Goal: Task Accomplishment & Management: Manage account settings

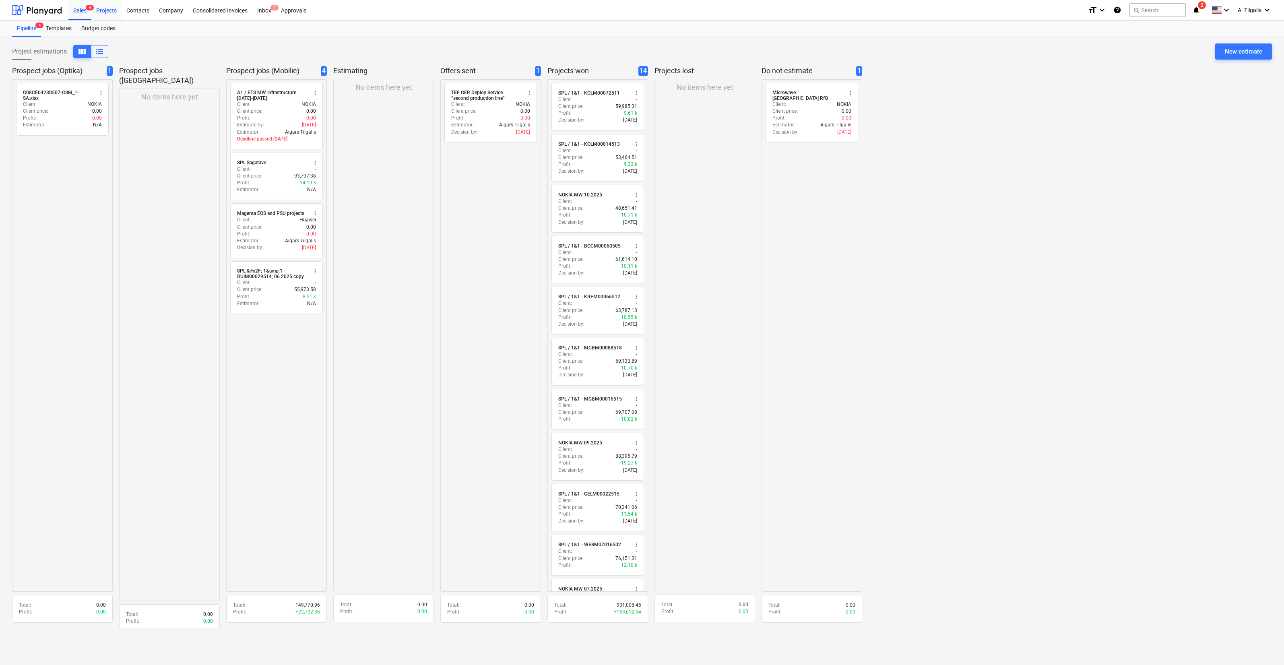
click at [111, 11] on div "Projects" at bounding box center [106, 10] width 30 height 21
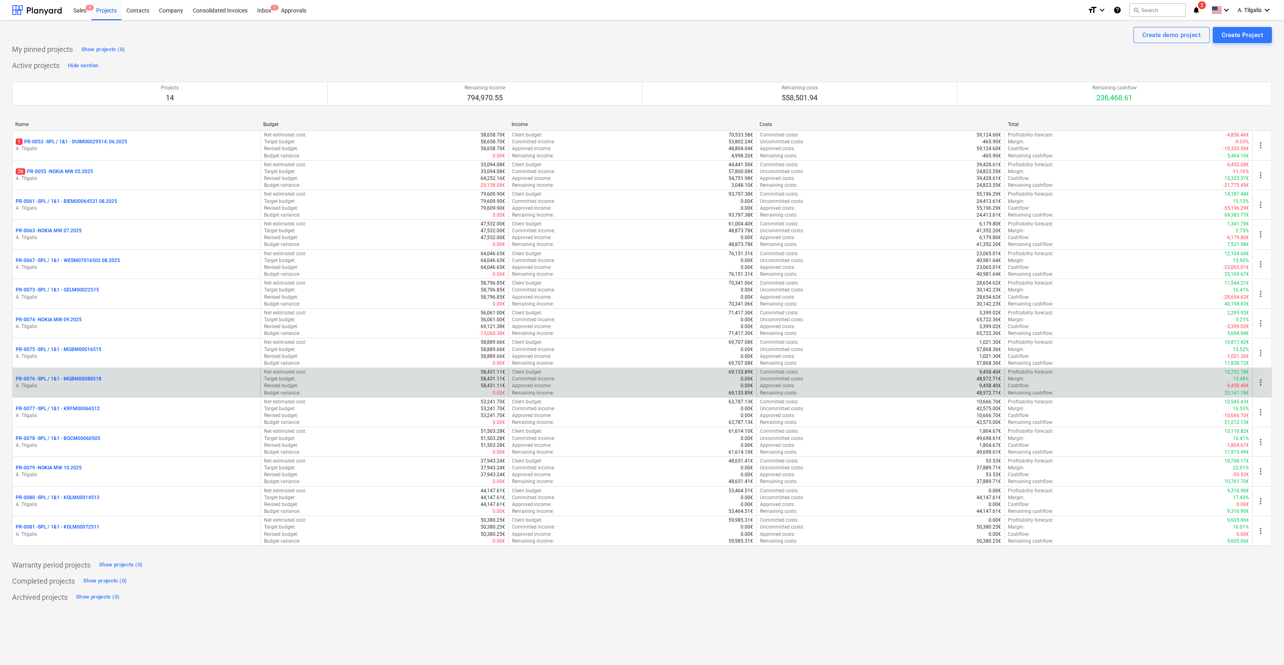
click at [155, 376] on div "PR-0076 - SPL / 1&1 - MGBM00088518" at bounding box center [137, 379] width 242 height 7
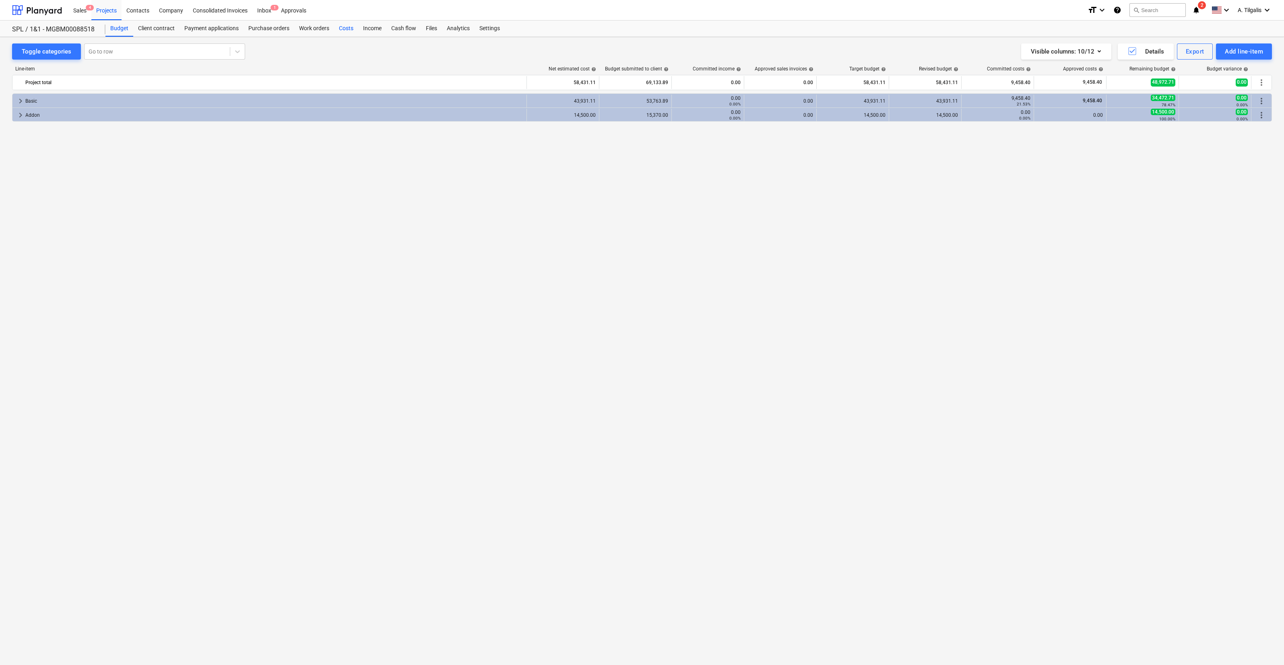
click at [346, 34] on div "Costs" at bounding box center [346, 29] width 24 height 16
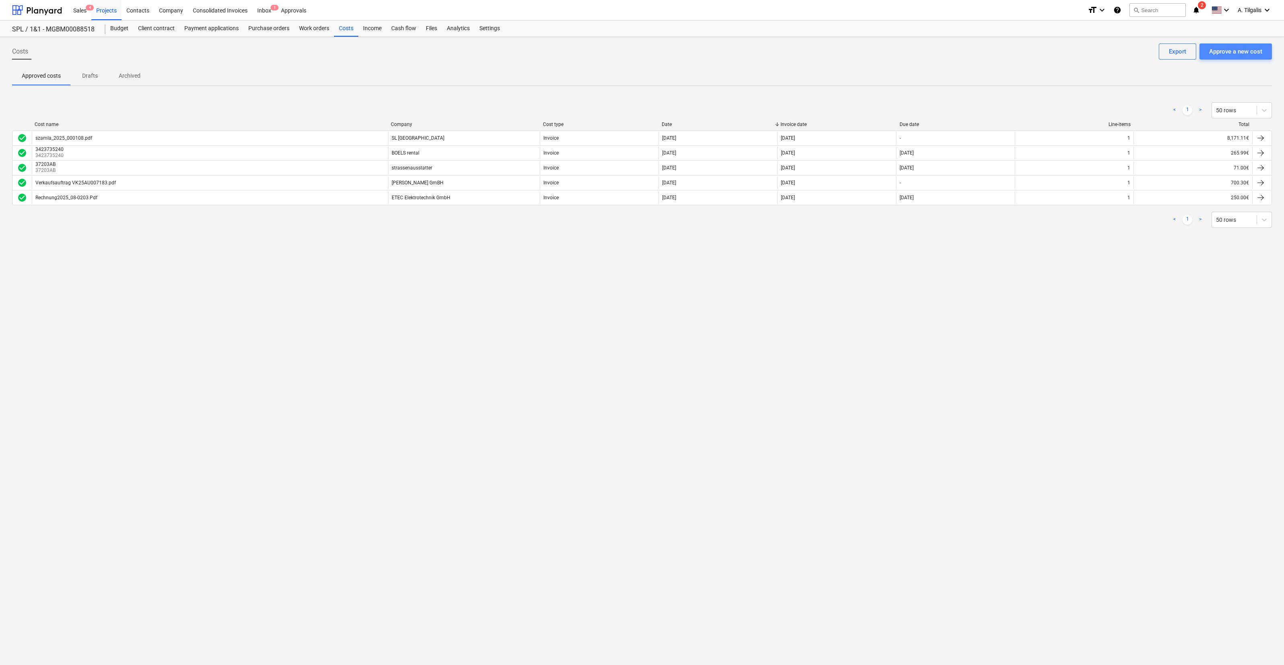
click at [1245, 48] on div "Approve a new cost" at bounding box center [1235, 51] width 53 height 10
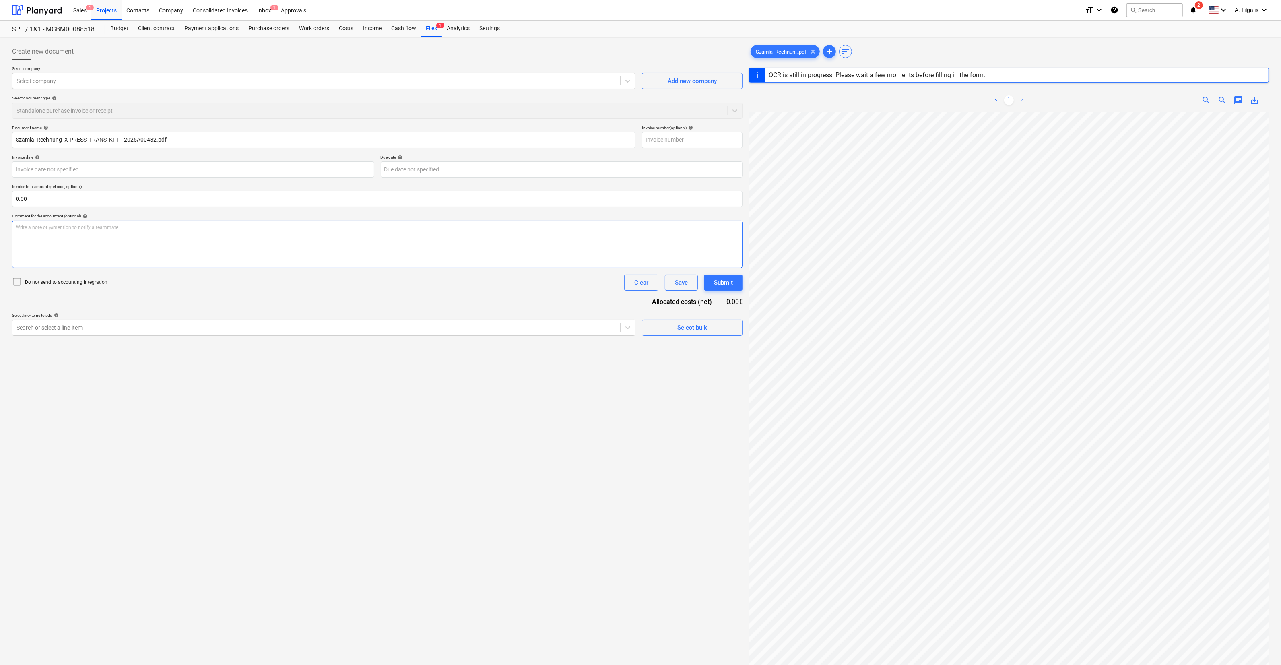
type input "HU13429407"
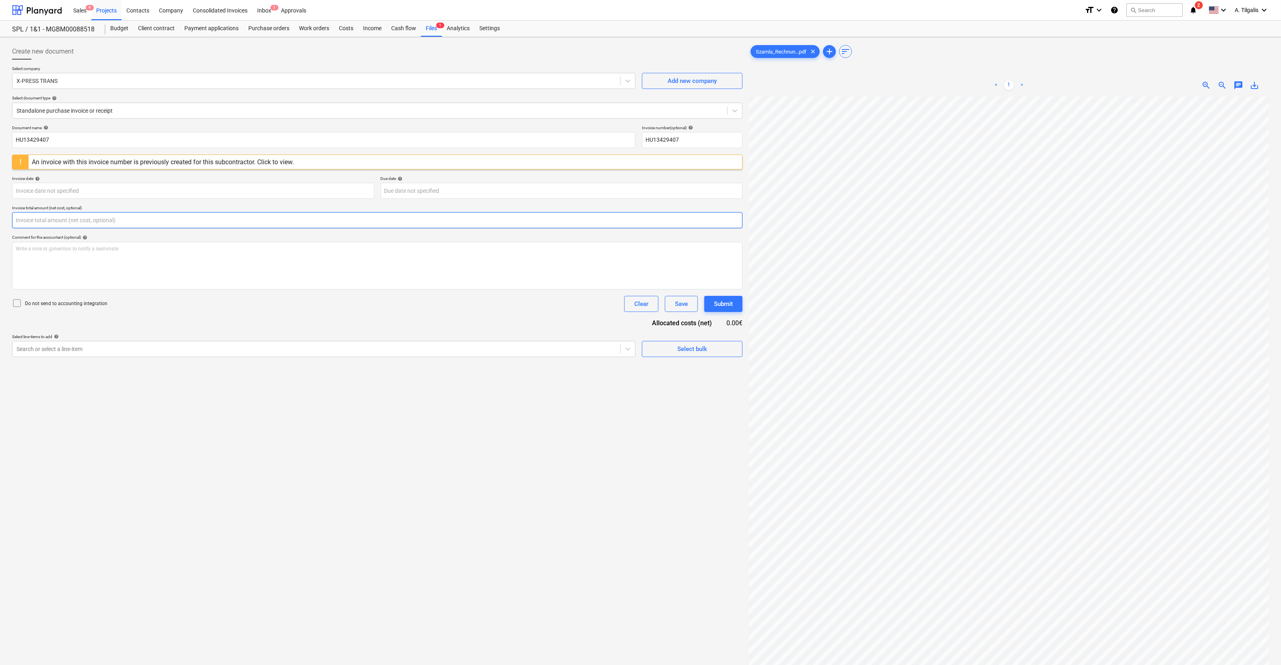
click at [95, 216] on input "text" at bounding box center [377, 220] width 731 height 16
type input "1,100.00"
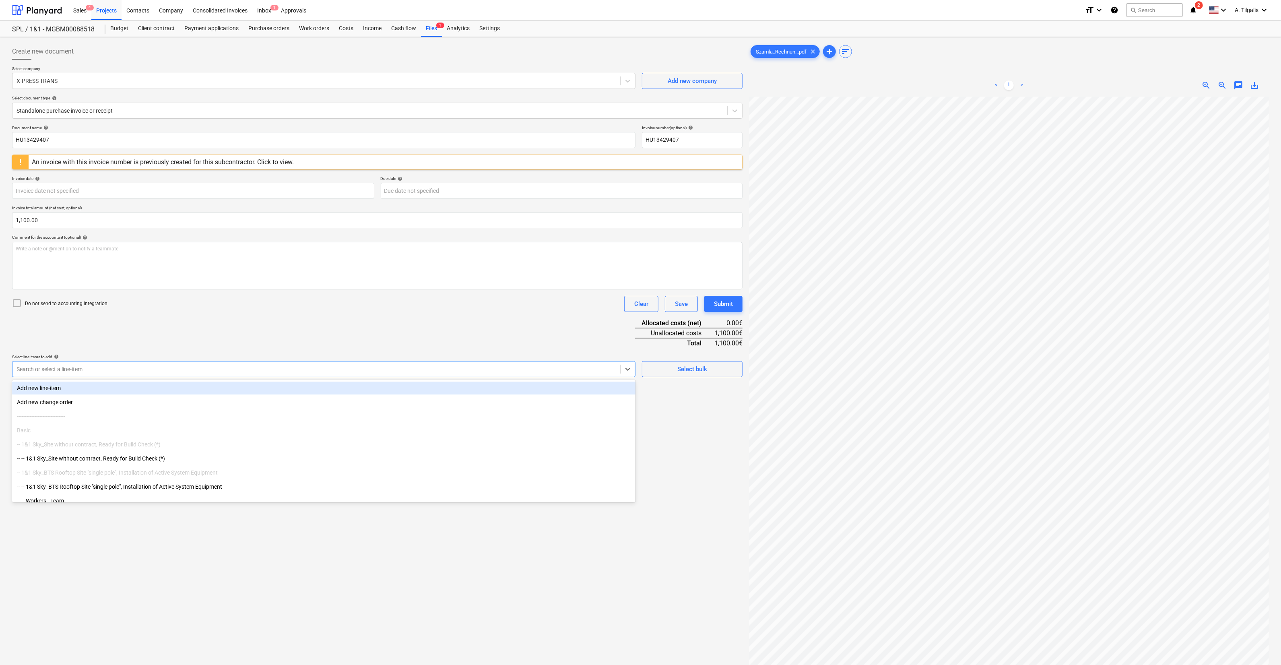
click at [86, 372] on div at bounding box center [317, 369] width 600 height 8
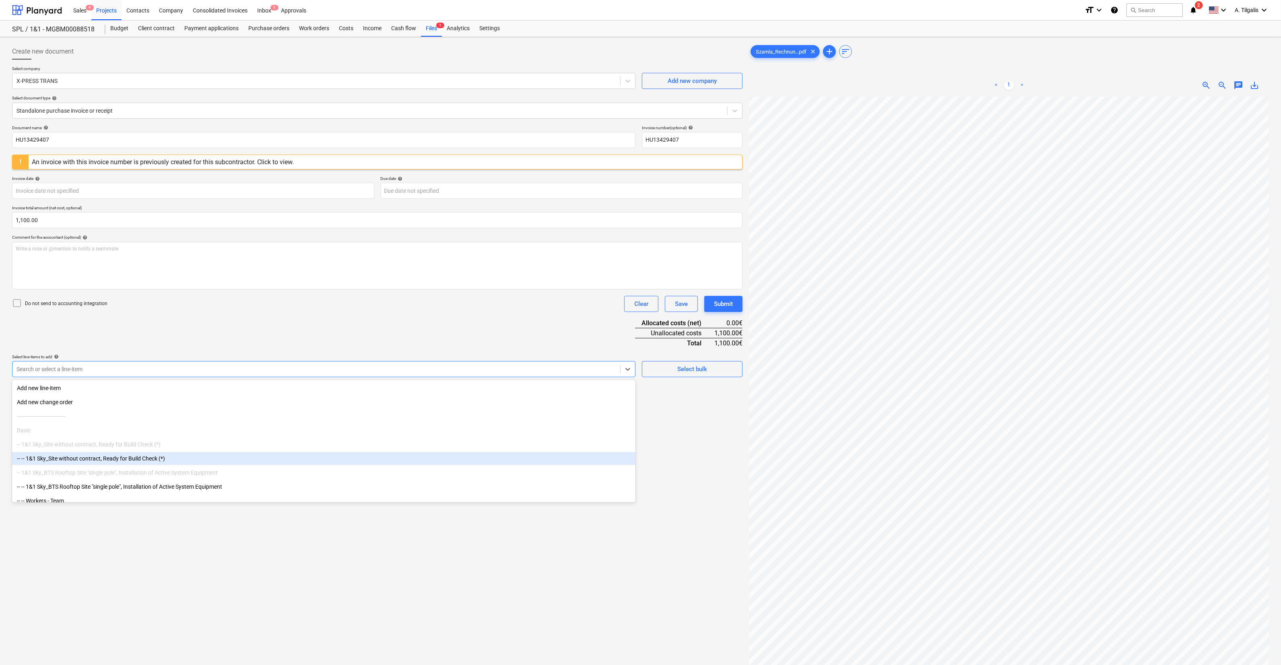
scroll to position [231, 0]
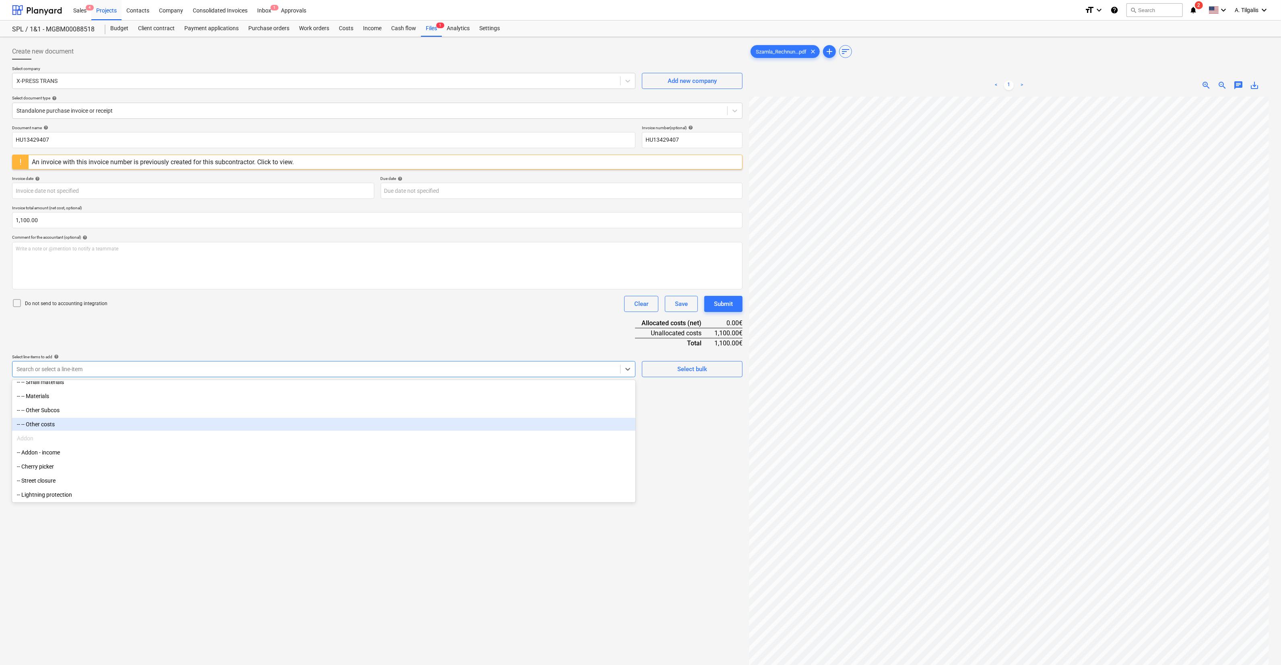
drag, startPoint x: 100, startPoint y: 430, endPoint x: 101, endPoint y: 424, distance: 6.2
click at [101, 424] on div "-- -- Other costs" at bounding box center [323, 424] width 623 height 13
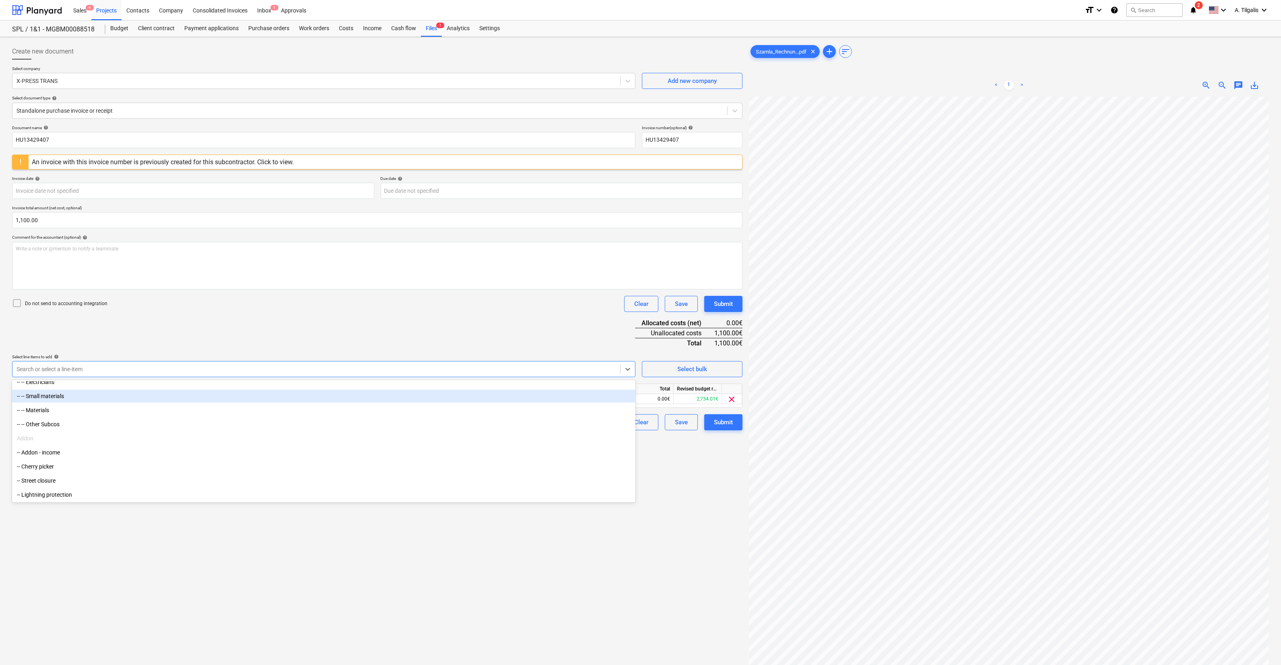
click at [151, 328] on div "Document name help HU13429407 Invoice number (optional) help HU13429407 An invo…" at bounding box center [377, 277] width 731 height 305
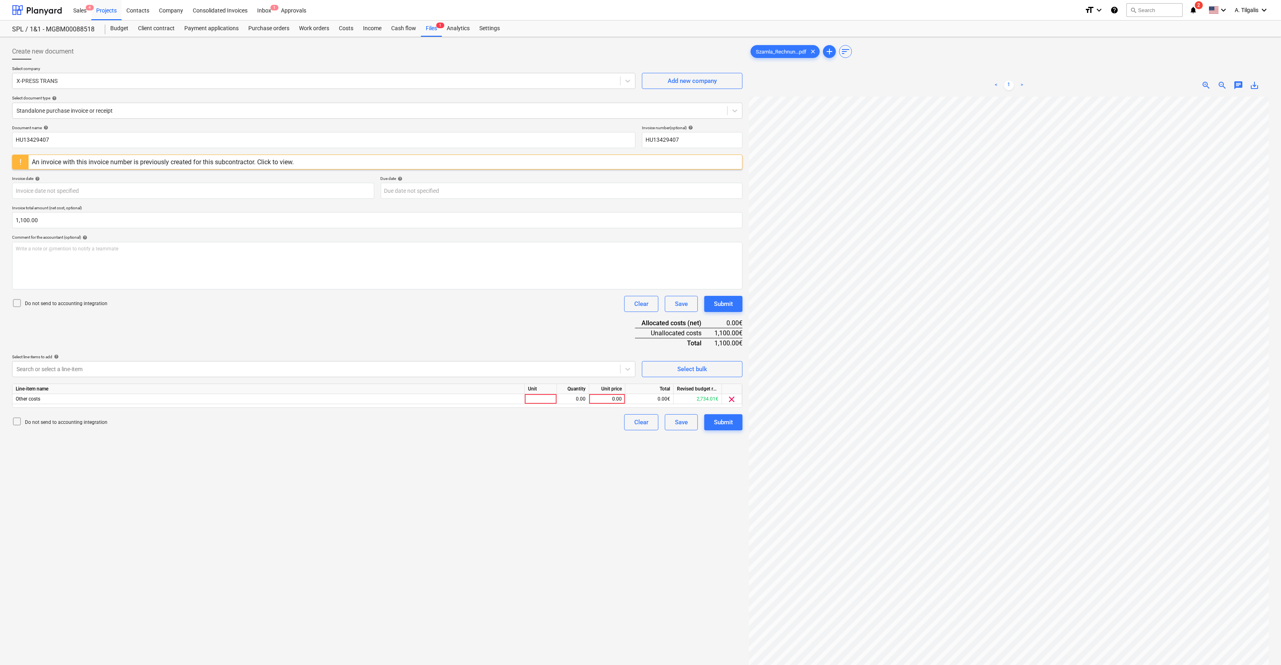
click at [543, 392] on div "Unit" at bounding box center [541, 389] width 32 height 10
click at [543, 396] on div at bounding box center [541, 399] width 32 height 10
type input "Objekts"
type input "1100"
click at [369, 299] on div "Do not send to accounting integration Clear Save Submit" at bounding box center [377, 304] width 731 height 16
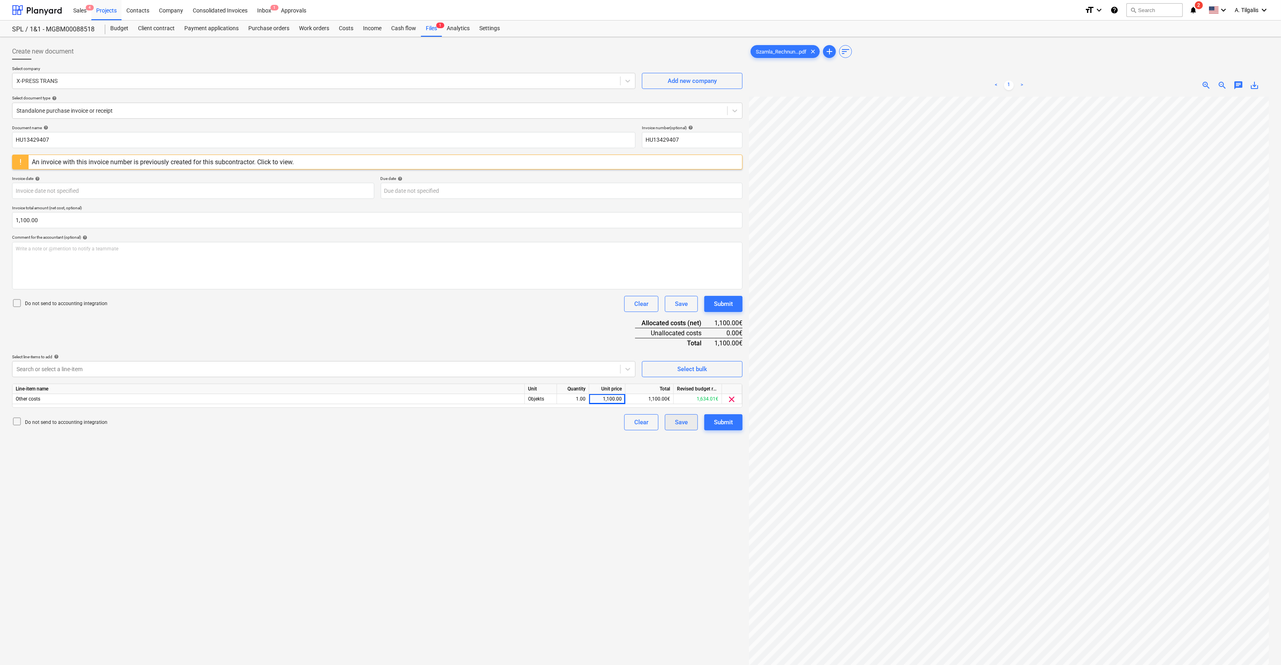
click at [686, 423] on div "Save" at bounding box center [681, 422] width 13 height 10
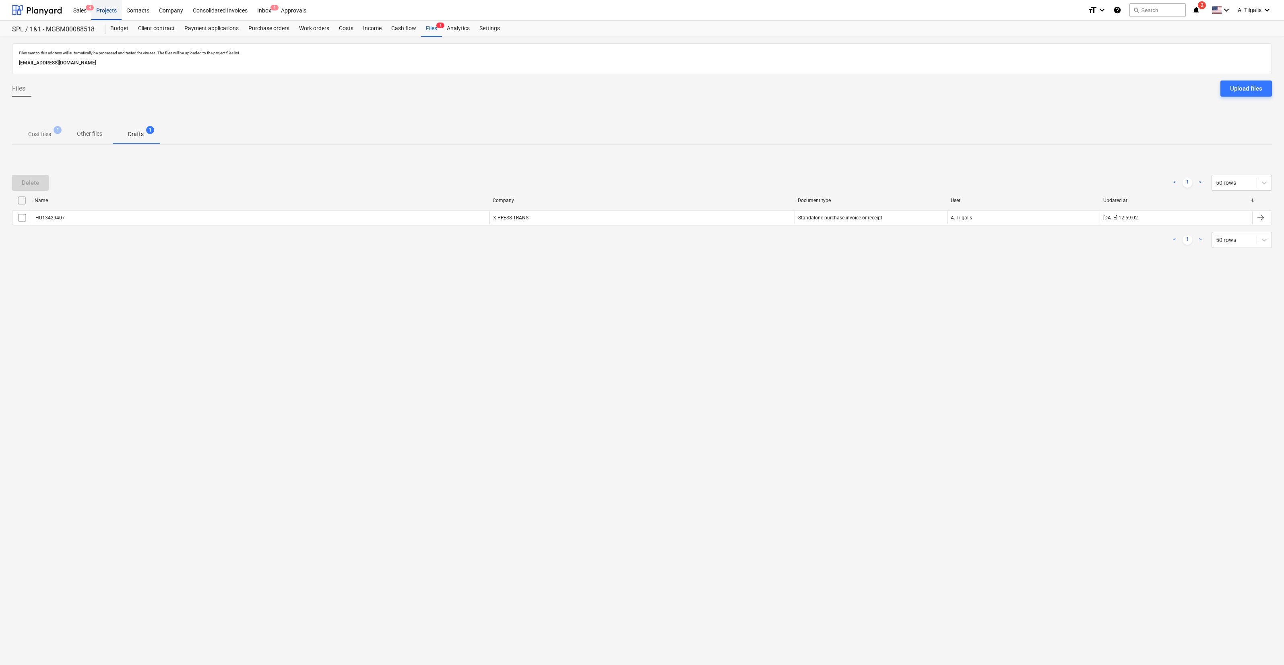
click at [113, 9] on div "Projects" at bounding box center [106, 10] width 30 height 21
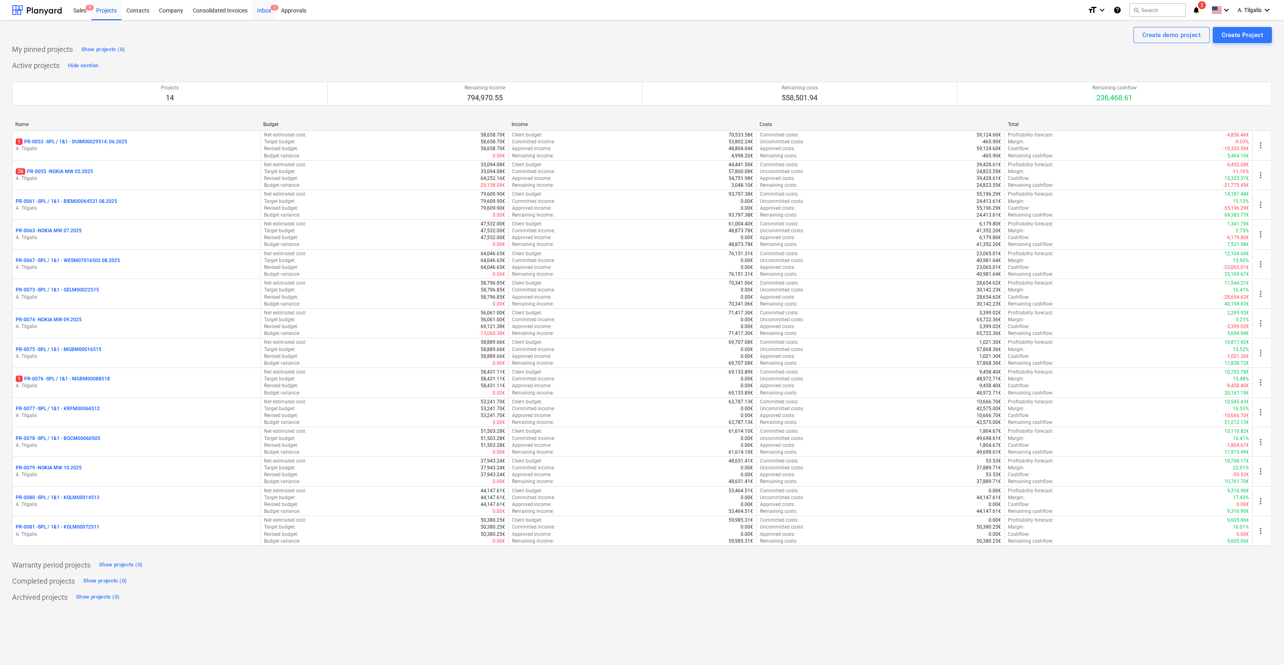
click at [266, 10] on div "Inbox 1" at bounding box center [264, 10] width 24 height 21
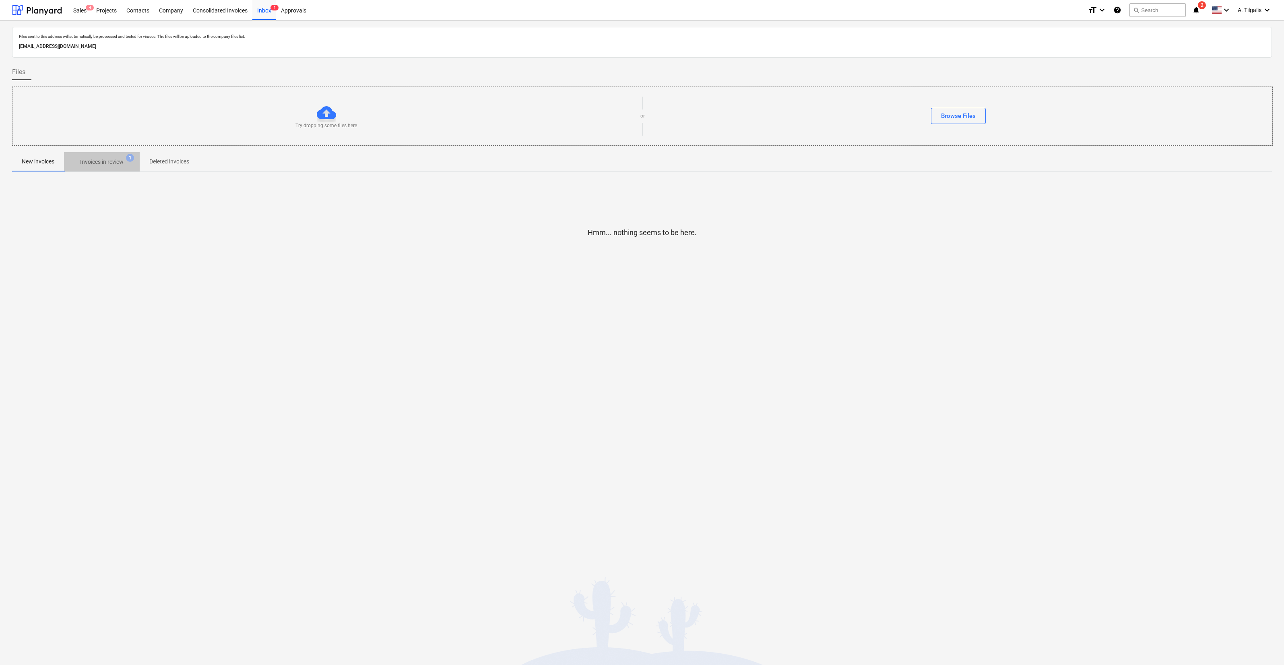
click at [105, 157] on span "Invoices in review 1" at bounding box center [102, 162] width 76 height 14
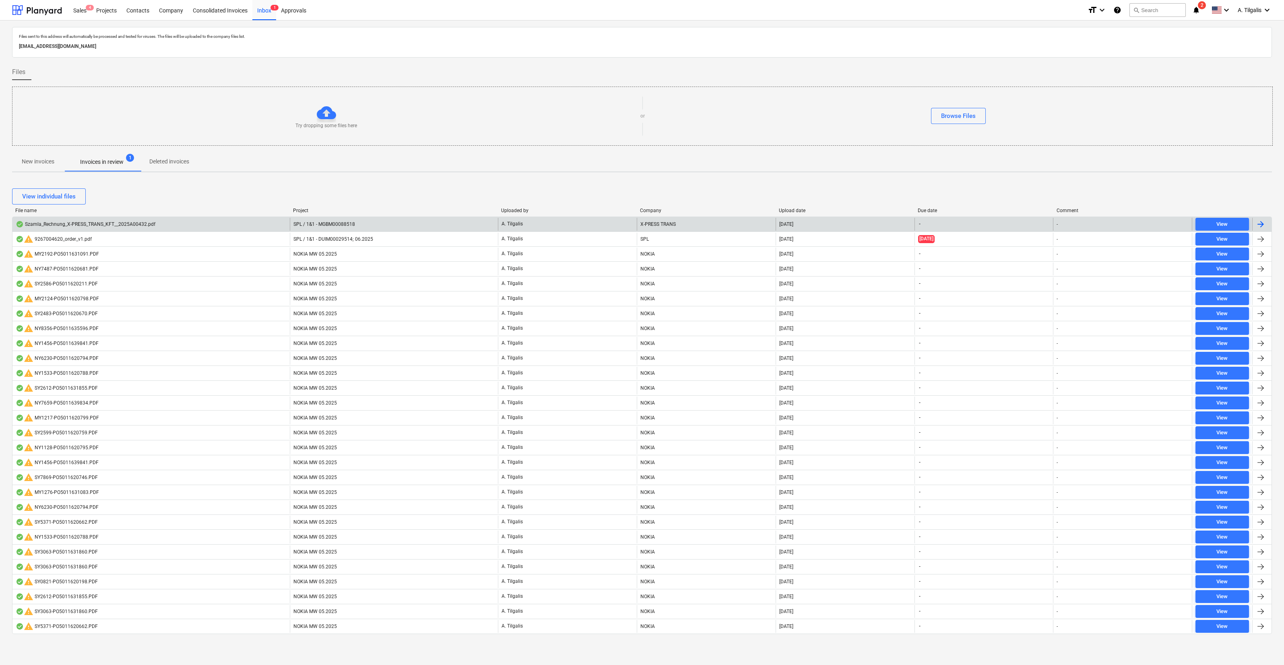
click at [417, 218] on div "SPL / 1&1 - MGBM00088518" at bounding box center [394, 224] width 208 height 13
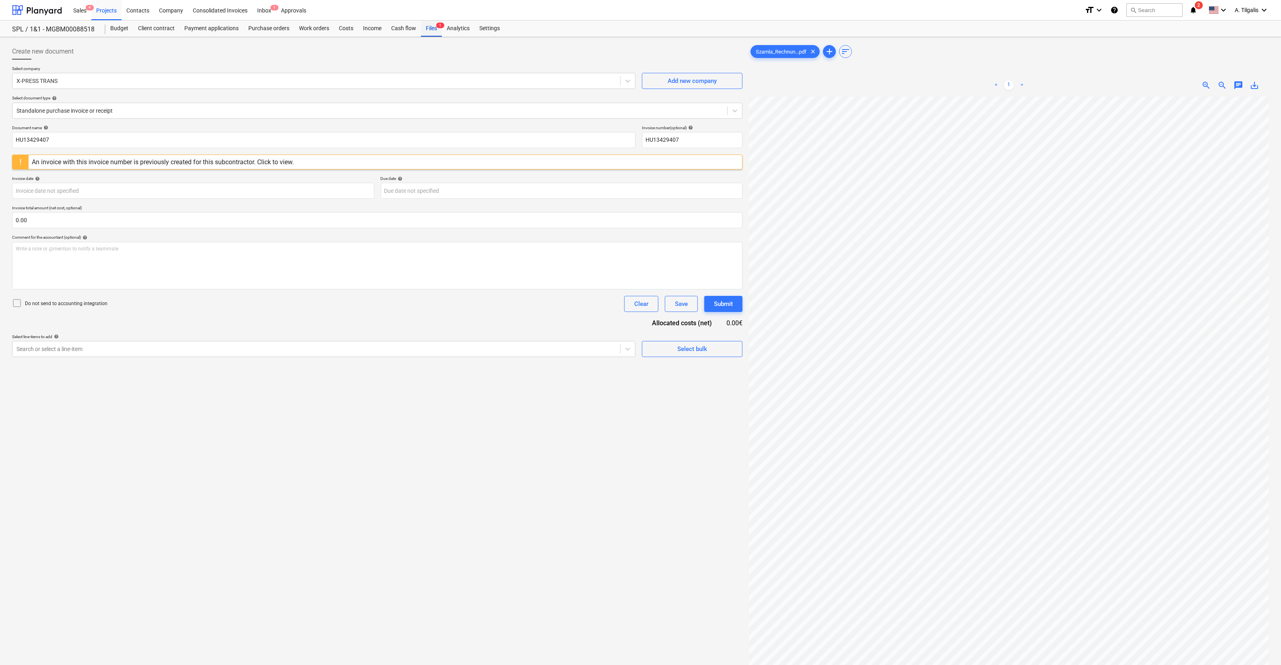
click at [432, 24] on div "Files 1" at bounding box center [431, 29] width 21 height 16
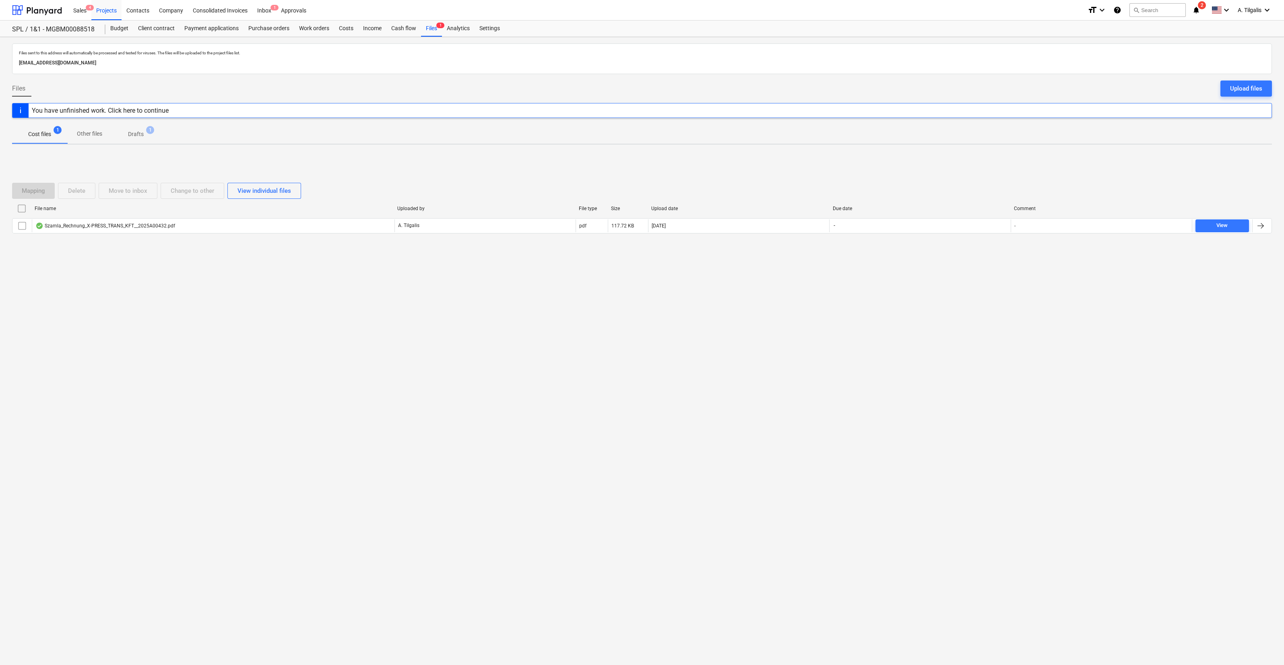
click at [115, 137] on span "Drafts 1" at bounding box center [136, 134] width 48 height 14
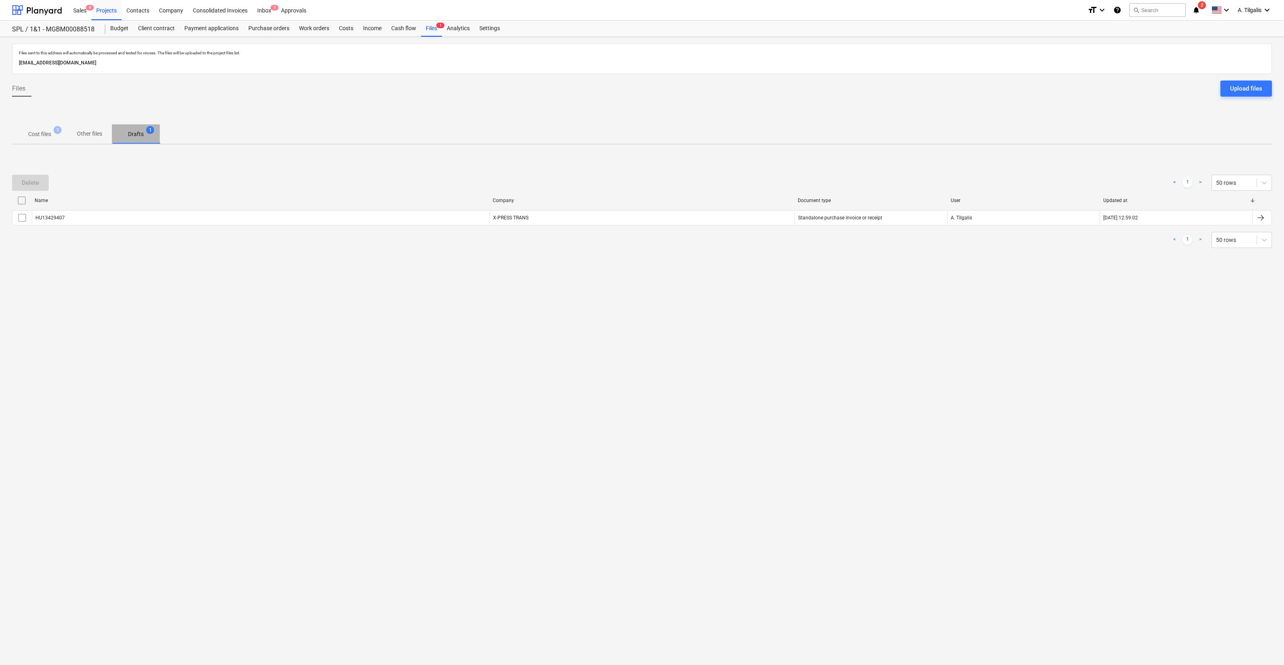
click at [125, 133] on span "Drafts 1" at bounding box center [136, 134] width 29 height 8
click at [310, 225] on div "Name Company Document type User Updated at HU13429407 X-PRESS TRANS Standalone …" at bounding box center [642, 211] width 1260 height 35
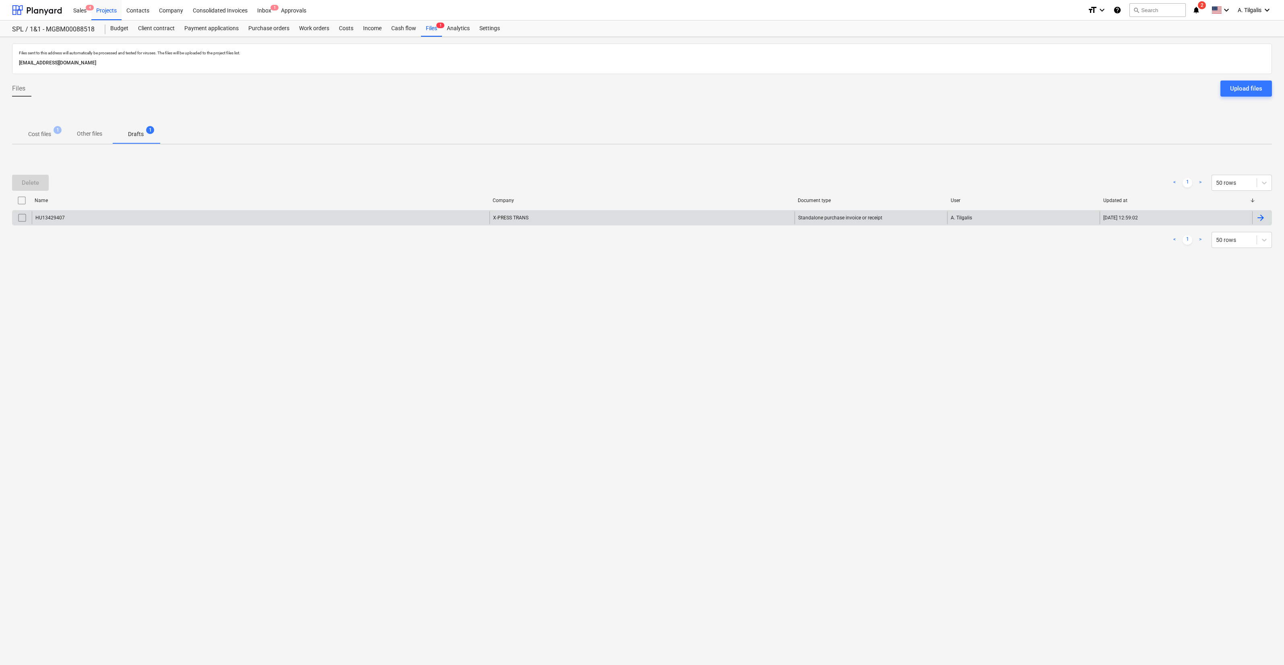
click at [325, 221] on div "HU13429407" at bounding box center [261, 217] width 458 height 13
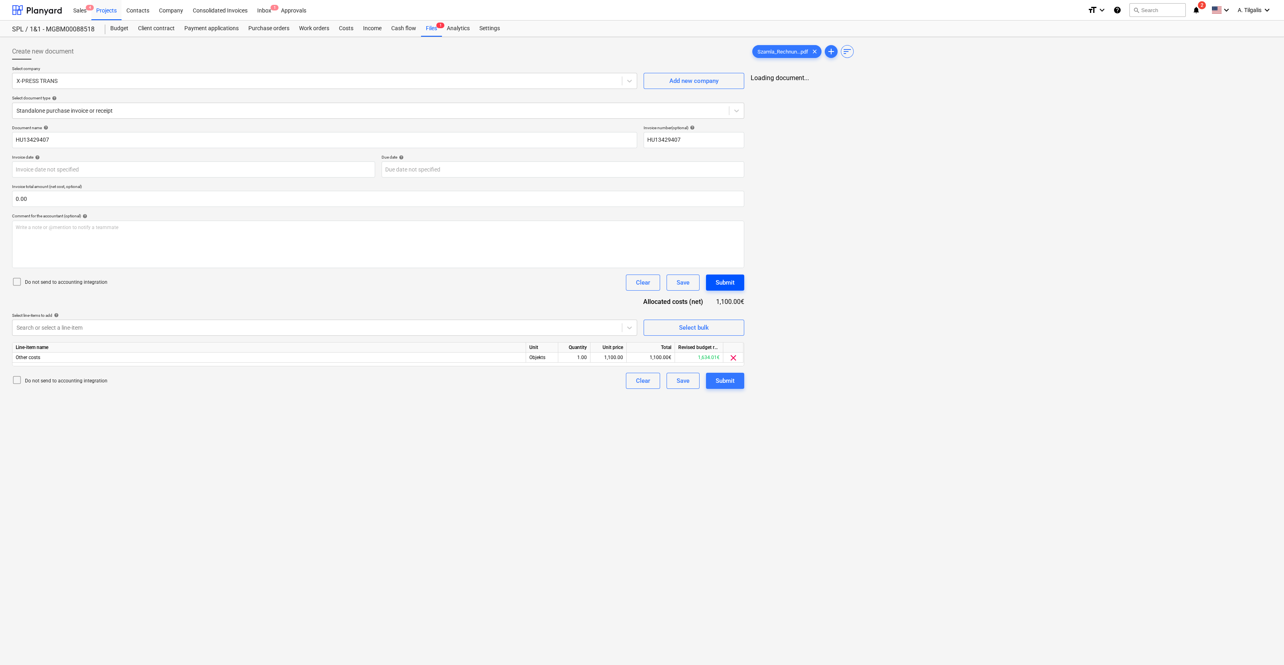
click at [723, 283] on div "Document name help HU13429407 Invoice number (optional) help HU13429407 Invoice…" at bounding box center [378, 257] width 732 height 264
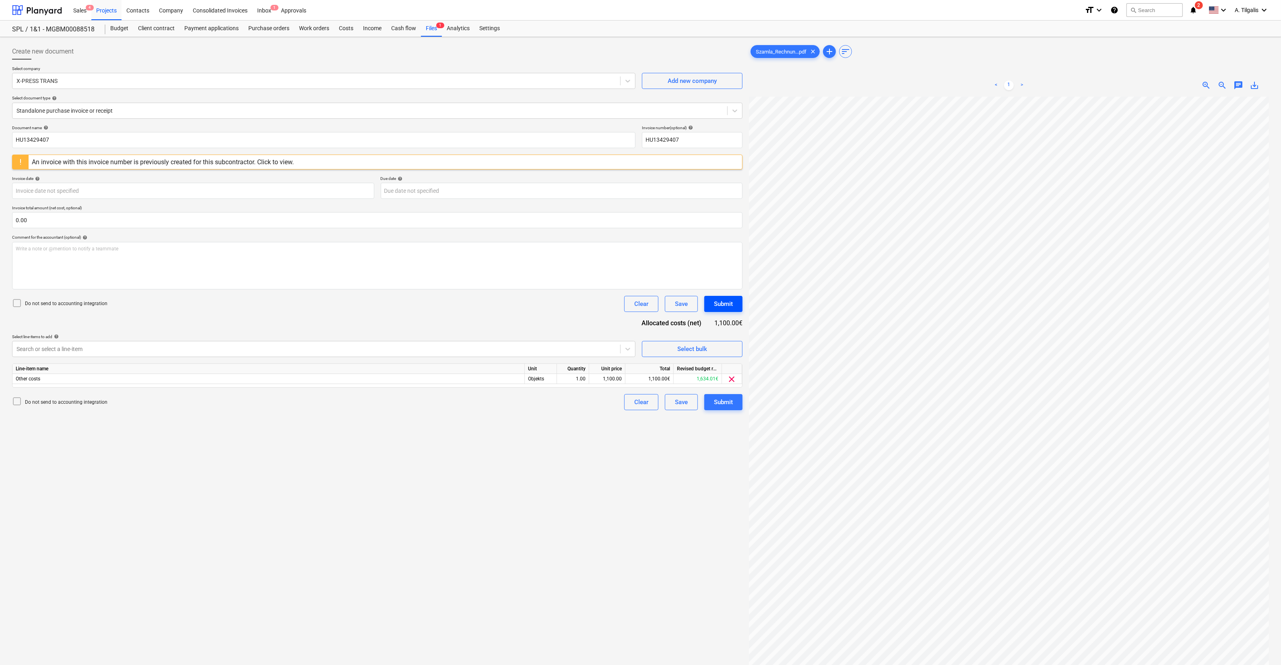
click at [725, 300] on div "Submit" at bounding box center [723, 304] width 19 height 10
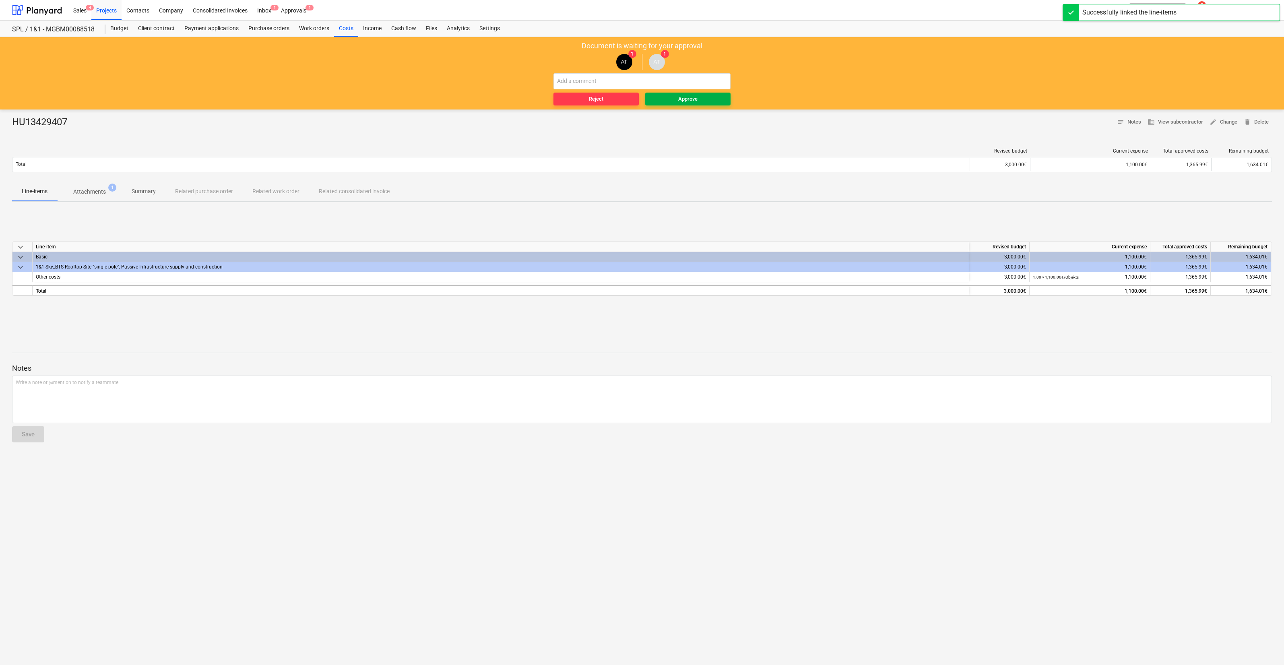
click at [674, 100] on span "Approve" at bounding box center [687, 99] width 79 height 9
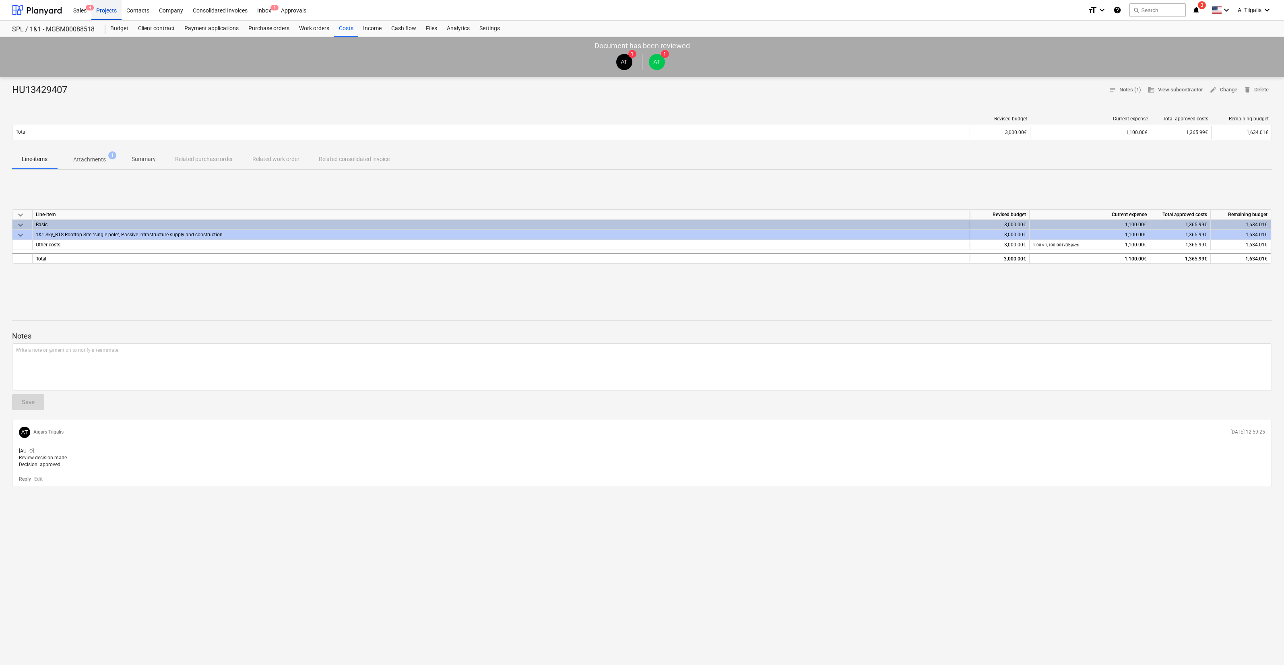
click at [105, 8] on div "Projects" at bounding box center [106, 10] width 30 height 21
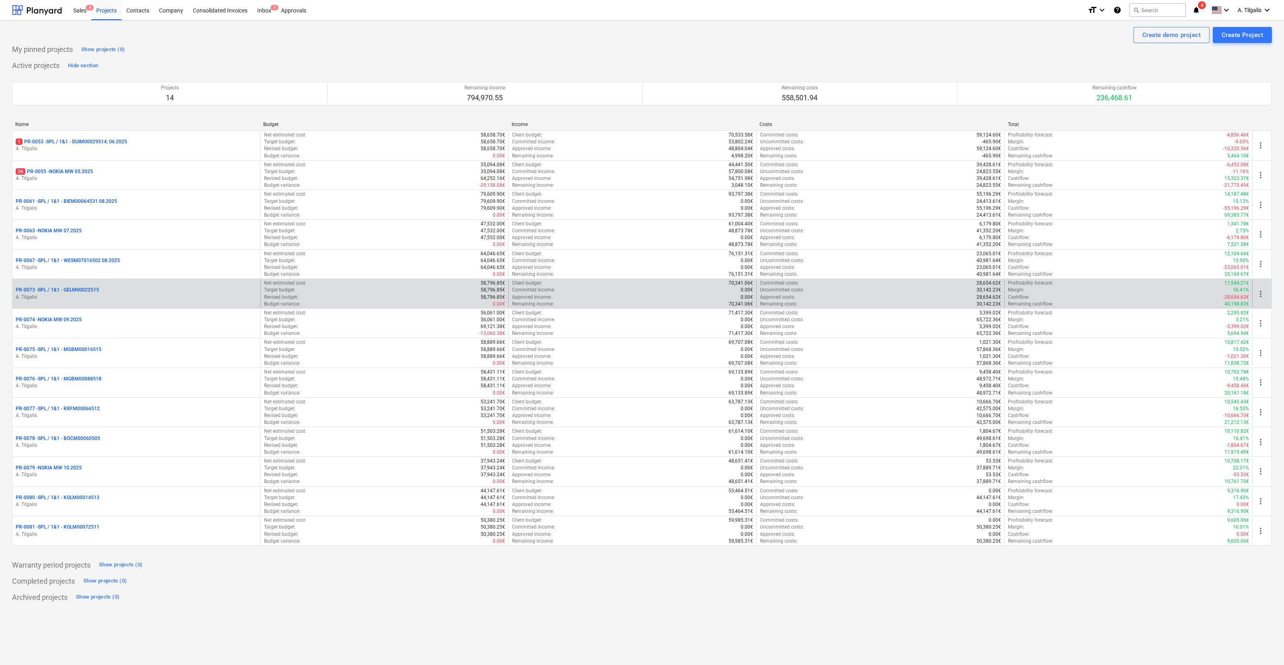
click at [126, 295] on p "A. Tilgalis" at bounding box center [137, 297] width 242 height 7
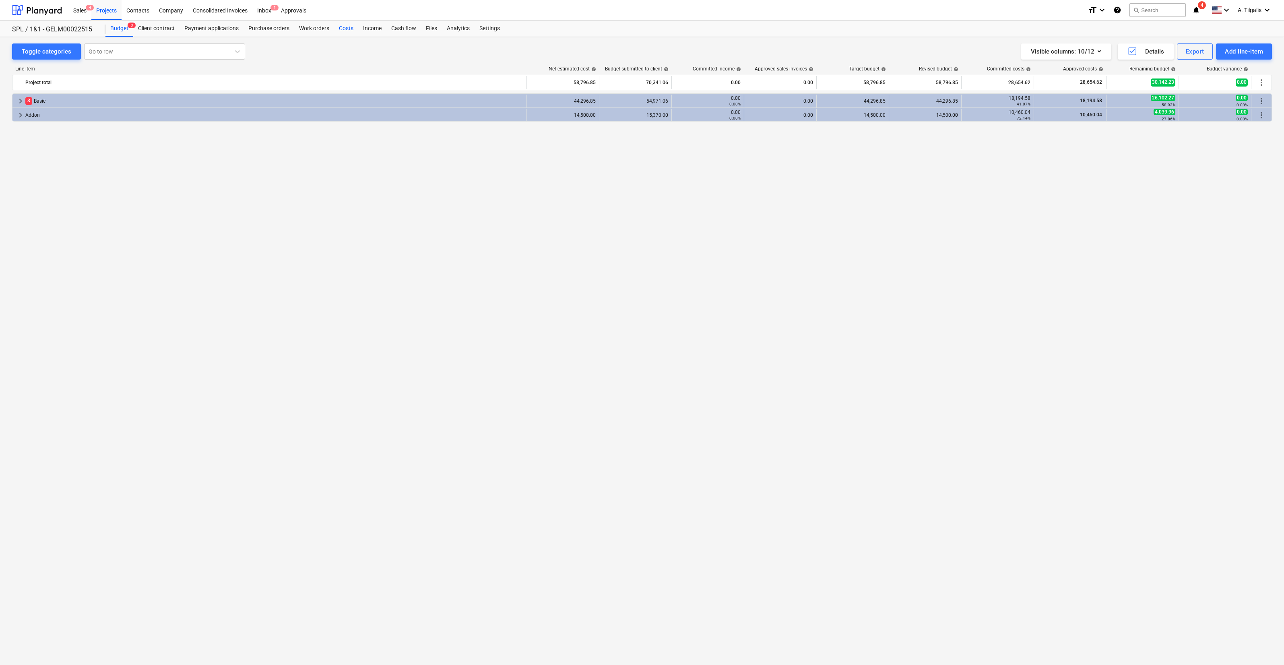
click at [351, 25] on div "Costs" at bounding box center [346, 29] width 24 height 16
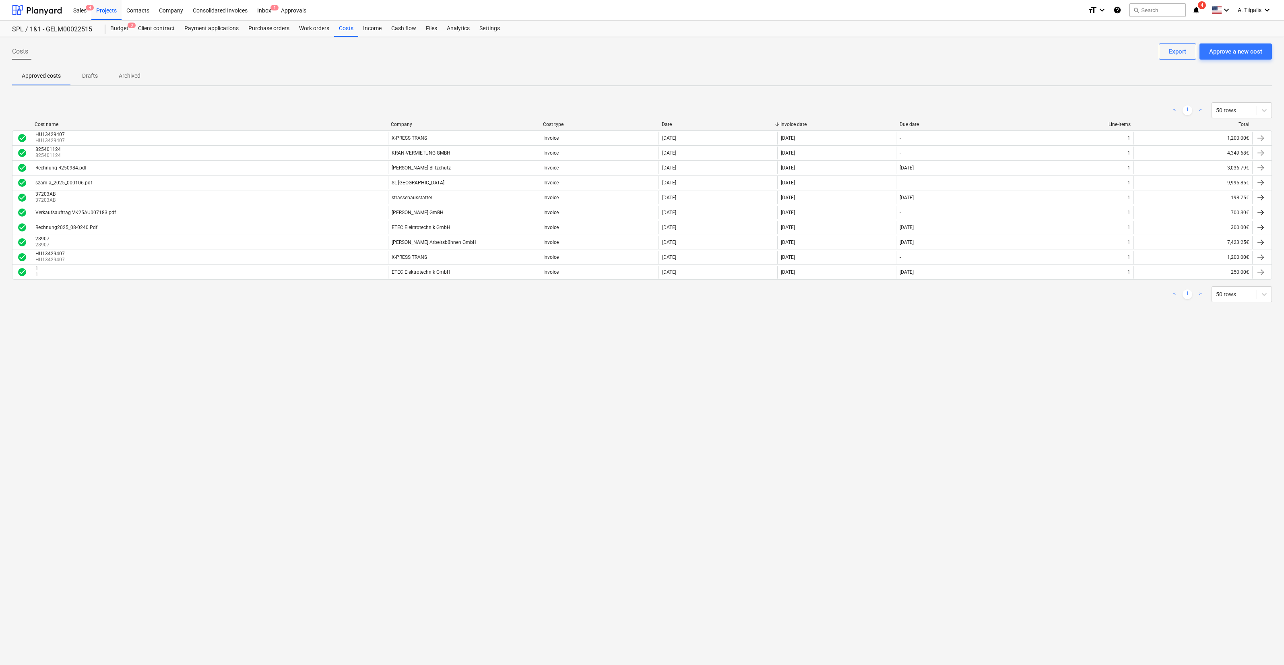
click at [1197, 57] on div "Approve a new cost Export" at bounding box center [1214, 51] width 116 height 16
click at [1221, 50] on div "Approve a new cost" at bounding box center [1235, 51] width 53 height 10
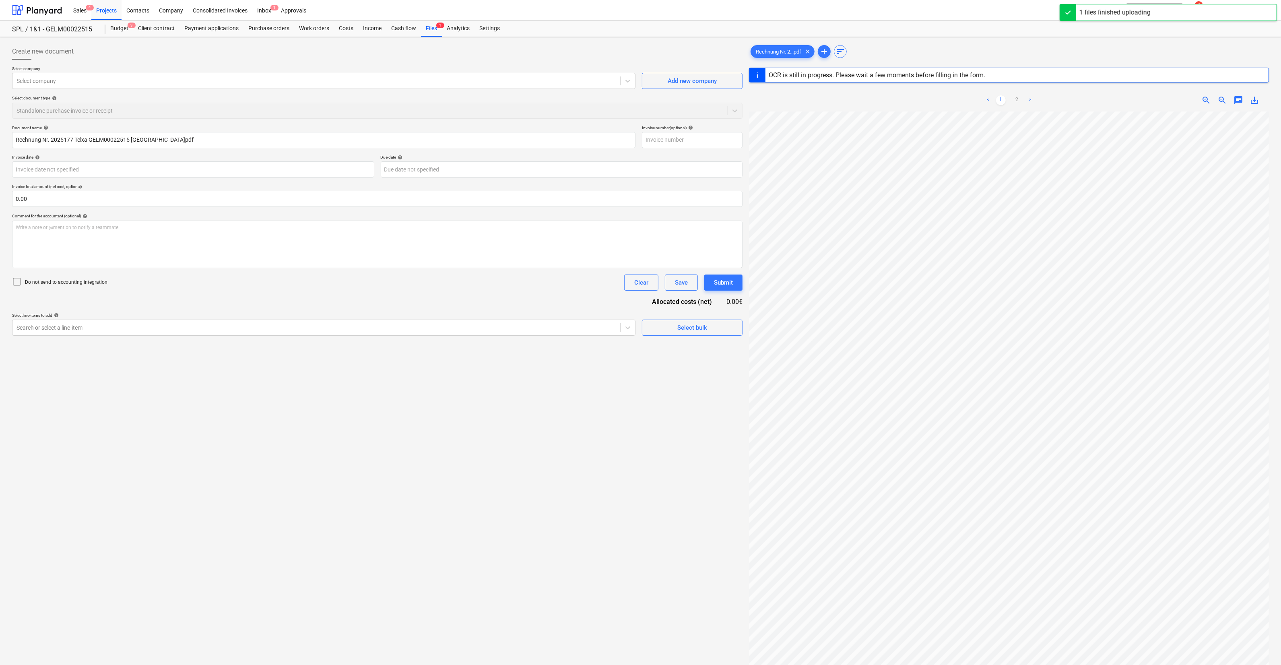
type input "2025177"
type input "[DATE]"
click at [1017, 89] on link "2" at bounding box center [1017, 86] width 10 height 10
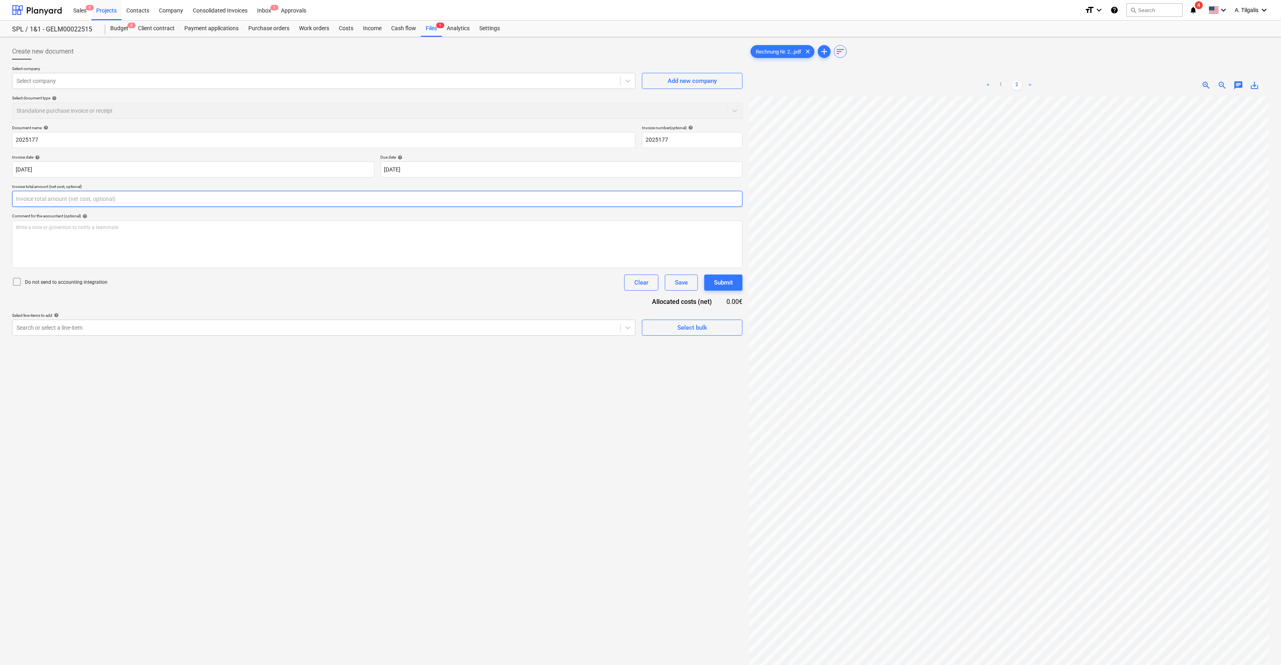
click at [134, 199] on input "text" at bounding box center [377, 199] width 731 height 16
type input "6,645.10"
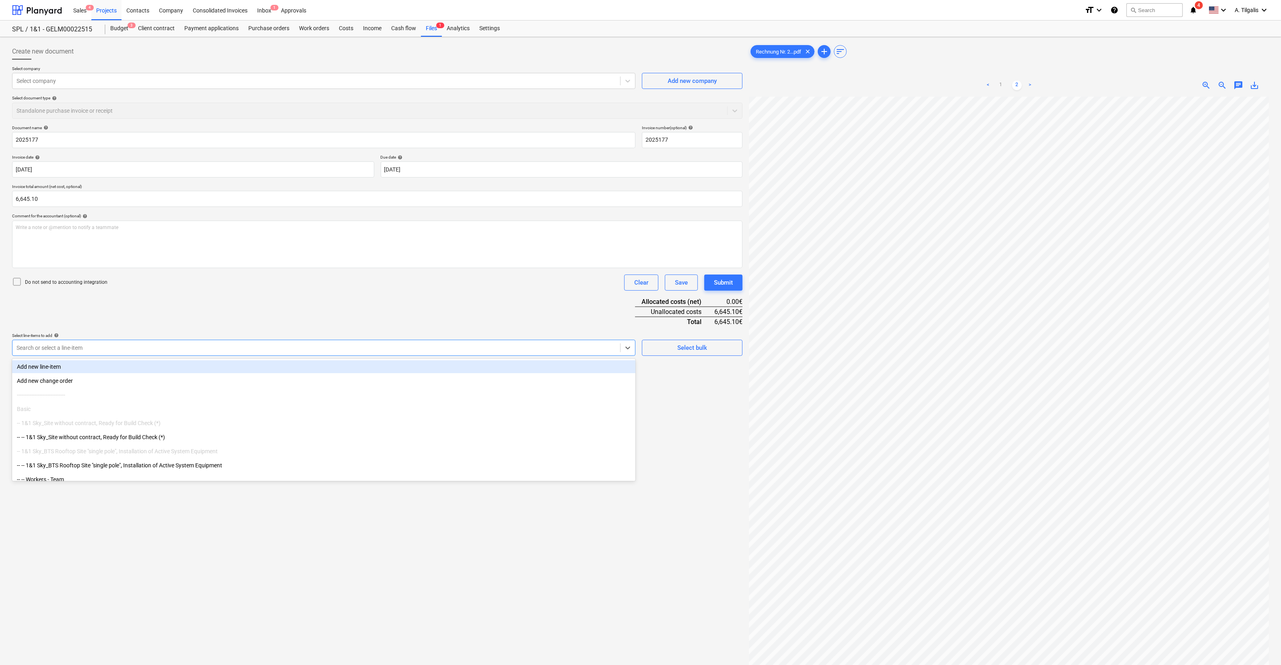
click at [112, 352] on div "Search or select a line-item" at bounding box center [316, 347] width 608 height 11
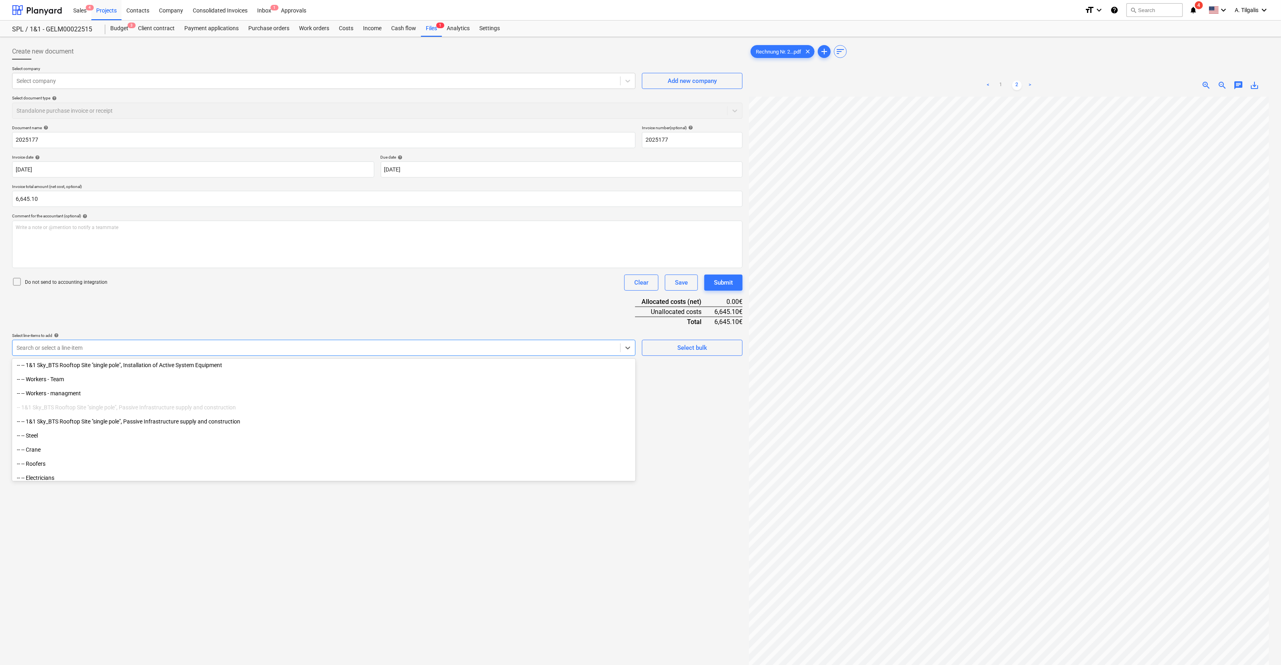
scroll to position [151, 0]
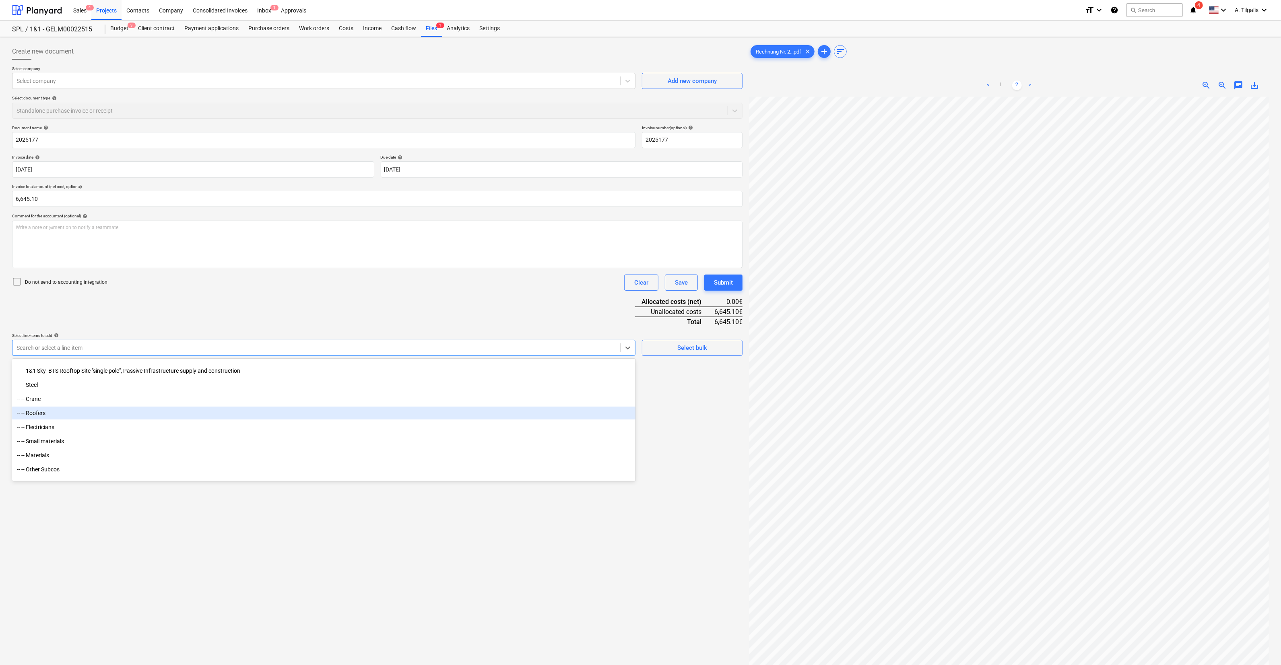
click at [85, 413] on div "-- -- Roofers" at bounding box center [323, 413] width 623 height 13
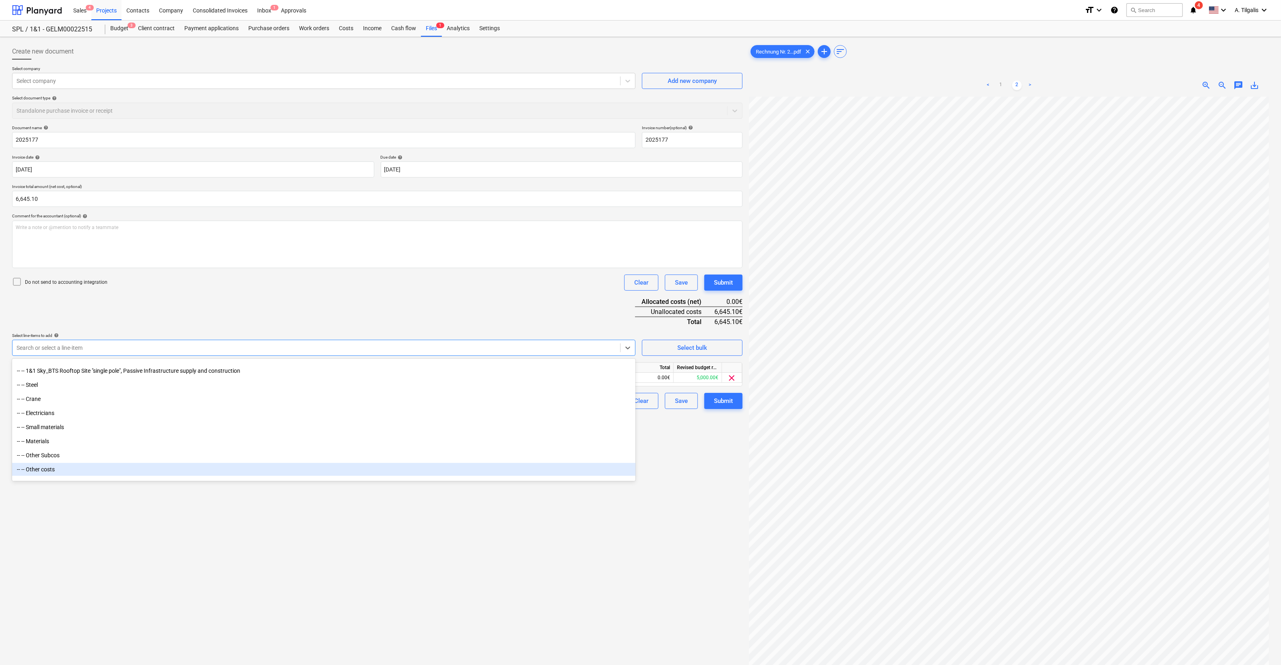
click at [396, 555] on div "Create new document Select company Select company Add new company Select docume…" at bounding box center [377, 391] width 737 height 702
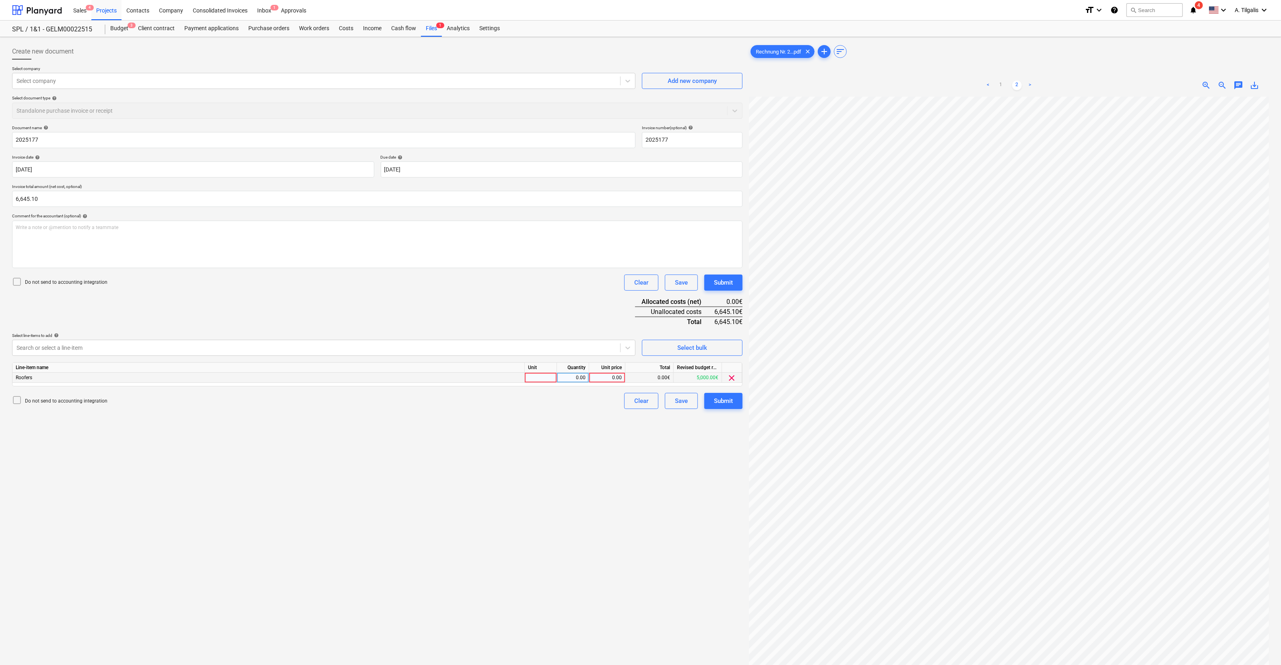
click at [539, 376] on div at bounding box center [541, 378] width 32 height 10
type input "Objekts"
type input "6645.1"
click at [676, 454] on div "Create new document Select company Select company Add new company Select docume…" at bounding box center [377, 391] width 737 height 702
click at [713, 284] on button "Submit" at bounding box center [723, 283] width 38 height 16
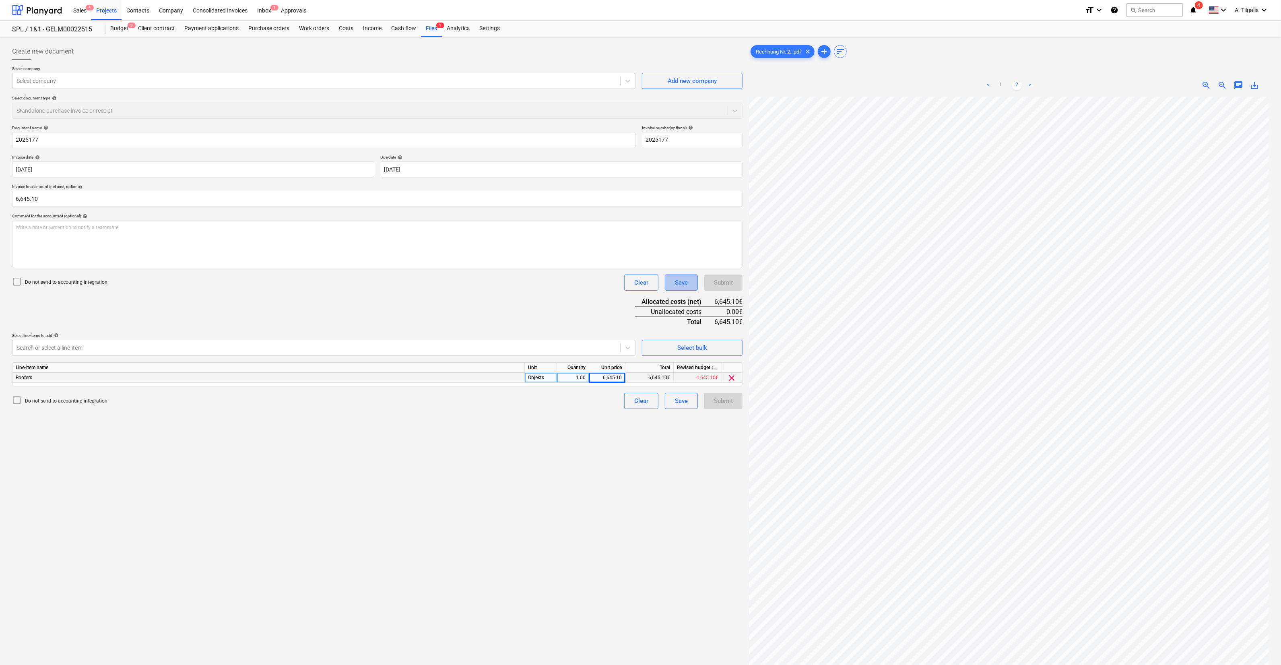
click at [695, 278] on button "Save" at bounding box center [681, 283] width 33 height 16
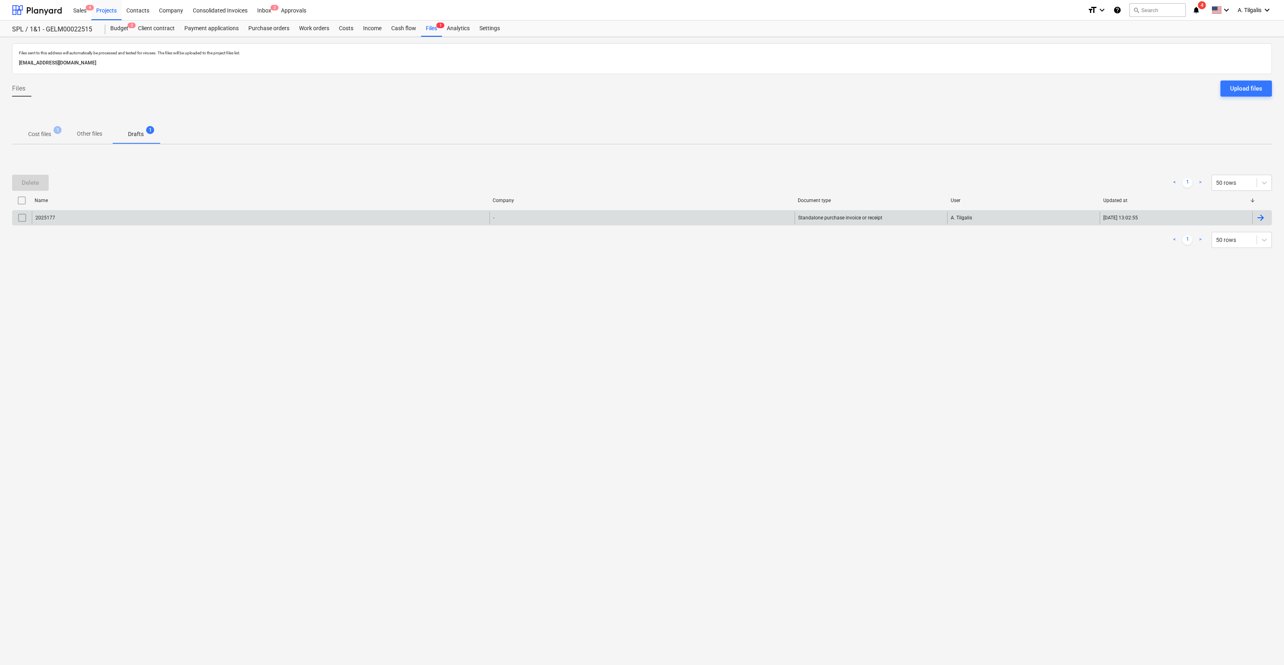
click at [990, 210] on div "2025177 - Standalone purchase invoice or receipt A. Tilgalis [DATE] 13:02:55" at bounding box center [642, 217] width 1260 height 15
click at [989, 215] on div "A. Tilgalis" at bounding box center [1023, 217] width 153 height 13
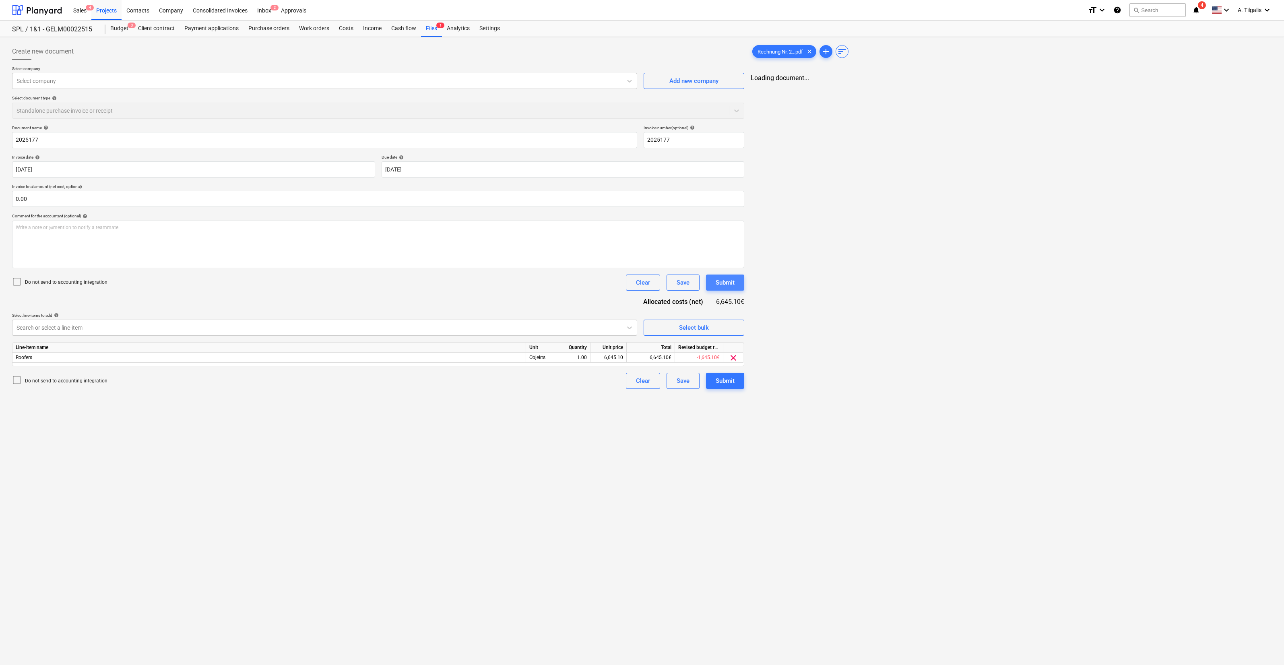
click at [717, 281] on div "Submit" at bounding box center [725, 282] width 19 height 10
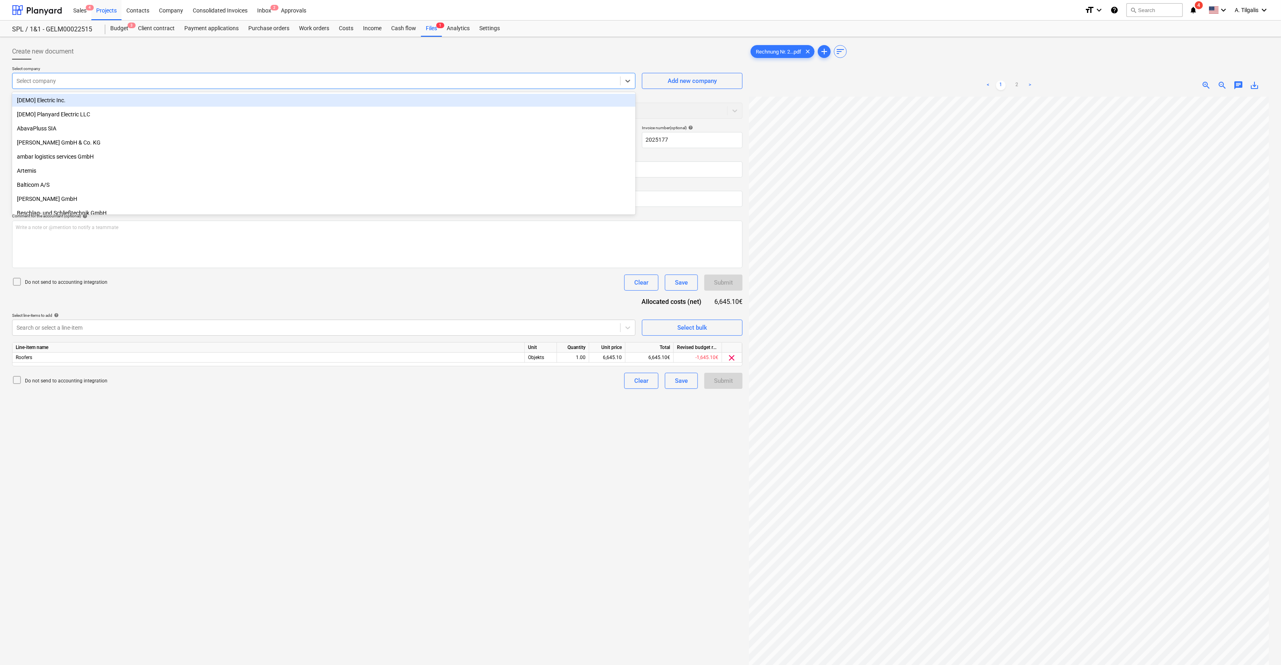
click at [349, 86] on div "Select company" at bounding box center [316, 80] width 608 height 11
type input "pan"
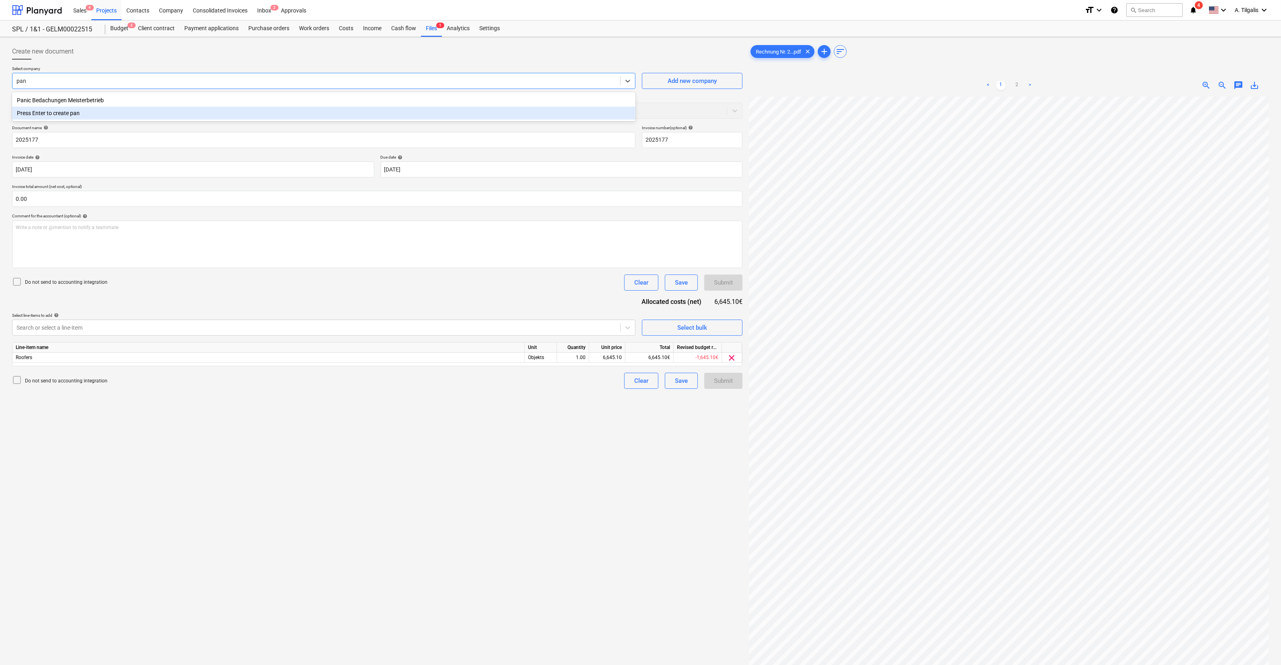
click at [111, 99] on div "Panic Bedachungen Meisterbetrieb" at bounding box center [323, 100] width 623 height 13
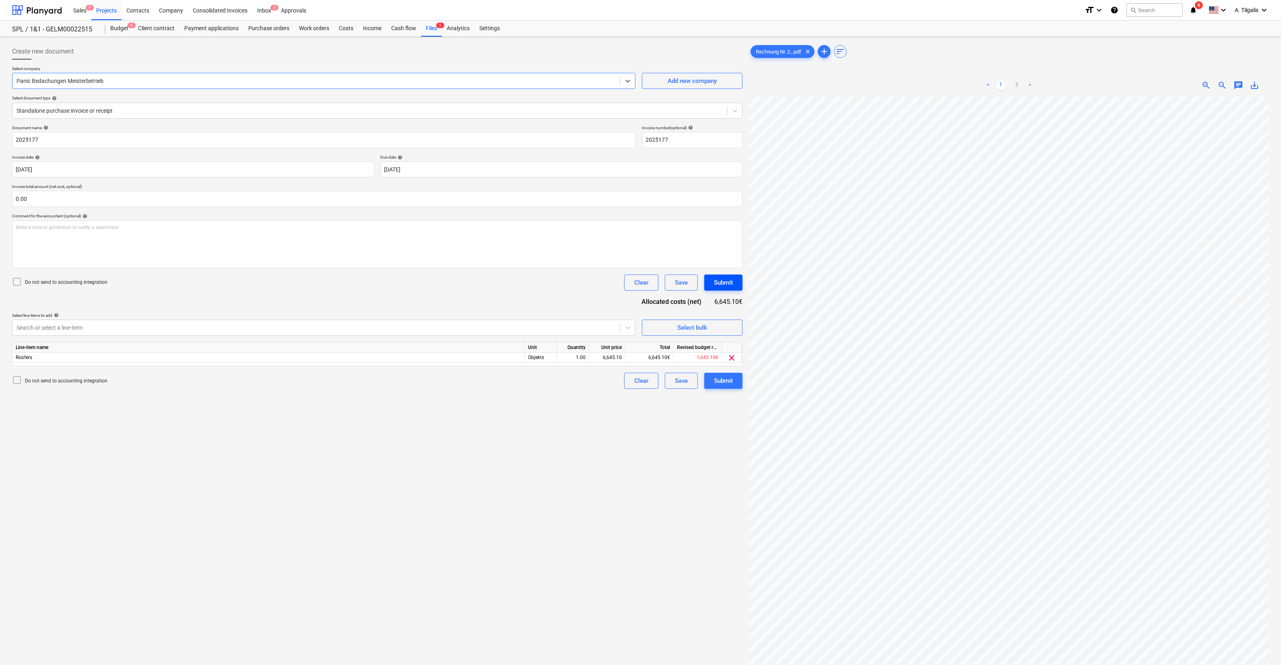
click at [720, 281] on div "Submit" at bounding box center [723, 282] width 19 height 10
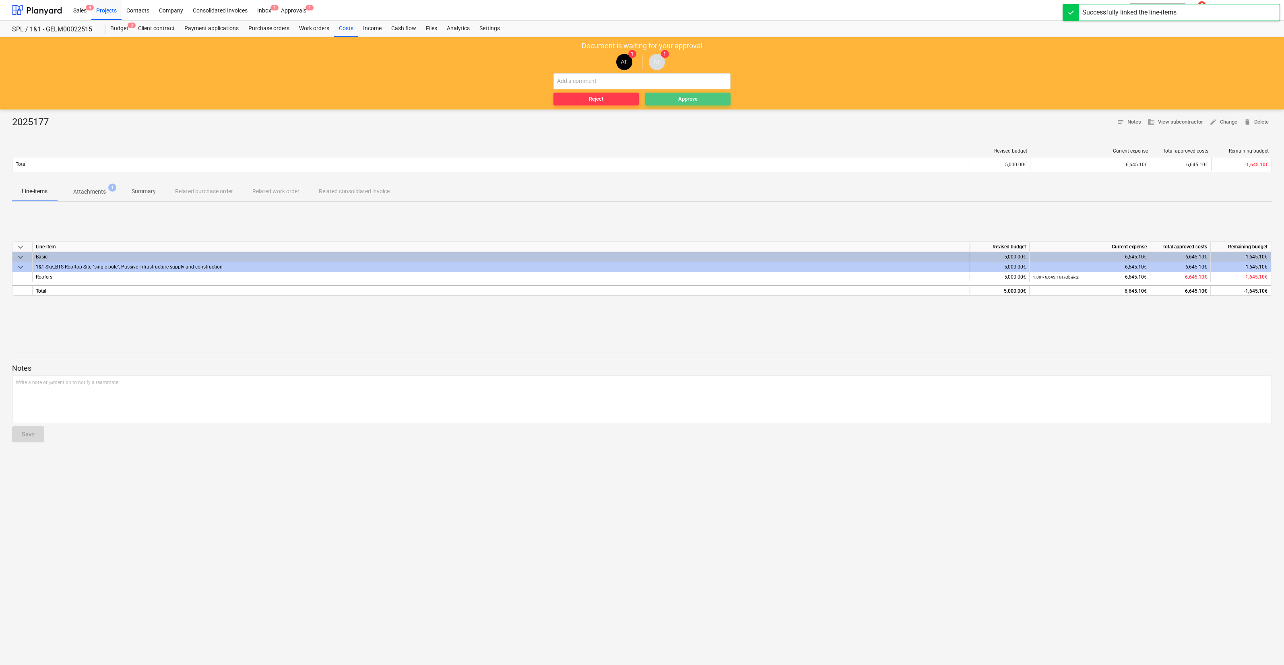
click at [690, 101] on div "Approve" at bounding box center [687, 99] width 19 height 9
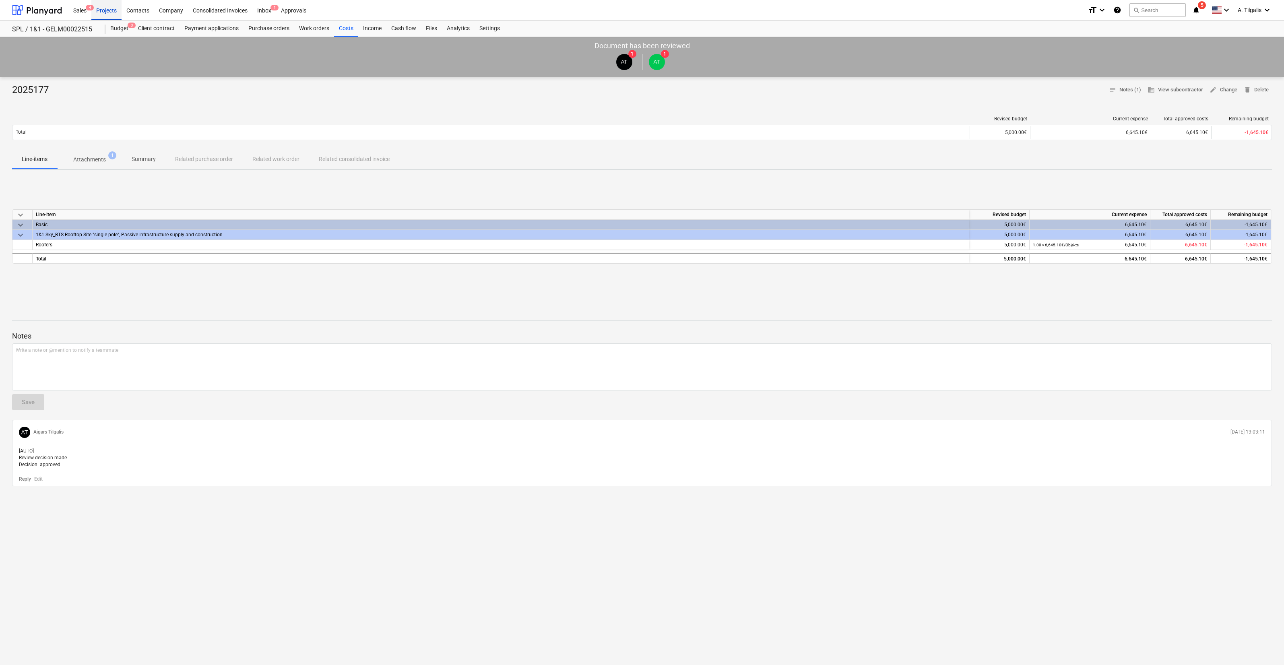
click at [107, 10] on div "Projects" at bounding box center [106, 10] width 30 height 21
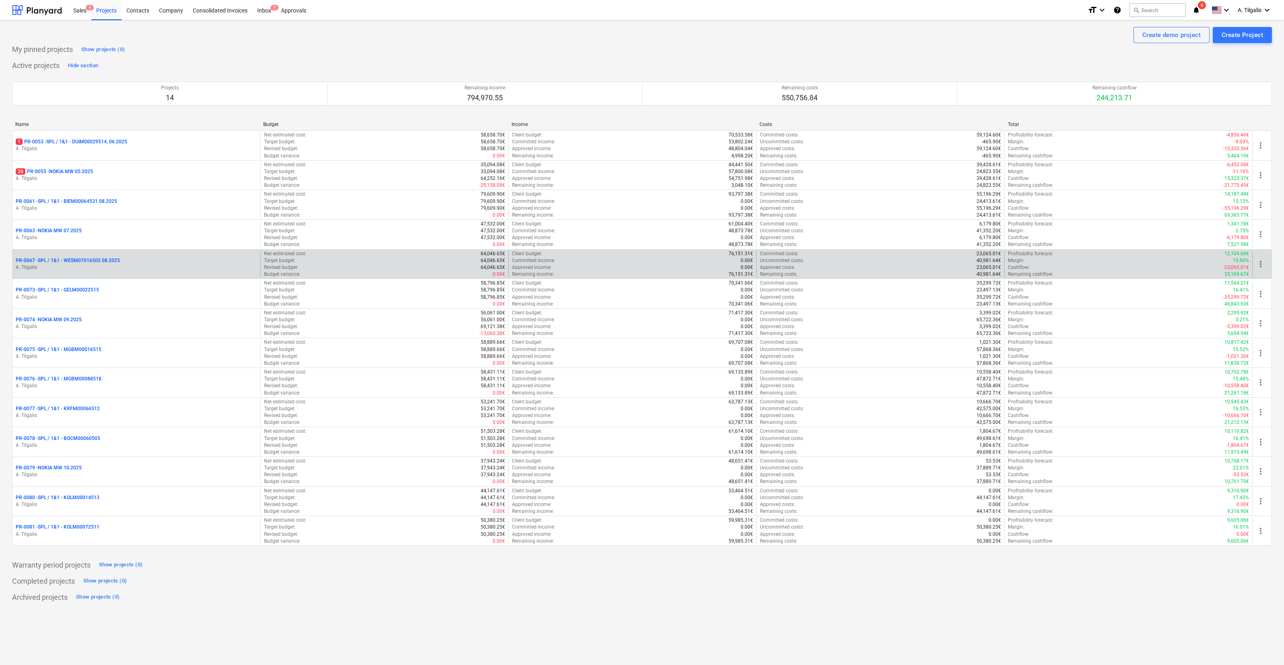
click at [136, 270] on p "A. Tilgalis" at bounding box center [137, 267] width 242 height 7
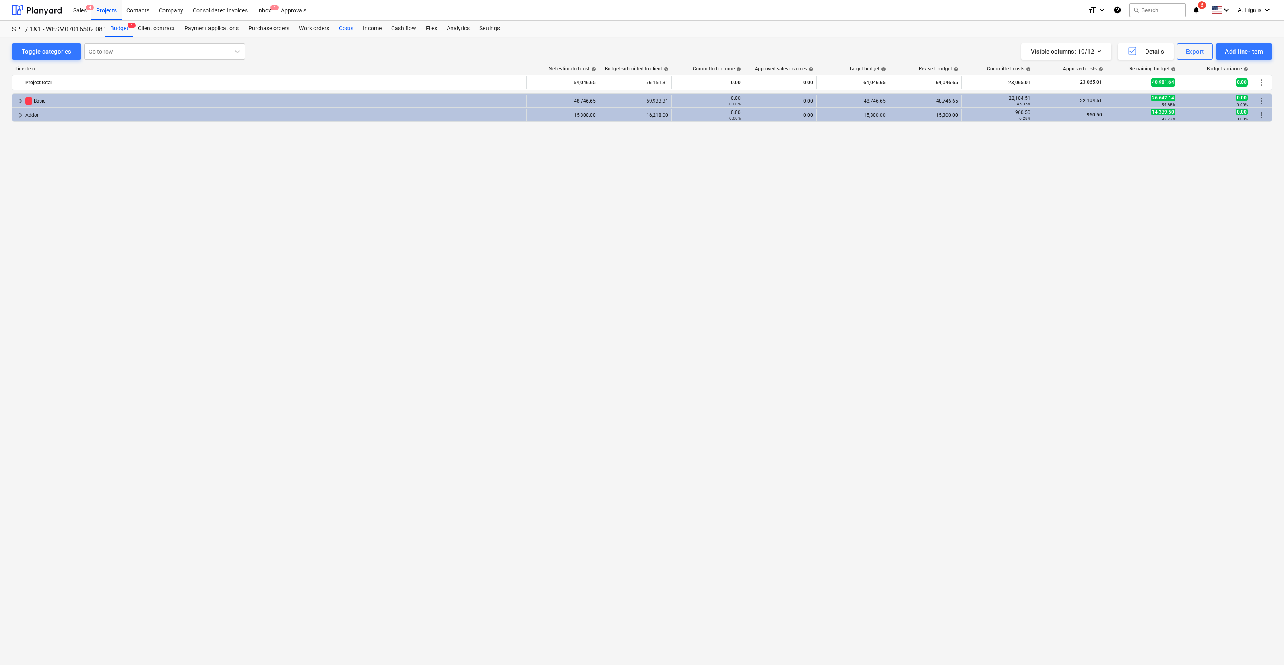
click at [346, 30] on div "Costs" at bounding box center [346, 29] width 24 height 16
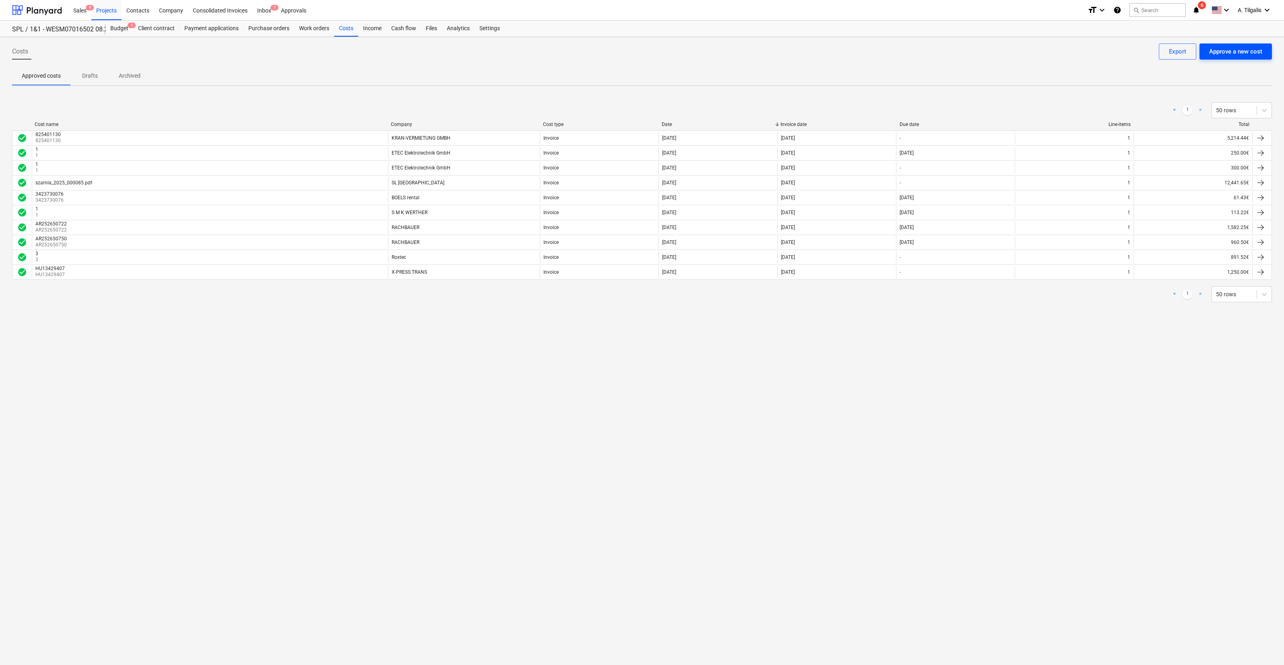
click at [1249, 45] on button "Approve a new cost" at bounding box center [1235, 51] width 72 height 16
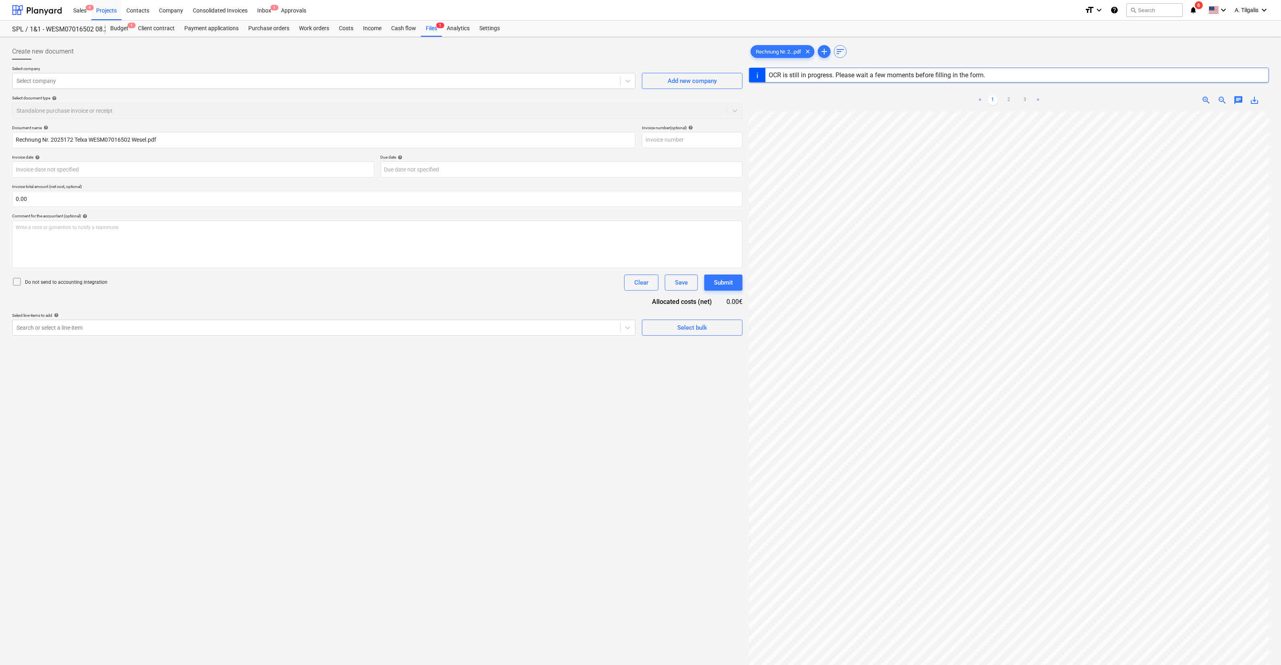
type input "2025172"
type input "[DATE]"
click at [323, 76] on div "Select company" at bounding box center [316, 80] width 608 height 11
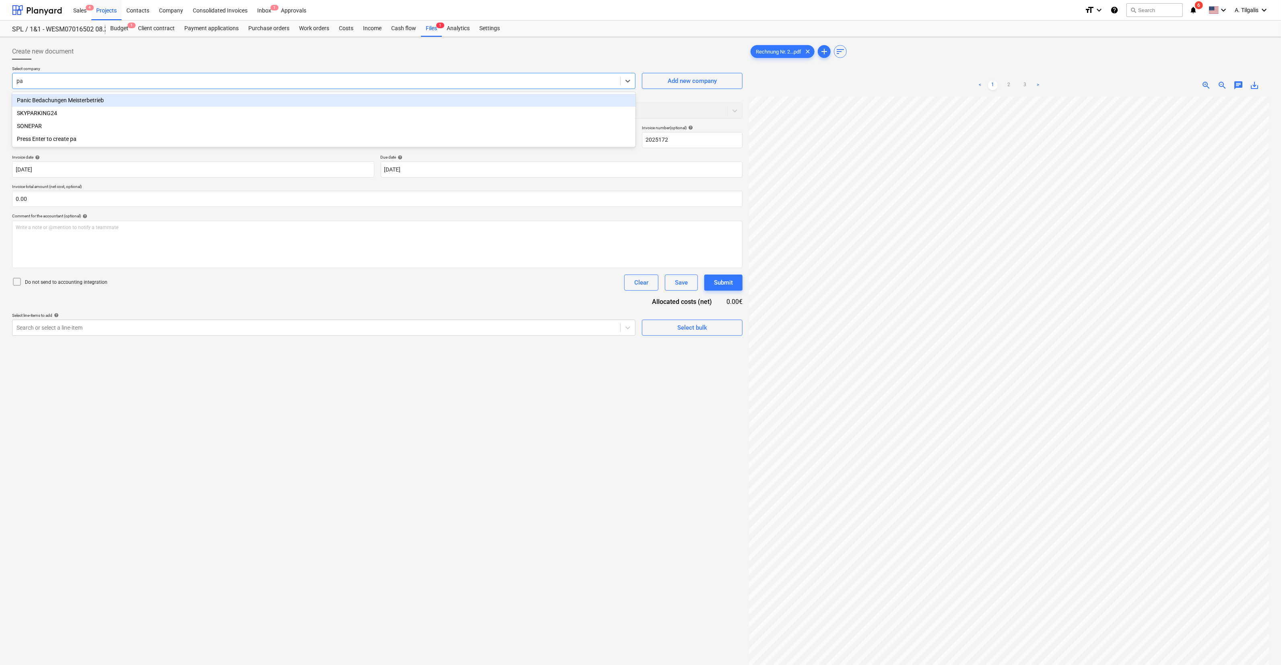
type input "pan"
click at [174, 97] on div "Panic Bedachungen Meisterbetrieb" at bounding box center [323, 100] width 623 height 13
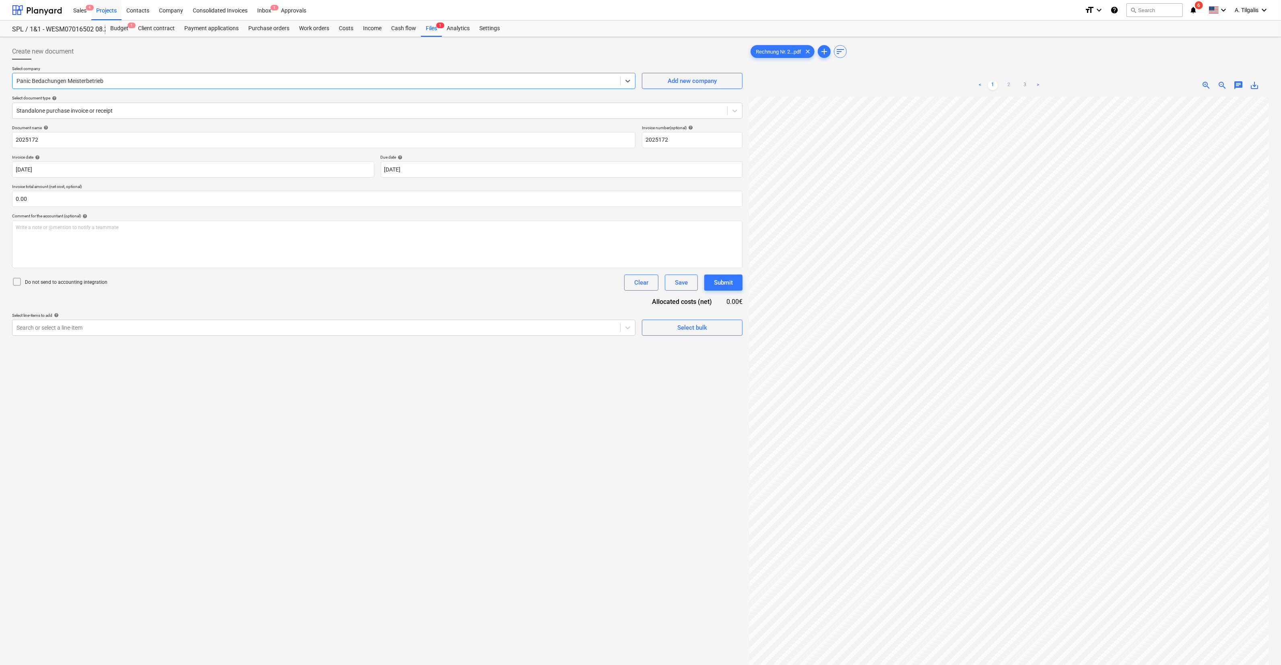
click at [1012, 83] on link "2" at bounding box center [1009, 86] width 10 height 10
click at [1030, 85] on link "3" at bounding box center [1025, 86] width 10 height 10
click at [55, 197] on input "text" at bounding box center [377, 199] width 731 height 16
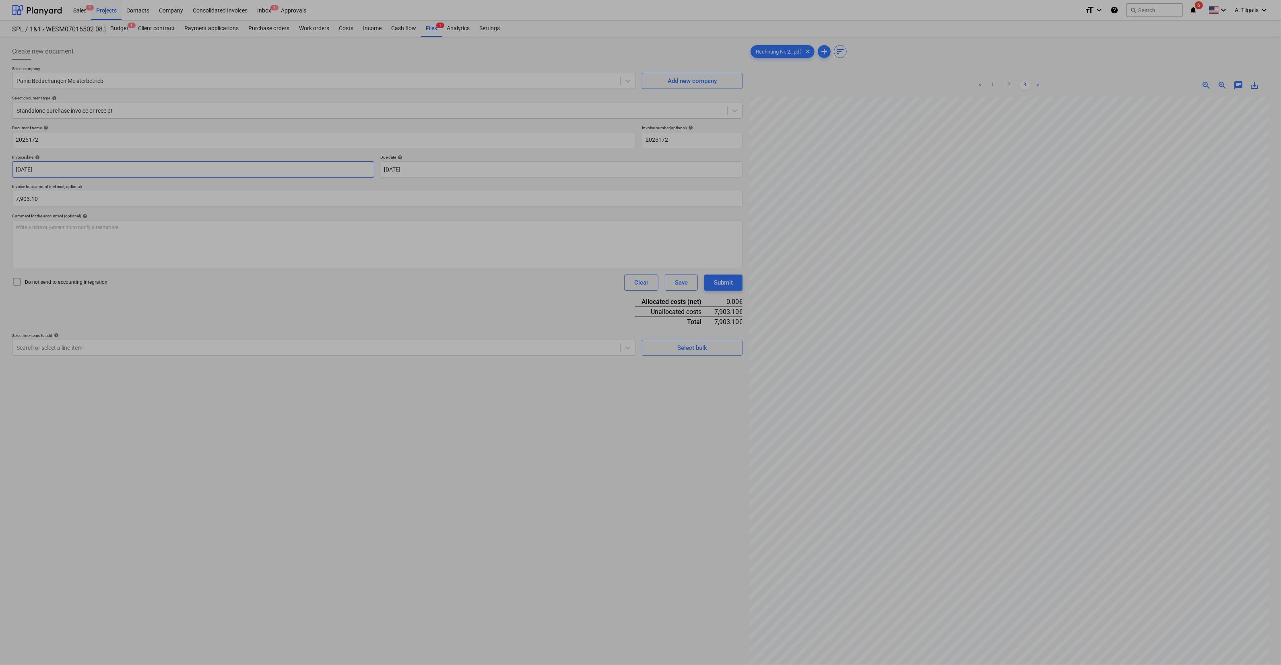
click at [14, 162] on body "Sales 4 Projects Contacts Company Consolidated Invoices Inbox 1 Approvals forma…" at bounding box center [640, 332] width 1281 height 665
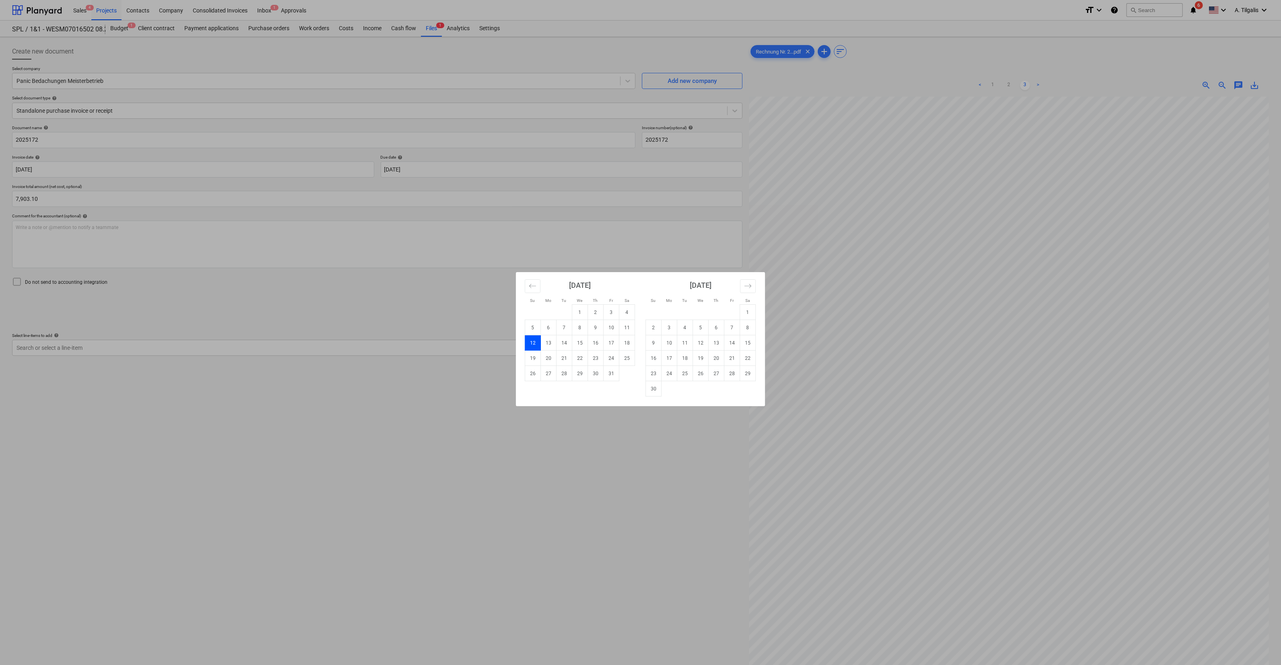
click at [320, 194] on div "Su Mo Tu We Th Fr Sa Su Mo Tu We Th Fr Sa [DATE] 1 2 3 4 5 6 7 8 9 10 11 12 13 …" at bounding box center [640, 332] width 1281 height 665
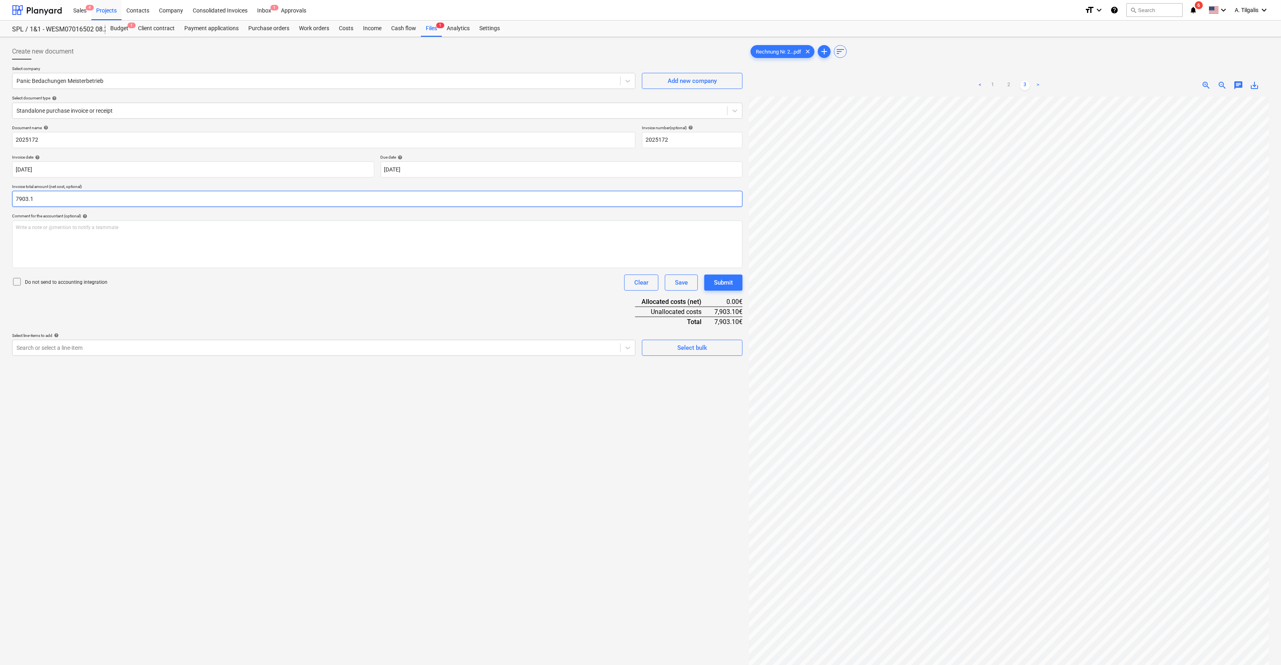
click at [40, 193] on input "7903.1" at bounding box center [377, 199] width 731 height 16
drag, startPoint x: 40, startPoint y: 193, endPoint x: 0, endPoint y: 180, distance: 42.4
click at [0, 180] on html "Sales 4 Projects Contacts Company Consolidated Invoices Inbox 1 Approvals forma…" at bounding box center [640, 332] width 1281 height 665
type input "4,803.10"
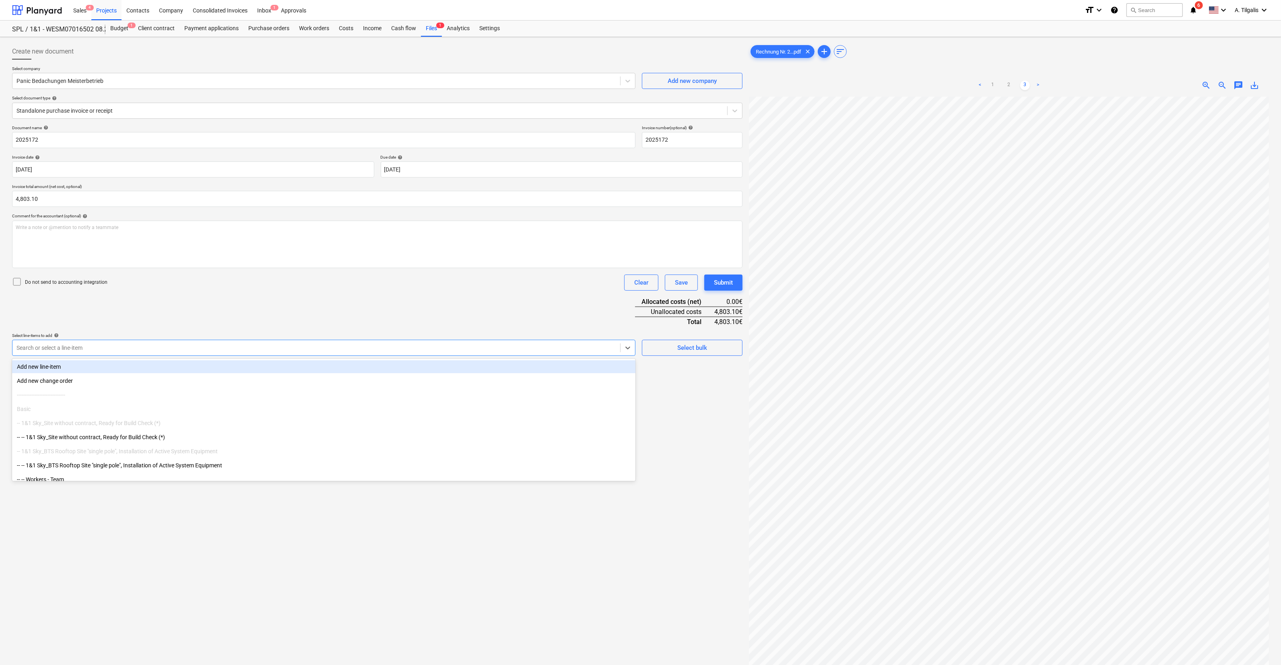
click at [102, 348] on div at bounding box center [317, 348] width 600 height 8
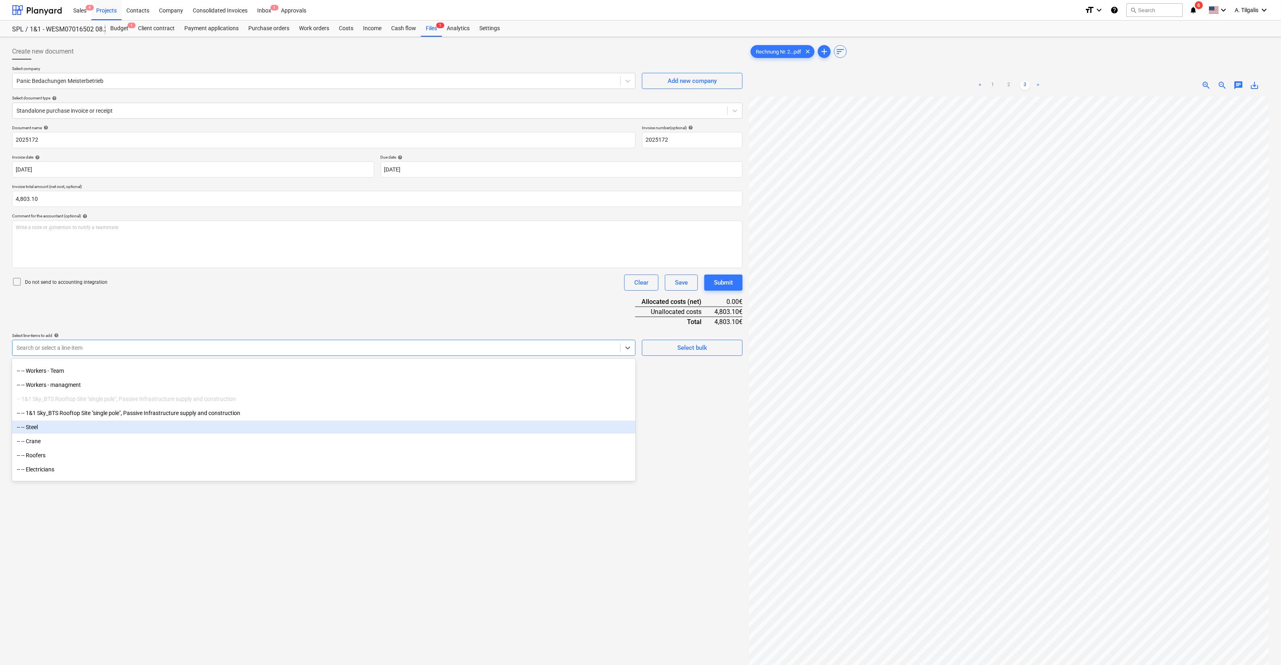
scroll to position [159, 0]
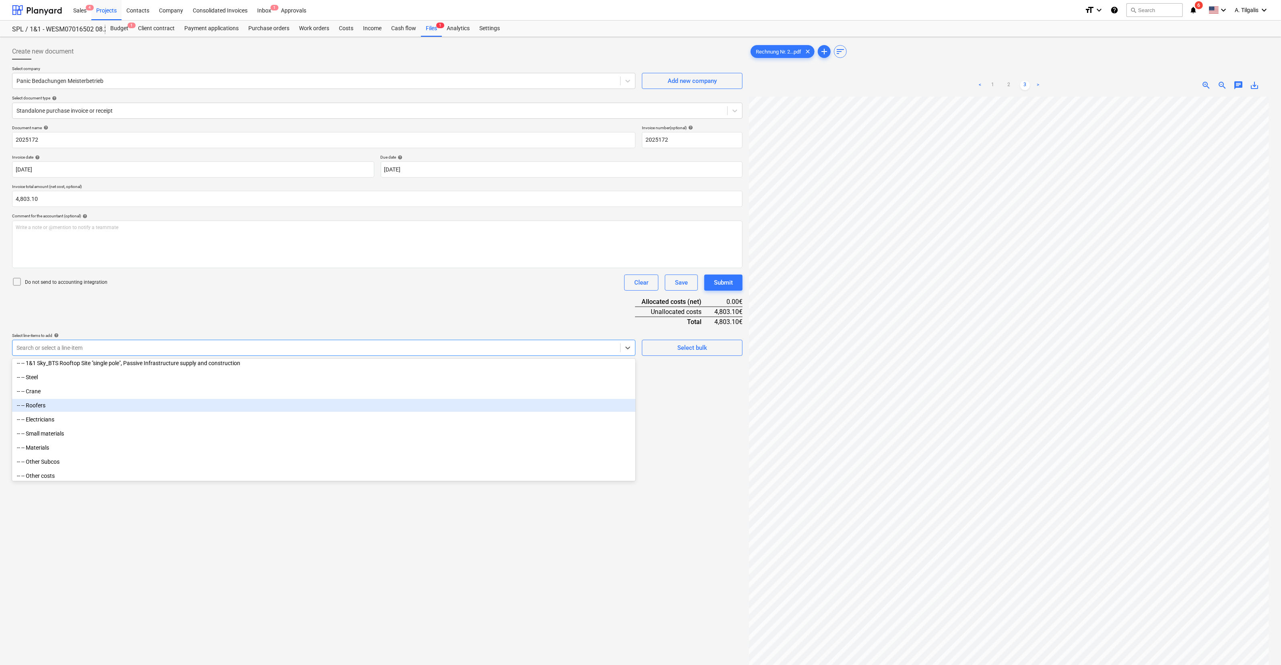
click at [52, 407] on div "-- -- Roofers" at bounding box center [323, 405] width 623 height 13
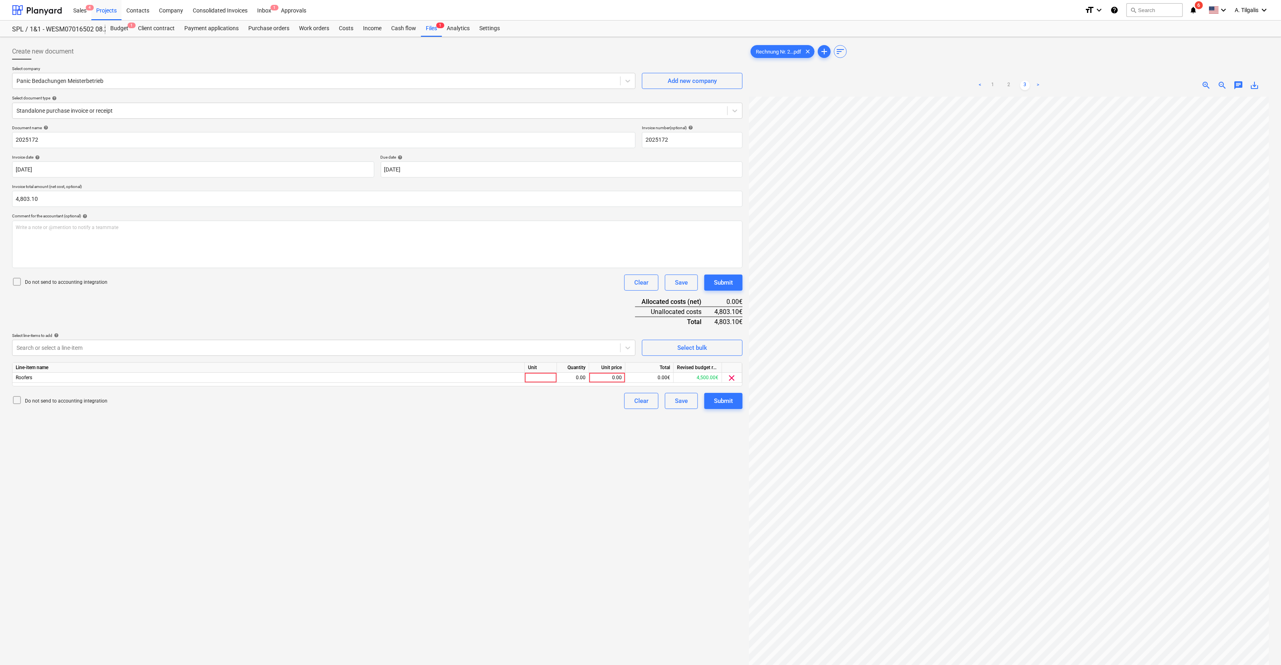
drag, startPoint x: 390, startPoint y: 616, endPoint x: 350, endPoint y: 588, distance: 49.1
click at [390, 616] on div "Create new document Select company Panic Bedachungen Meisterbetrieb Add new com…" at bounding box center [377, 391] width 737 height 702
click at [537, 374] on div at bounding box center [541, 378] width 32 height 10
type input "Objekts"
type input "2"
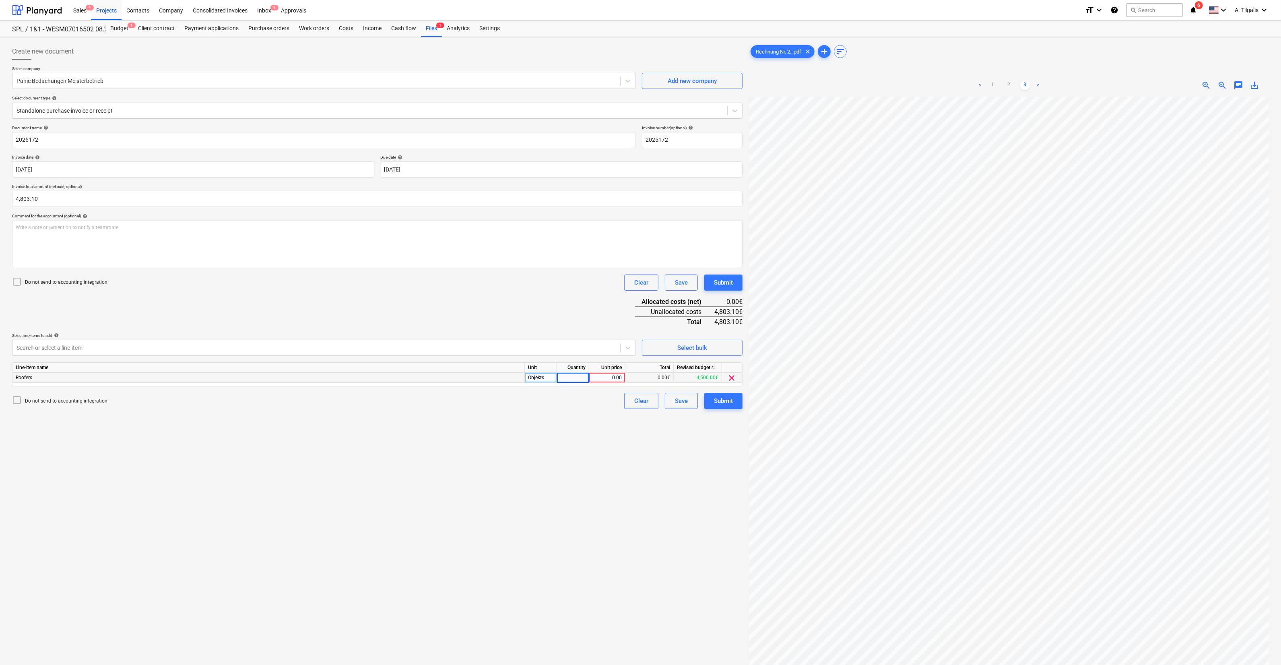
type input "1"
type input "4803.1"
click at [684, 400] on div "Save" at bounding box center [681, 401] width 13 height 10
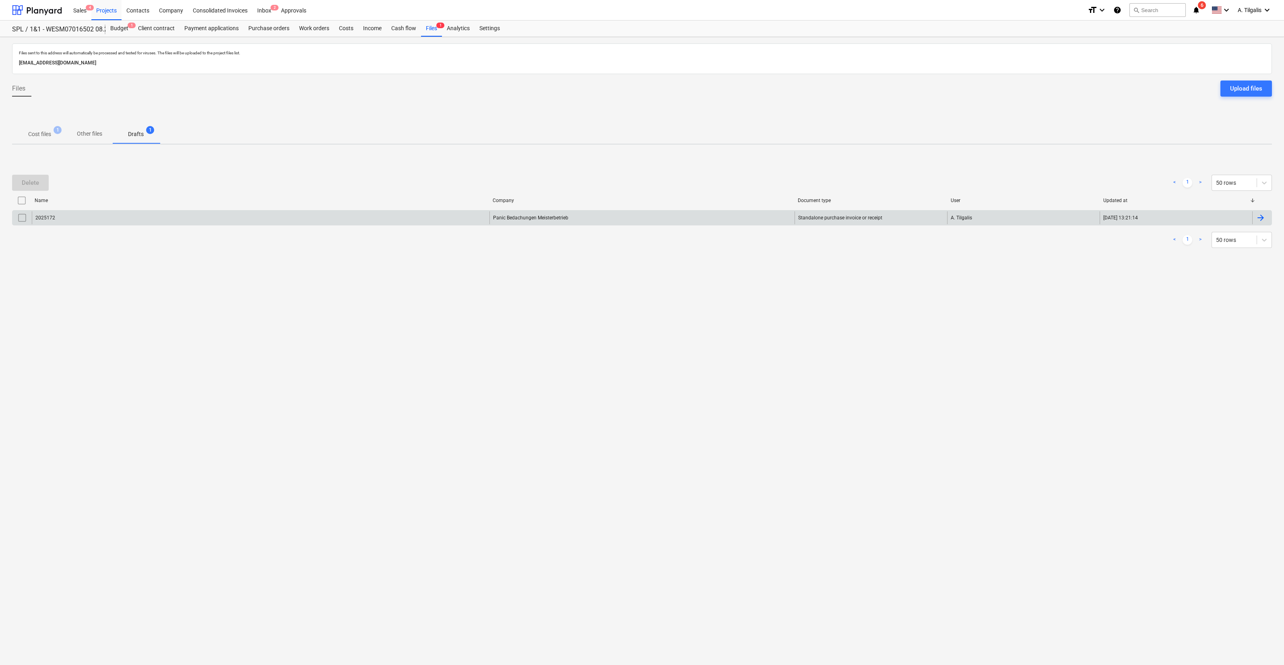
click at [589, 218] on div "Panic Bedachungen Meisterbetrieb" at bounding box center [641, 217] width 305 height 13
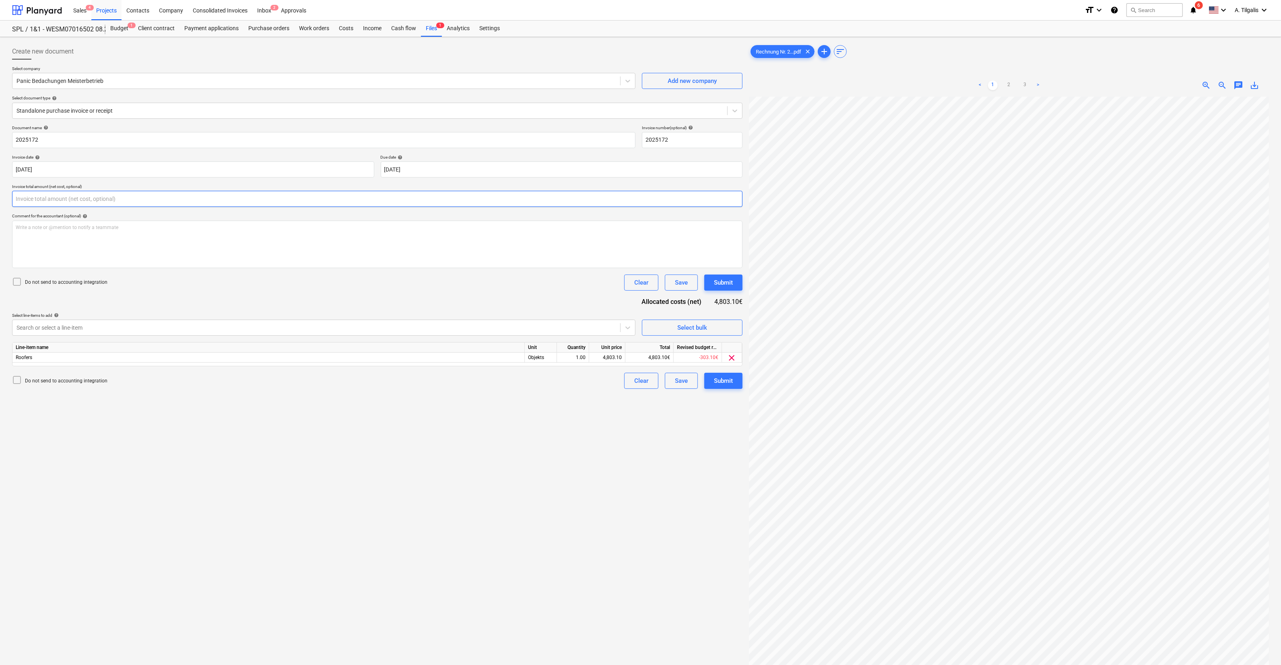
click at [360, 198] on input "text" at bounding box center [377, 199] width 731 height 16
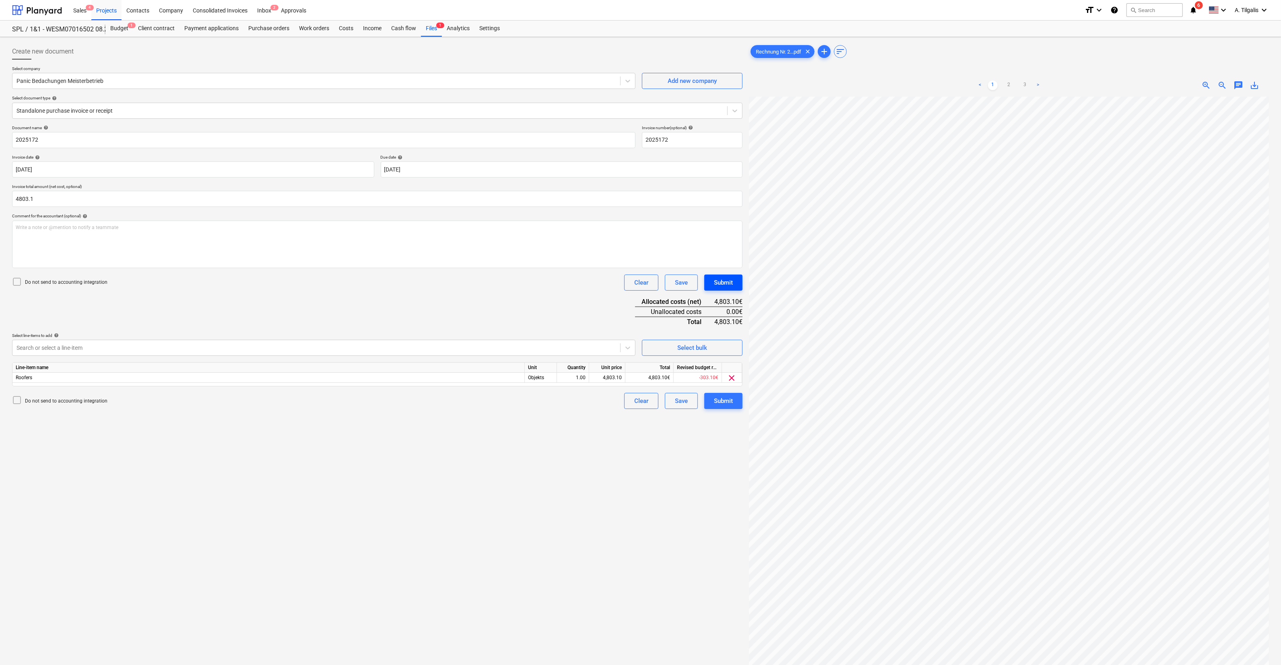
type input "4,803.10"
click at [727, 288] on button "Submit" at bounding box center [723, 283] width 38 height 16
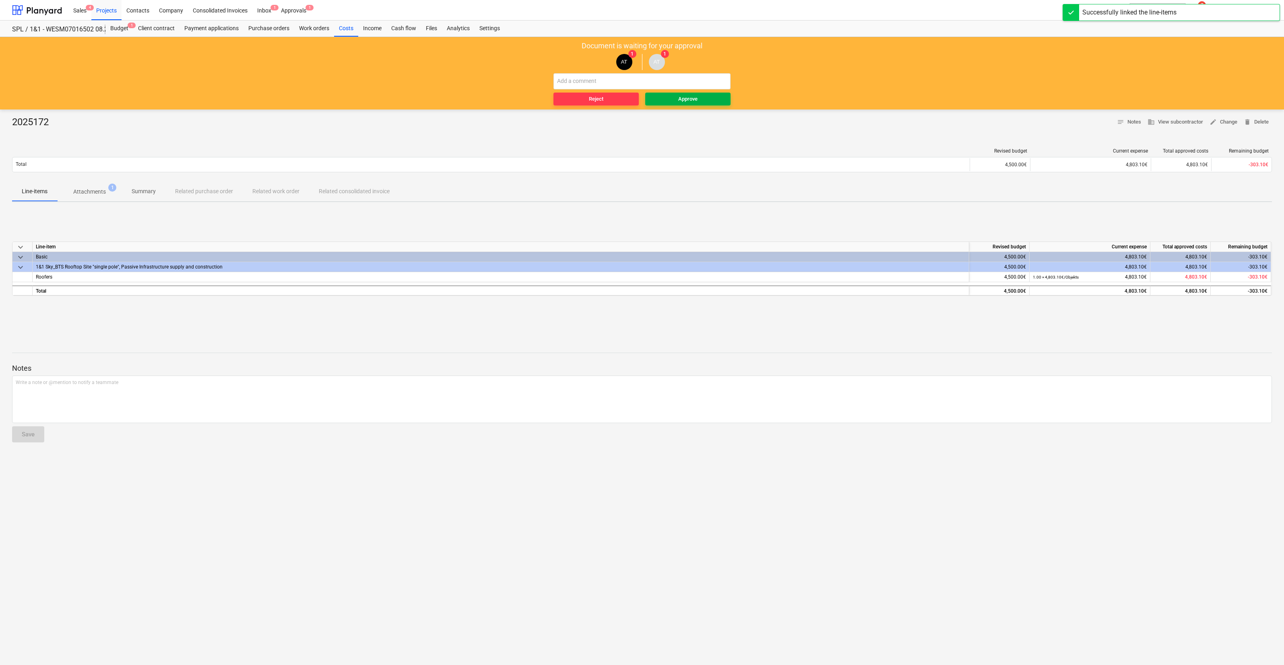
click at [700, 97] on span "Approve" at bounding box center [687, 99] width 79 height 9
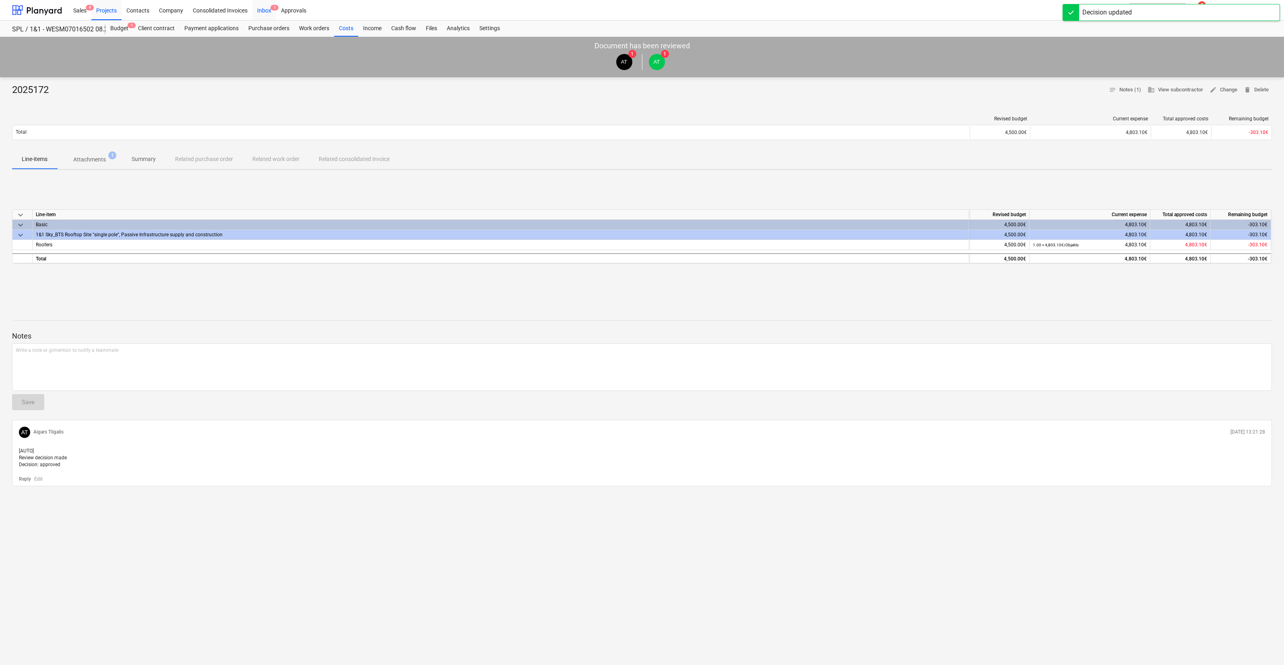
click at [261, 7] on div "Inbox 1" at bounding box center [264, 10] width 24 height 21
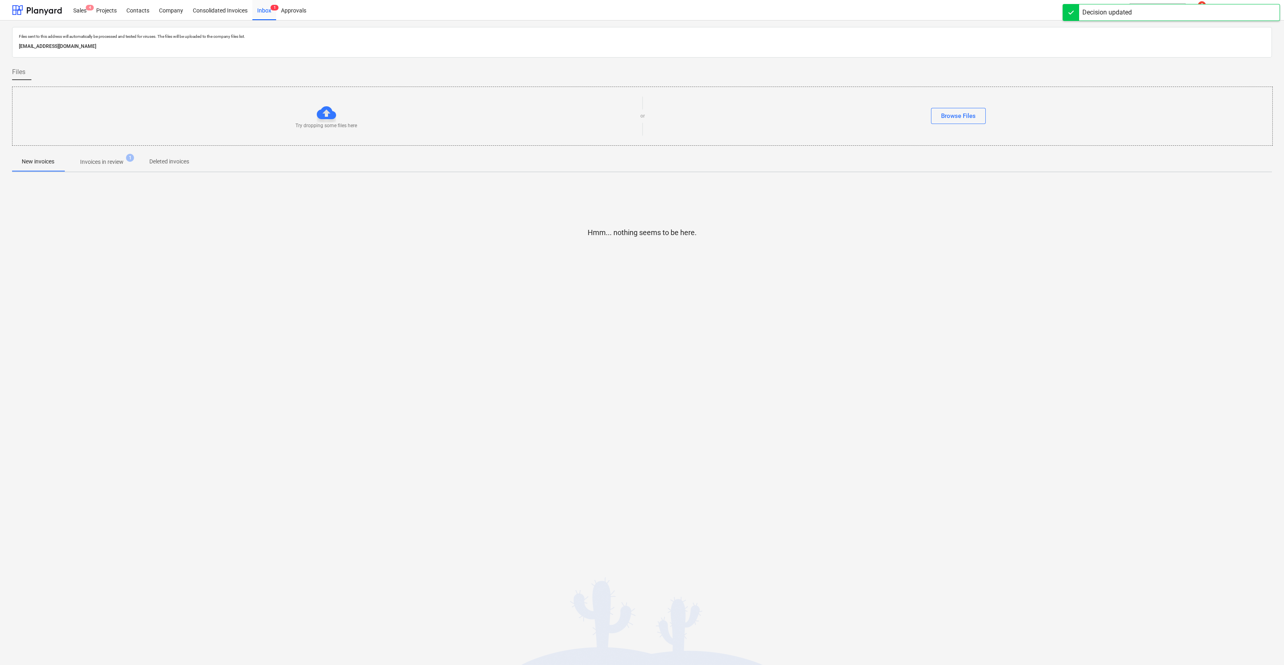
click at [110, 166] on span "Invoices in review 1" at bounding box center [102, 162] width 76 height 14
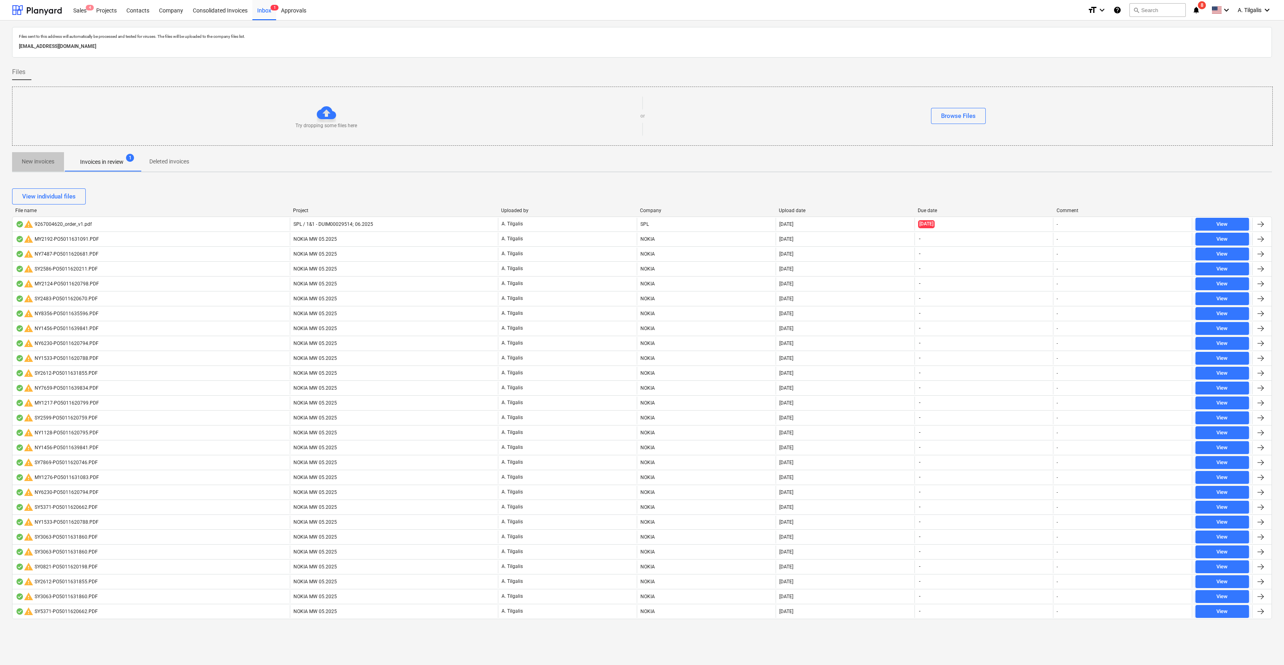
click at [24, 161] on p "New invoices" at bounding box center [38, 161] width 33 height 8
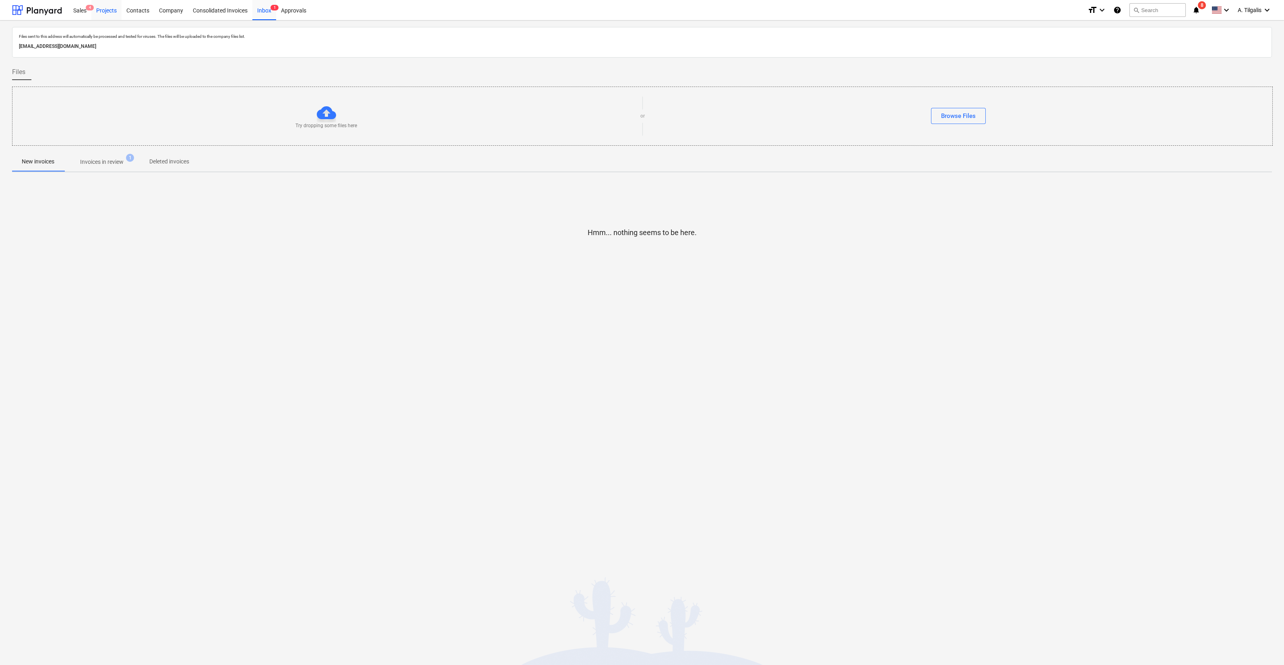
click at [101, 10] on div "Projects" at bounding box center [106, 10] width 30 height 21
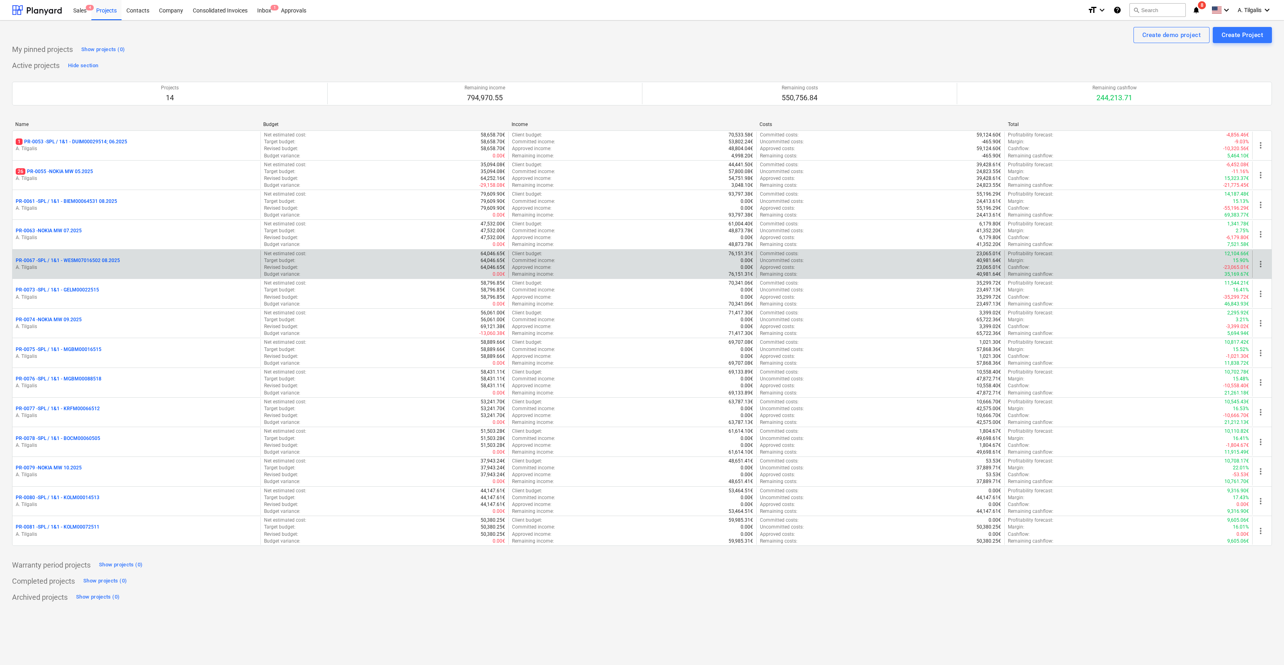
click at [136, 262] on div "PR-0067 - SPL / 1&1 - WESM07016502 08.2025" at bounding box center [137, 260] width 242 height 7
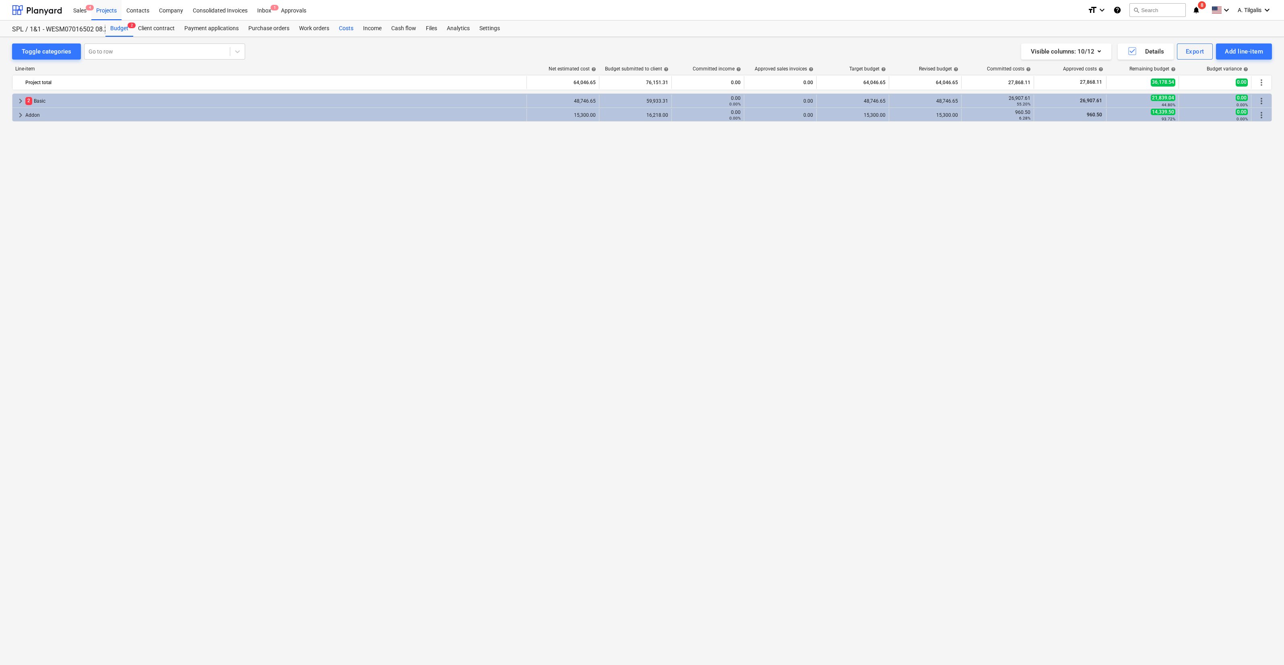
click at [345, 28] on div "Costs" at bounding box center [346, 29] width 24 height 16
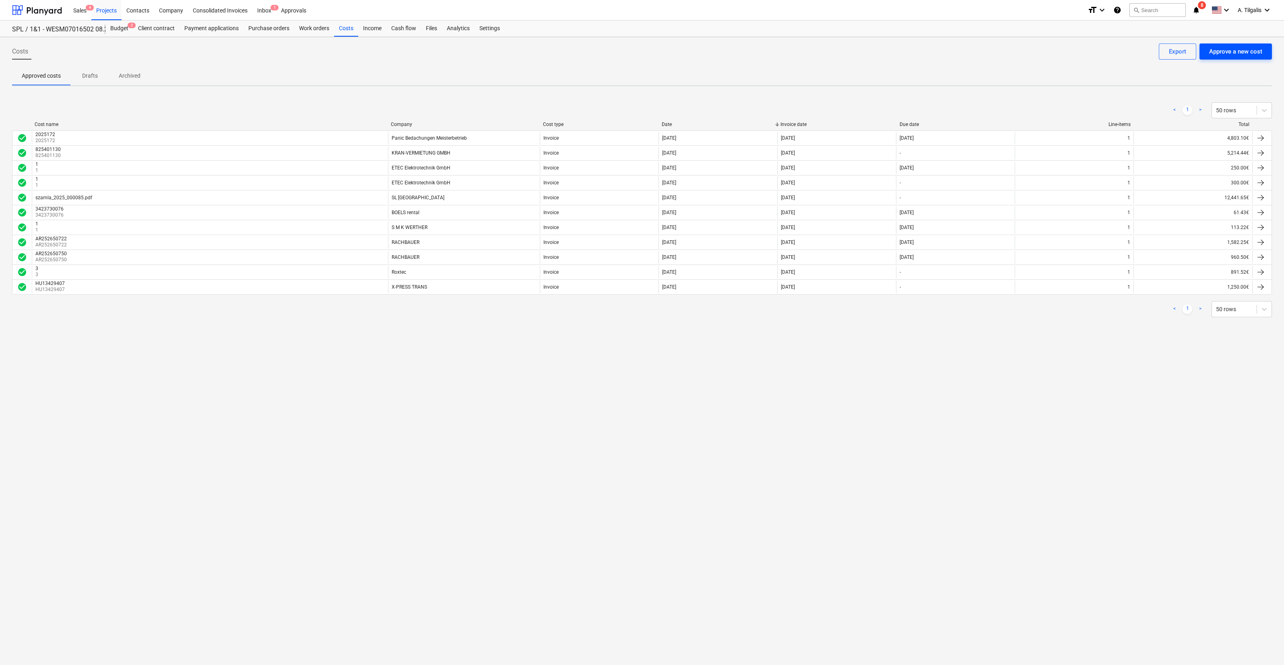
click at [1230, 45] on button "Approve a new cost" at bounding box center [1235, 51] width 72 height 16
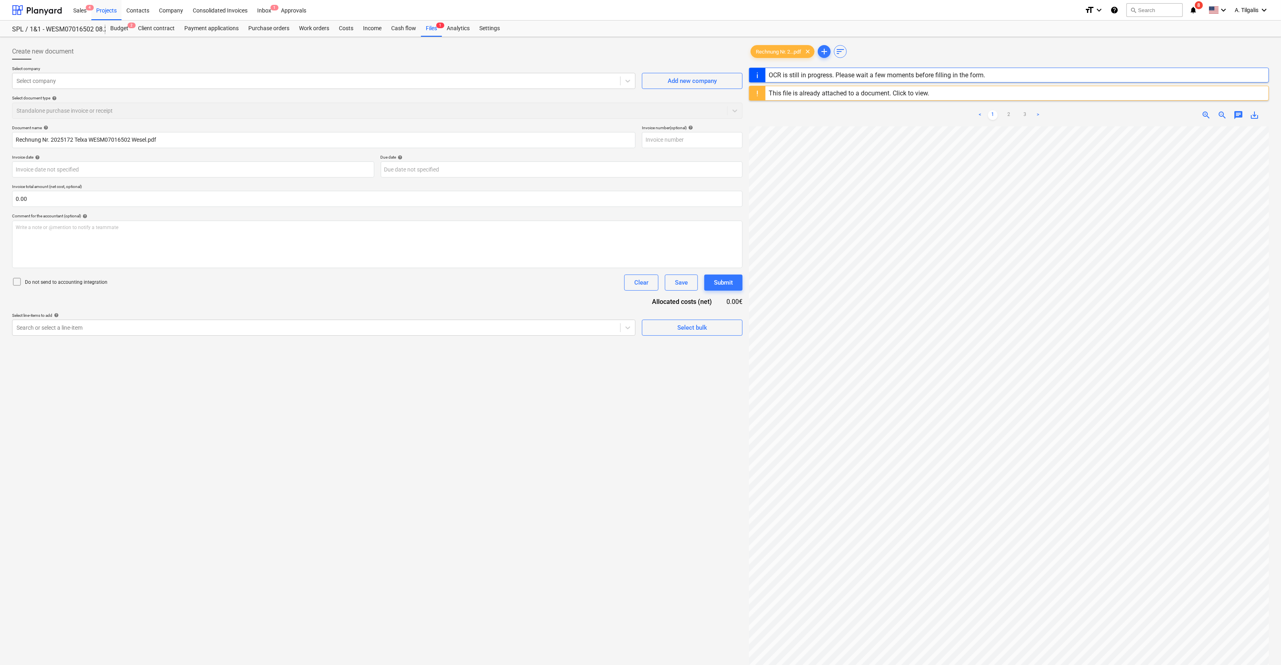
type input "2025172"
type input "[DATE]"
click at [84, 201] on input "text" at bounding box center [377, 199] width 731 height 16
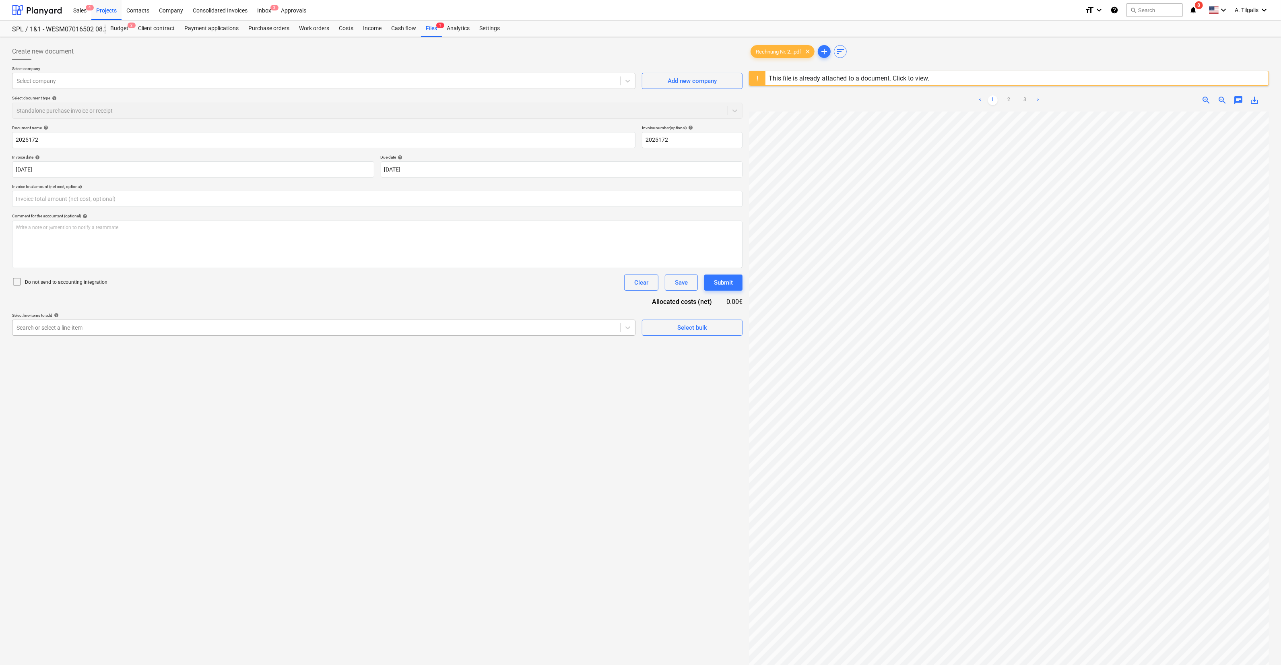
type input "0.00"
click at [50, 330] on div at bounding box center [317, 328] width 600 height 8
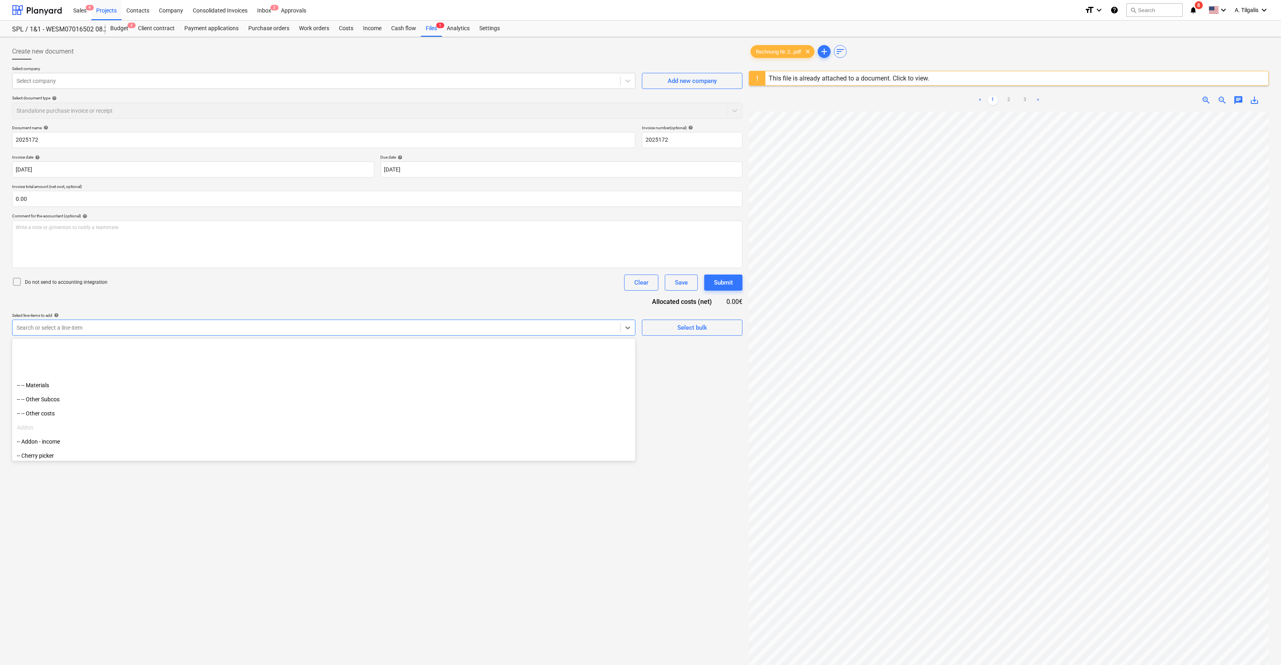
scroll to position [260, 0]
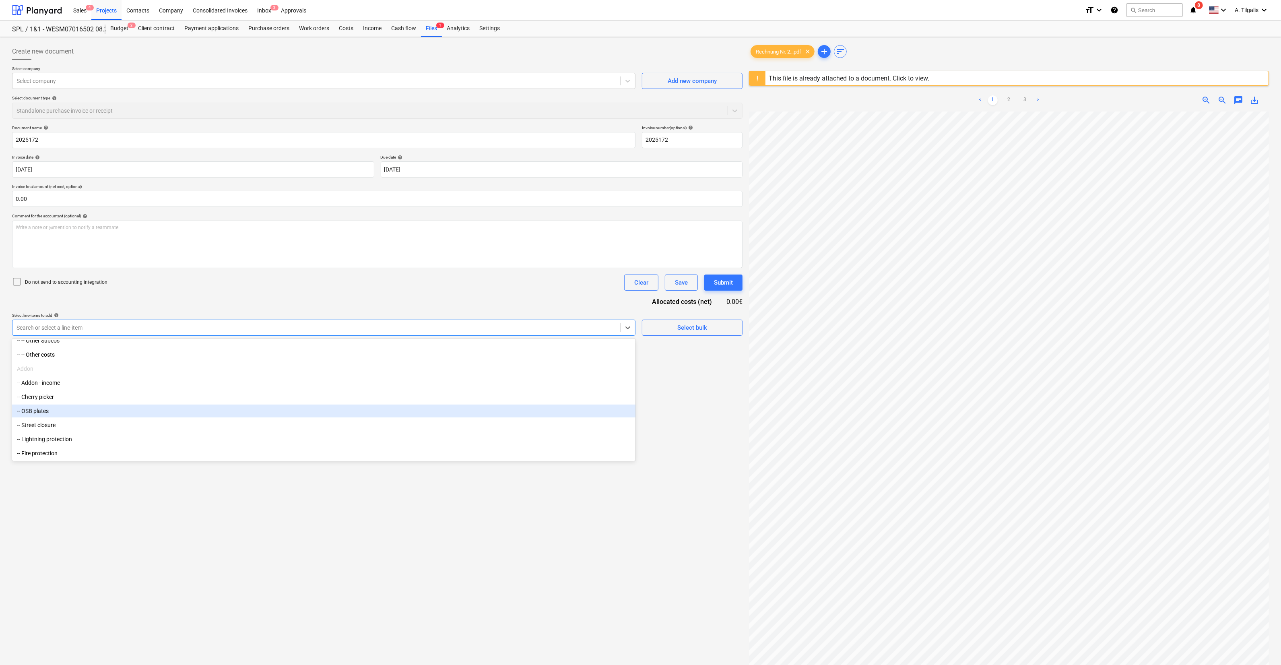
click at [76, 405] on div "-- OSB plates" at bounding box center [323, 411] width 623 height 13
click at [1027, 99] on link "3" at bounding box center [1025, 100] width 10 height 10
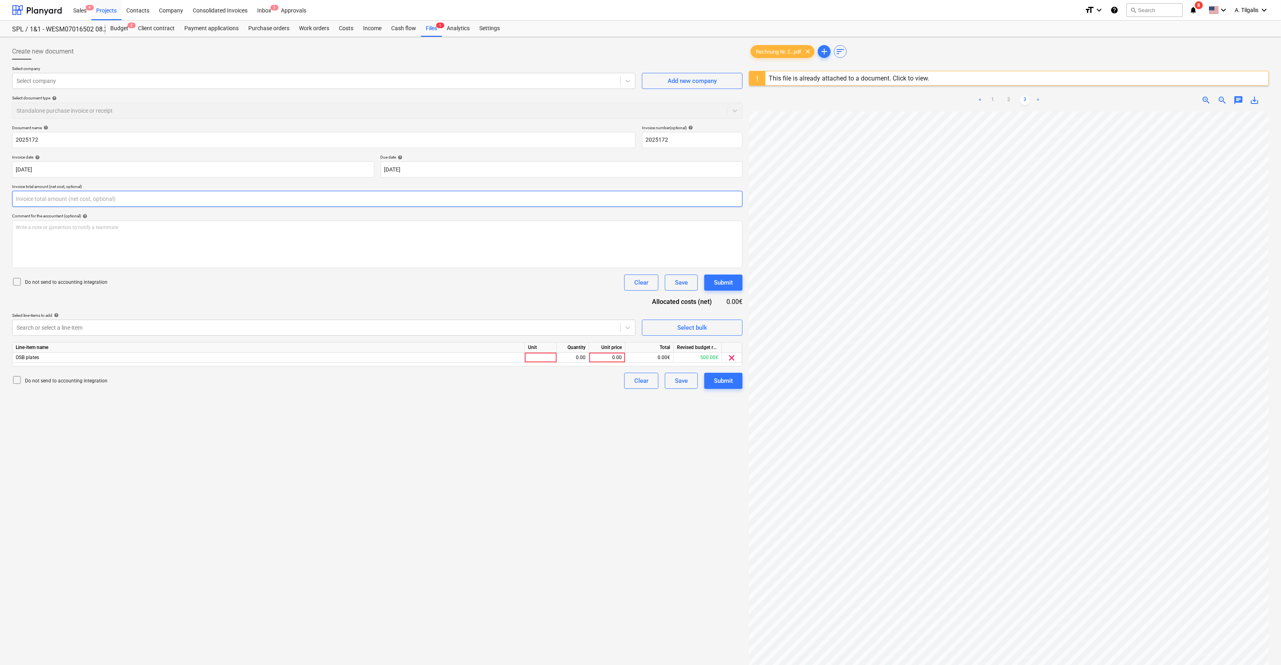
click at [62, 201] on input "text" at bounding box center [377, 199] width 731 height 16
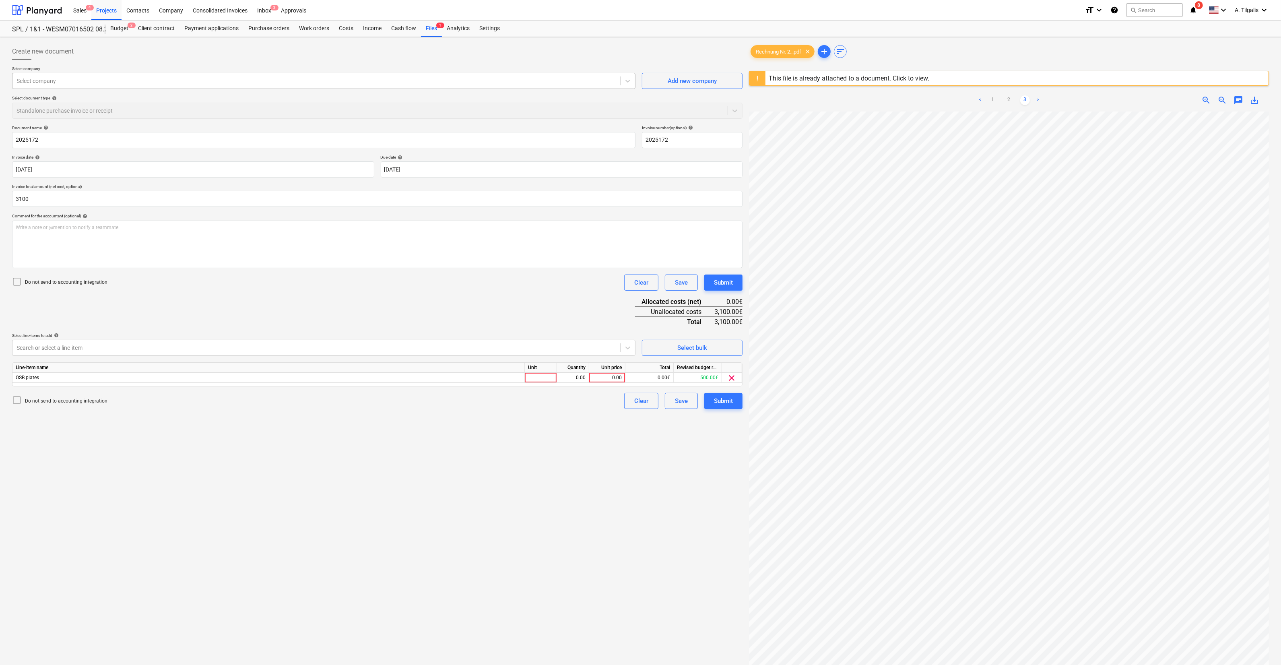
type input "3,100.00"
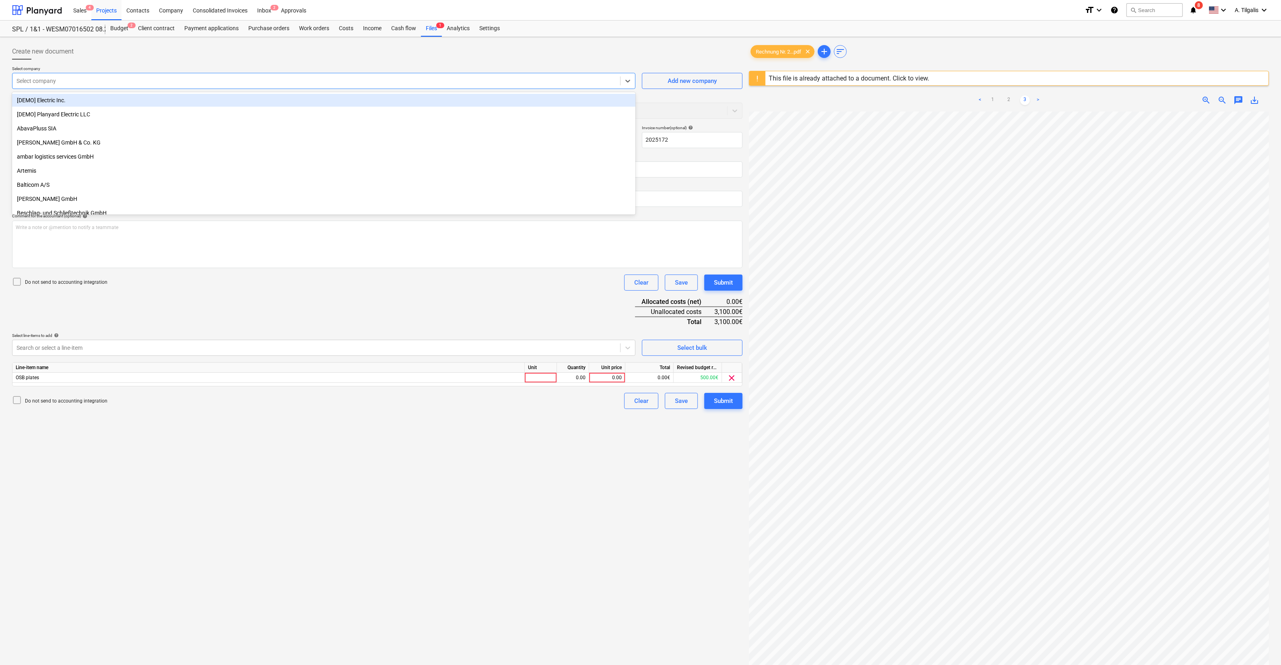
click at [61, 83] on div at bounding box center [317, 81] width 600 height 8
type input "pan"
drag, startPoint x: 78, startPoint y: 99, endPoint x: 83, endPoint y: 120, distance: 21.7
click at [77, 100] on div "Panic Bedachungen Meisterbetrieb" at bounding box center [323, 100] width 623 height 13
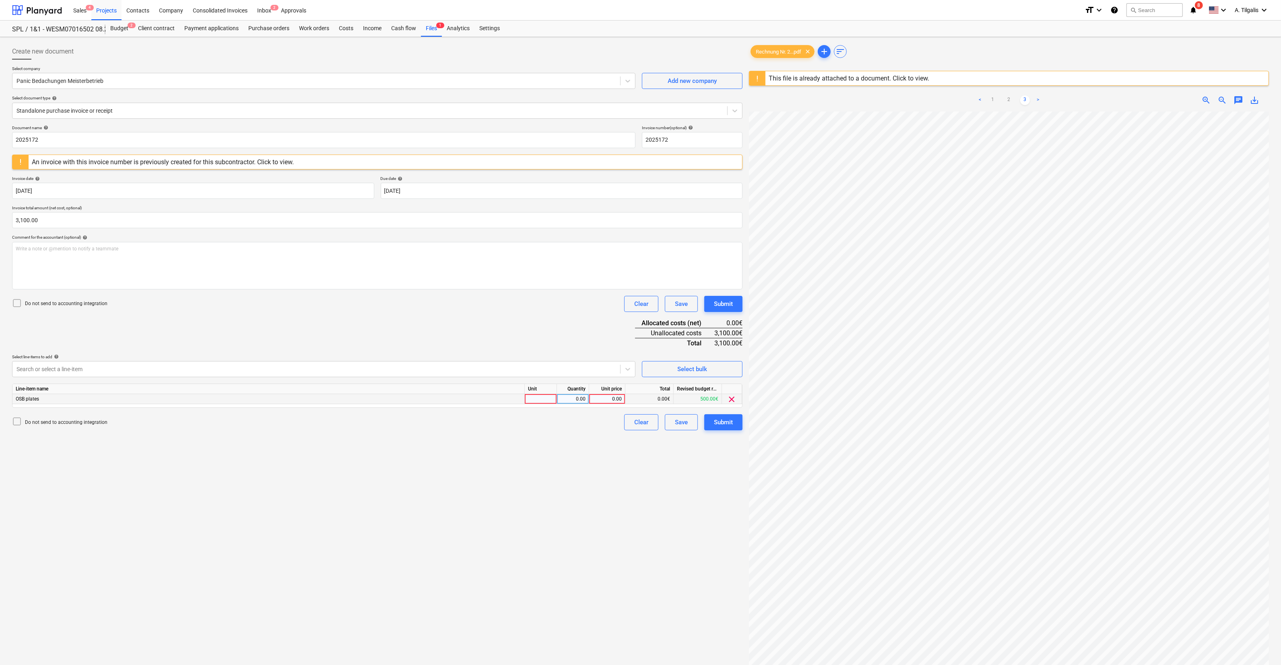
click at [68, 395] on div "OSB plates" at bounding box center [268, 399] width 512 height 10
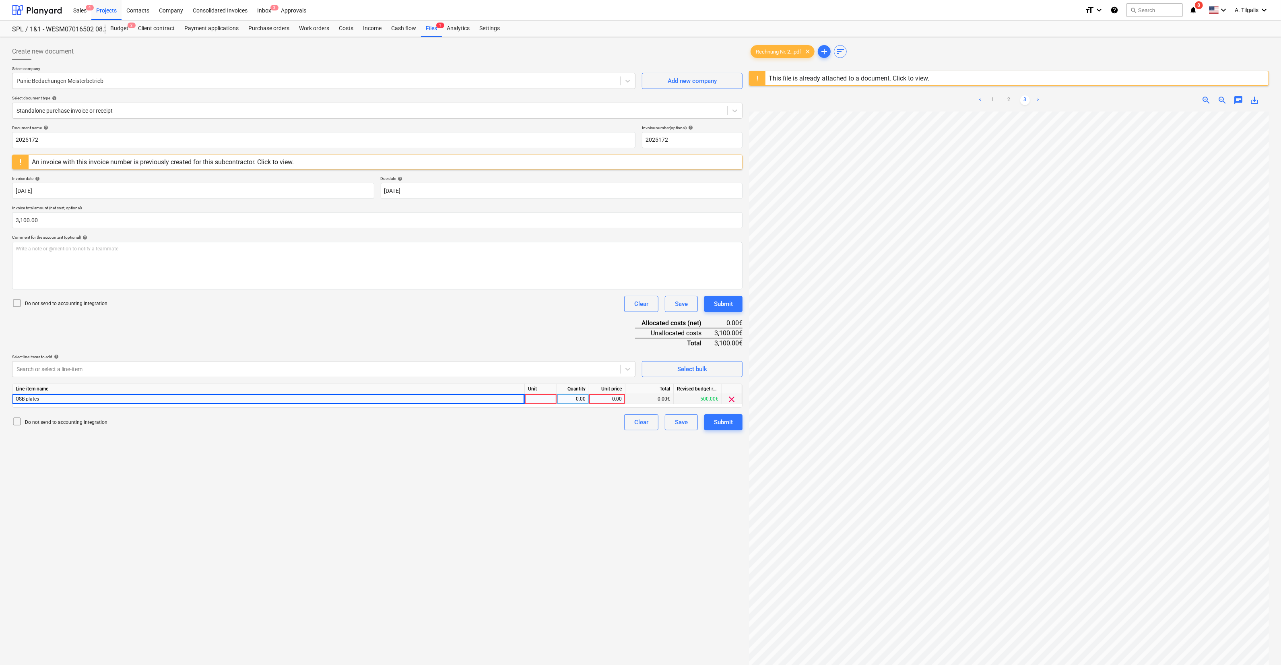
click at [537, 400] on div at bounding box center [541, 399] width 32 height 10
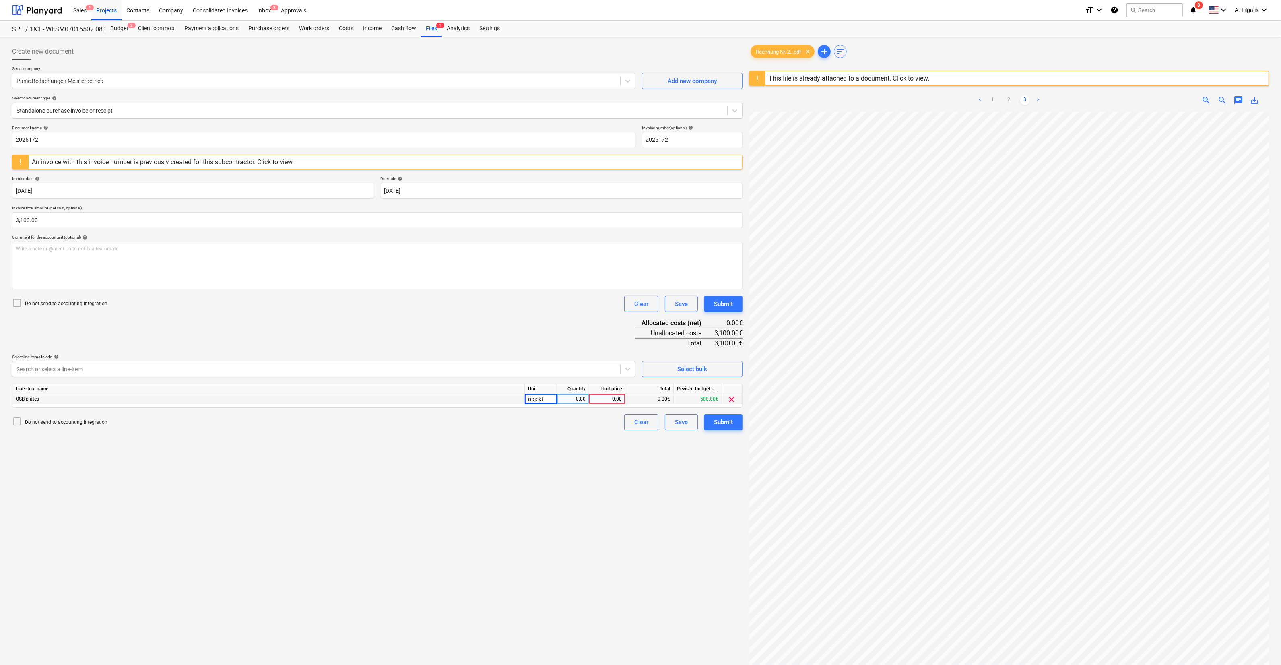
type input "objekts"
type input "3100"
click at [543, 429] on div "Do not send to accounting integration Clear Save Submit" at bounding box center [377, 422] width 731 height 16
click at [724, 423] on div "Submit" at bounding box center [723, 422] width 19 height 10
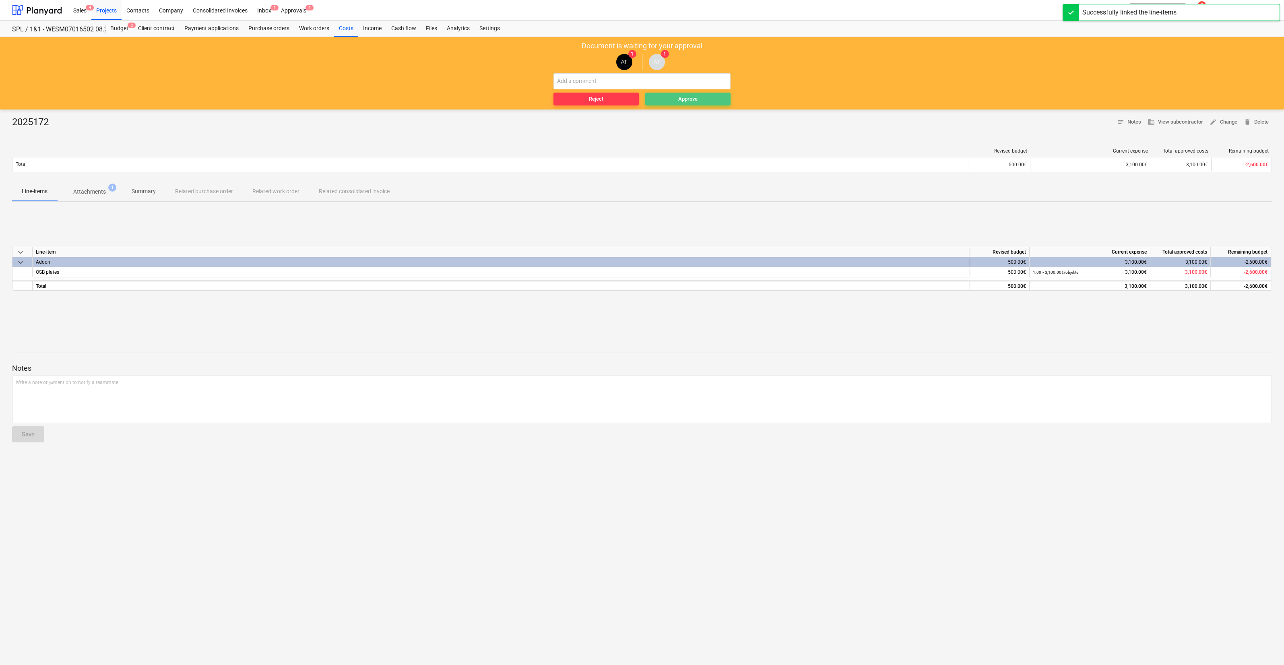
click at [691, 102] on div "Approve" at bounding box center [687, 99] width 19 height 9
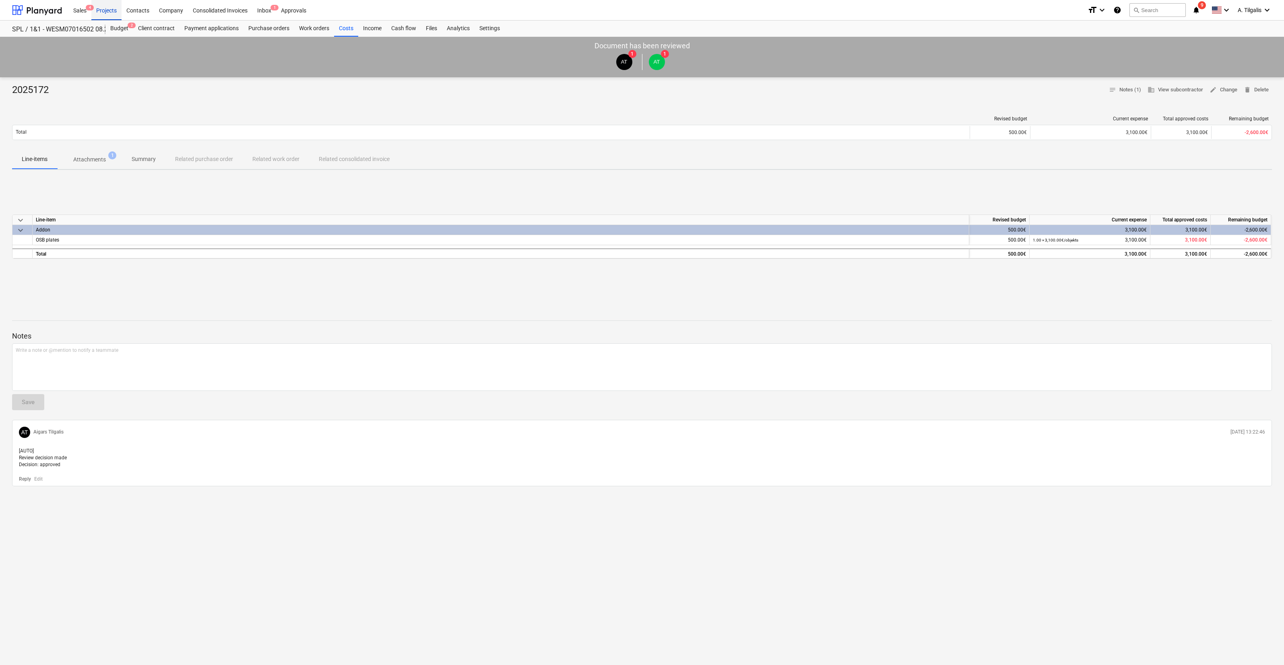
click at [101, 8] on div "Projects" at bounding box center [106, 10] width 30 height 21
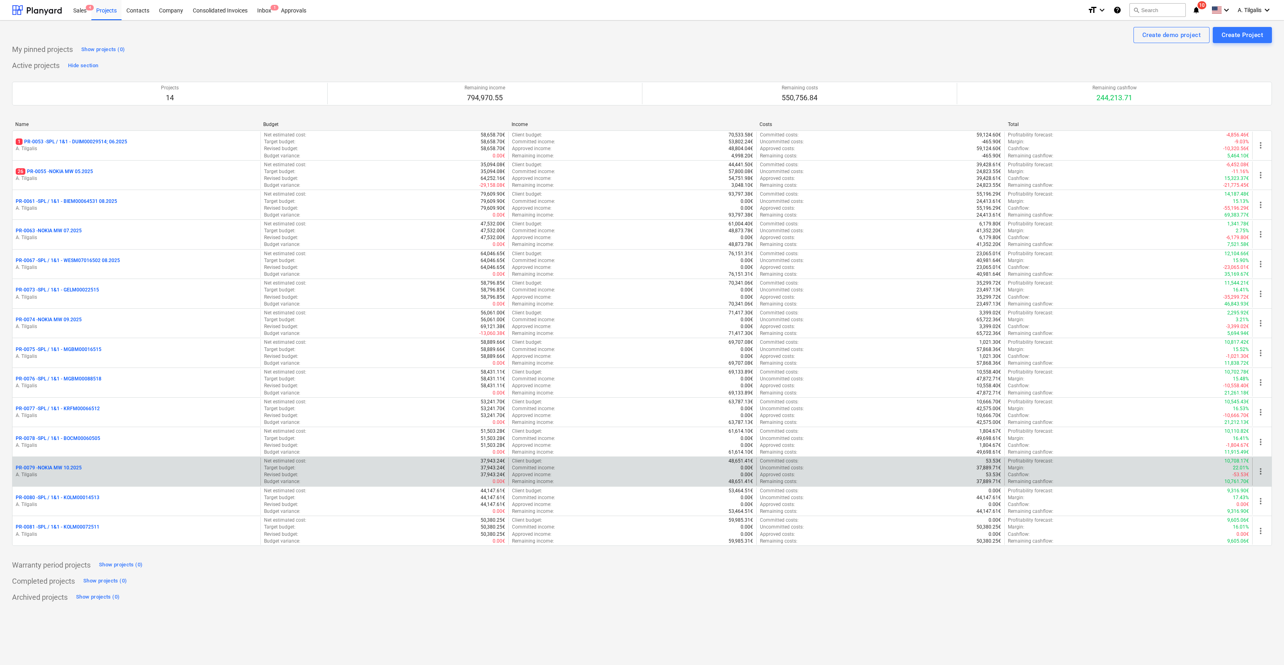
click at [201, 482] on div "PR-0079 - NOKIA MW 10.2025 A. Tilgalis" at bounding box center [136, 472] width 248 height 28
click at [47, 469] on p "PR-0079 - NOKIA MW 10.2025" at bounding box center [49, 467] width 66 height 7
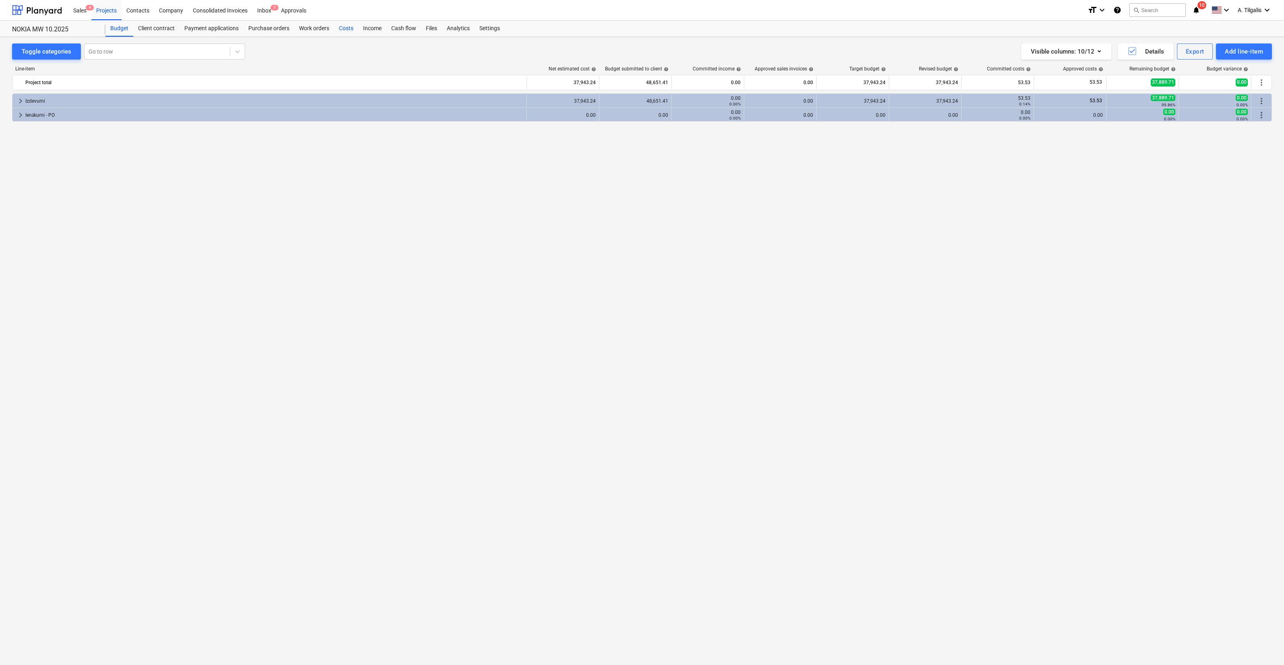
click at [343, 26] on div "Costs" at bounding box center [346, 29] width 24 height 16
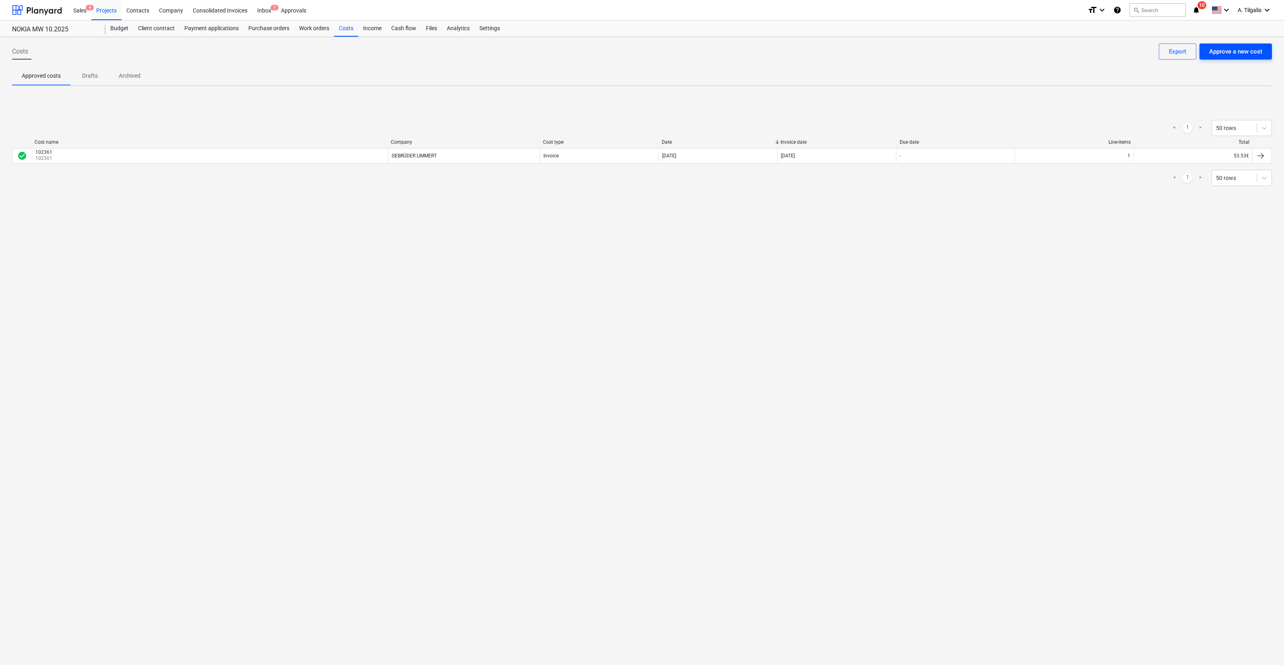
click at [1232, 48] on div "Approve a new cost" at bounding box center [1235, 51] width 53 height 10
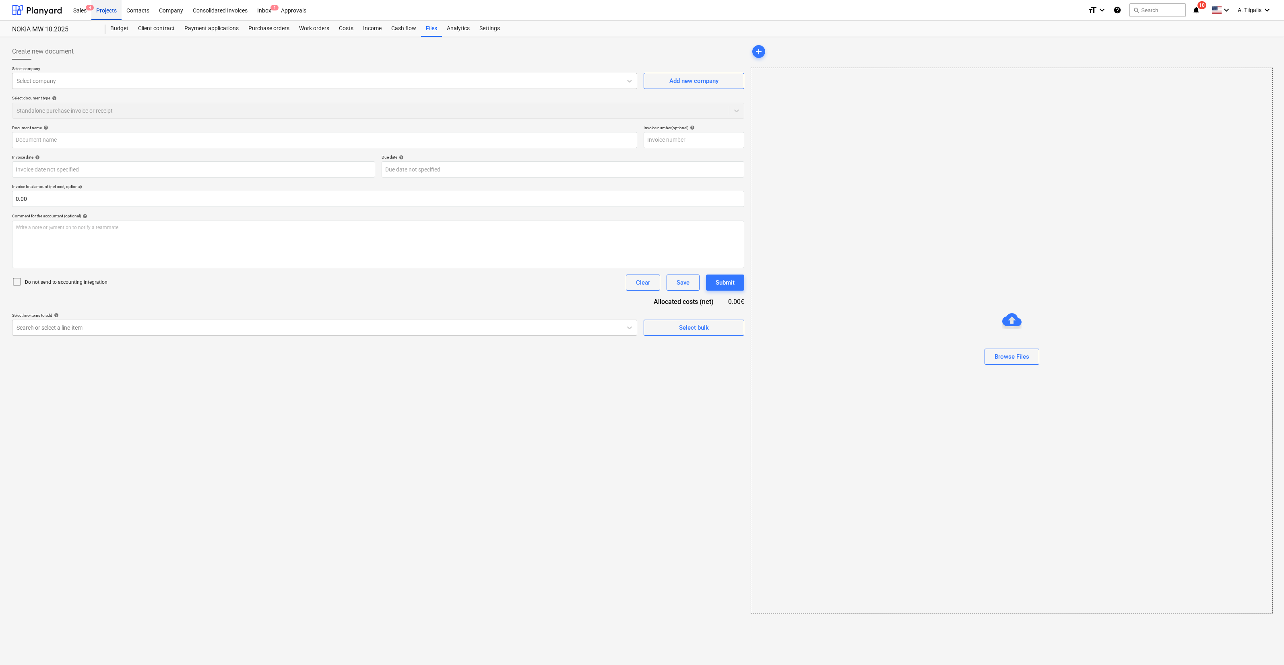
click at [112, 11] on div "Projects" at bounding box center [106, 10] width 30 height 21
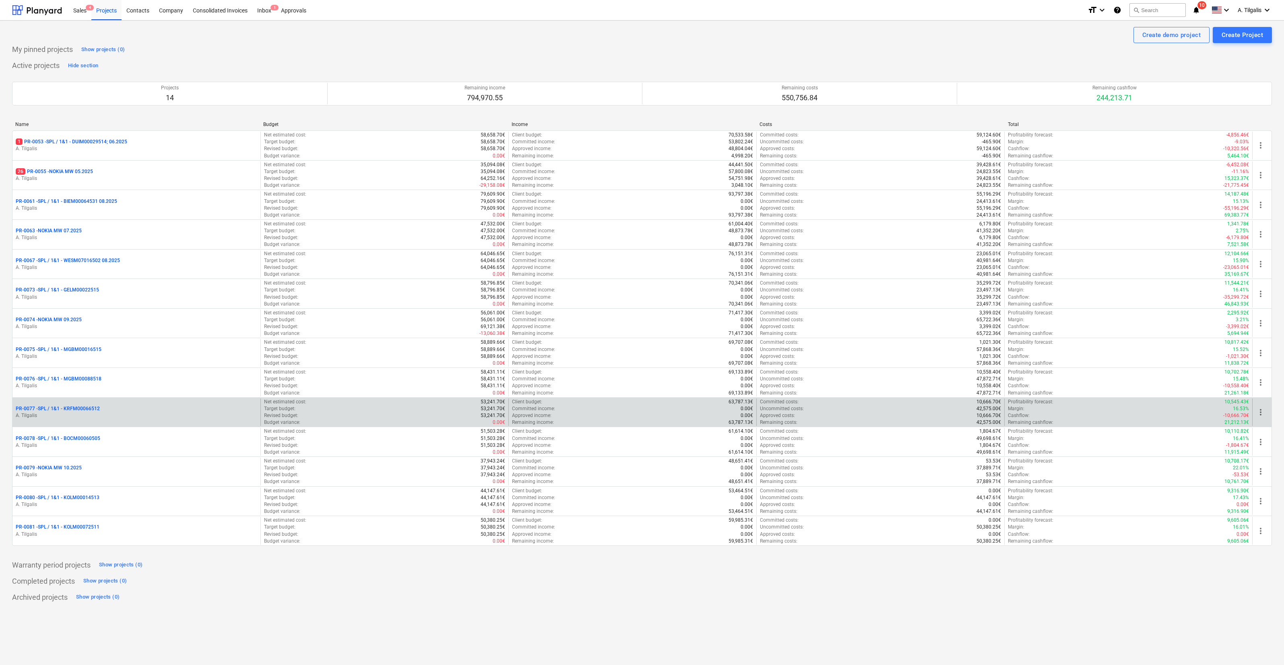
click at [121, 410] on div "PR-0077 - SPL / 1&1 - KRFM00066512" at bounding box center [137, 408] width 242 height 7
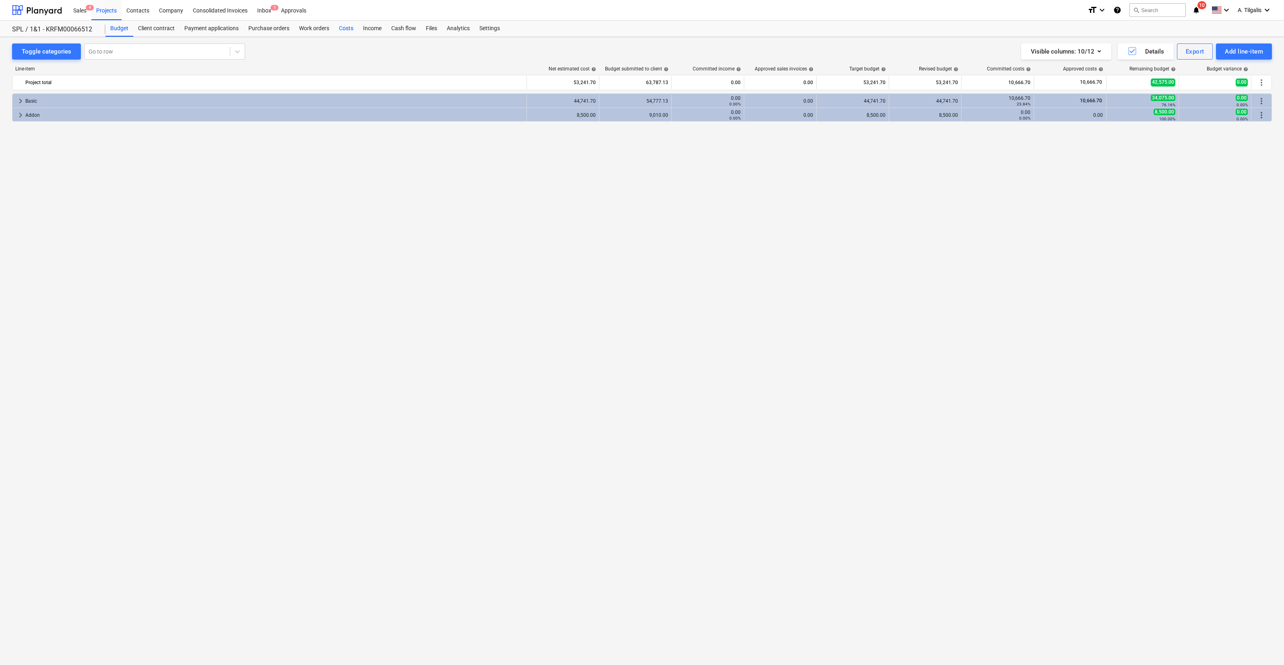
click at [351, 31] on div "Costs" at bounding box center [346, 29] width 24 height 16
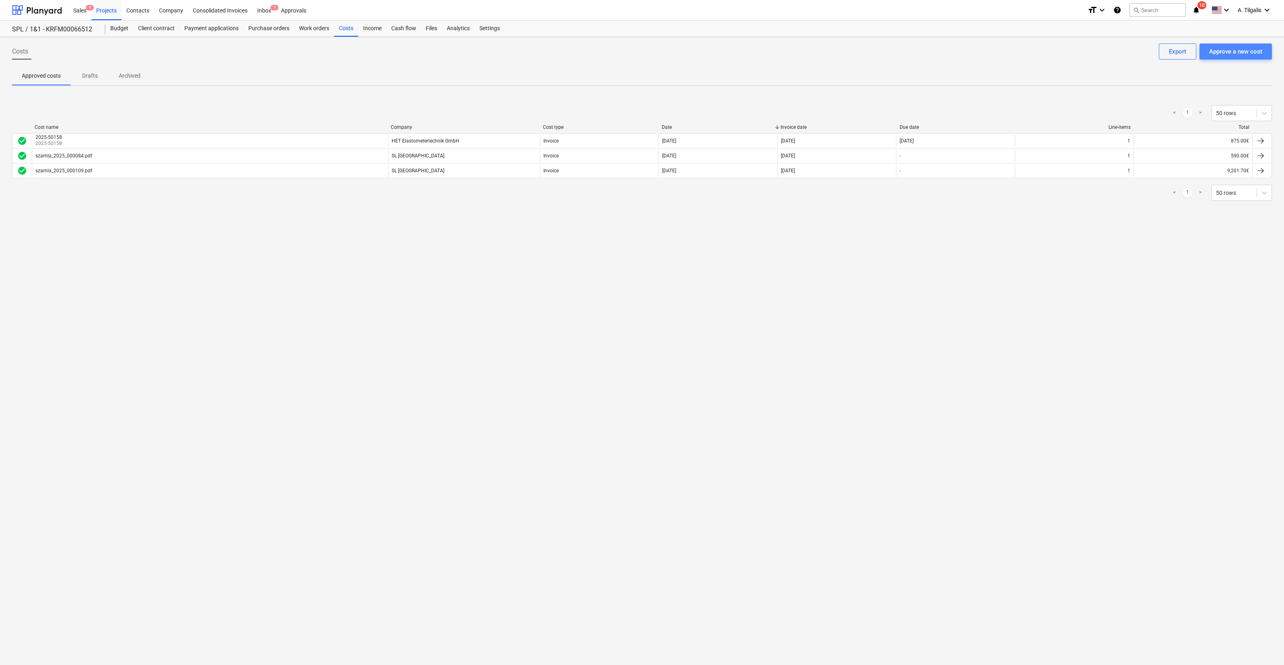
click at [1244, 52] on div "Approve a new cost" at bounding box center [1235, 51] width 53 height 10
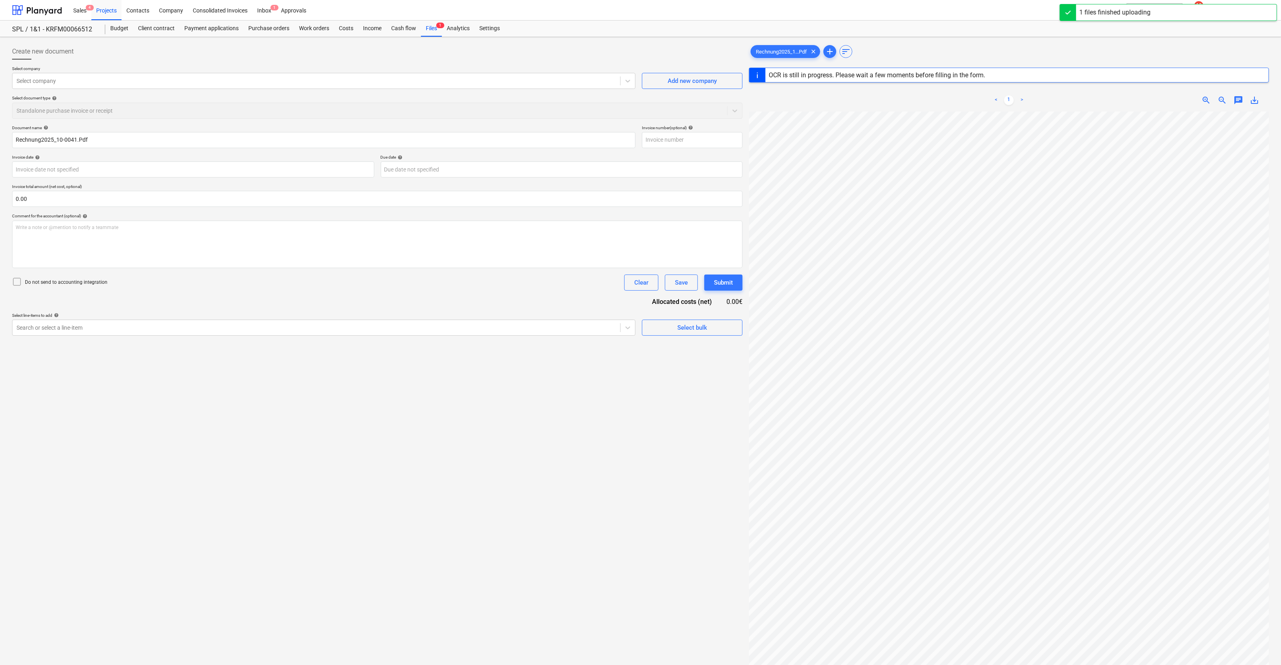
type input "1"
click at [93, 80] on div at bounding box center [317, 81] width 600 height 8
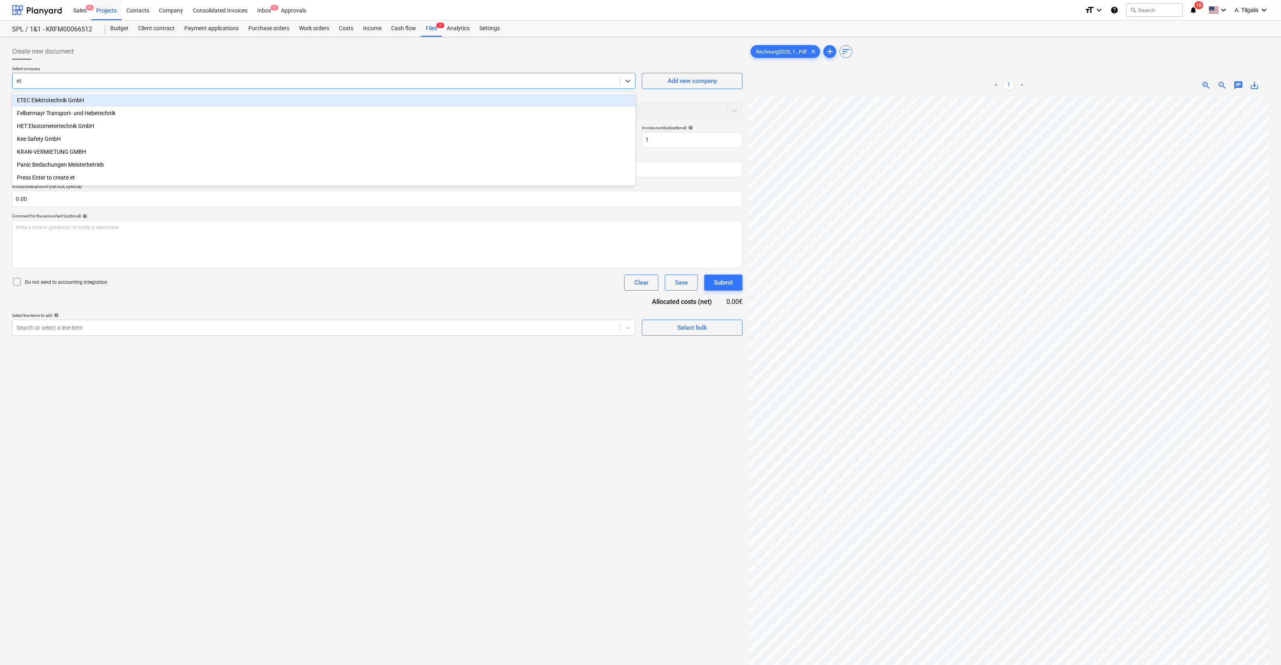
type input "ete"
click at [85, 101] on div "ETEC Elektrotechnik GmbH" at bounding box center [323, 100] width 623 height 13
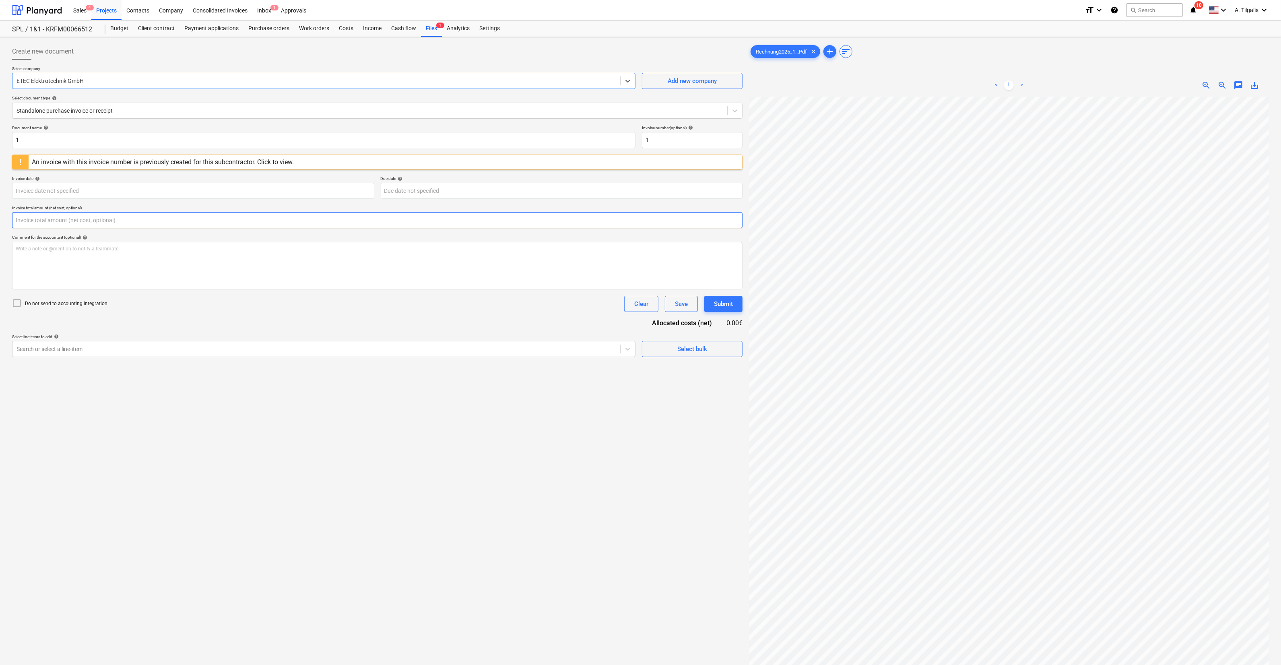
click at [61, 222] on input "text" at bounding box center [377, 220] width 731 height 16
type input "250.00"
click at [59, 365] on div at bounding box center [317, 369] width 600 height 8
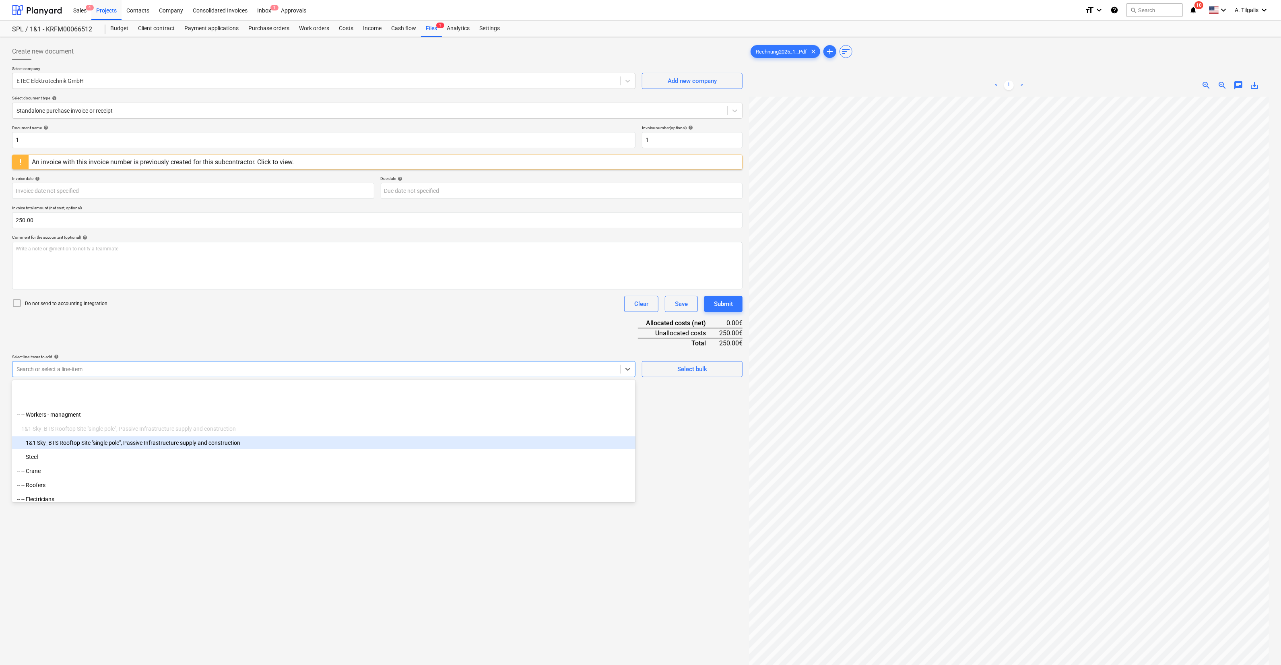
scroll to position [151, 0]
click at [101, 448] on div "-- -- Electricians" at bounding box center [323, 448] width 623 height 13
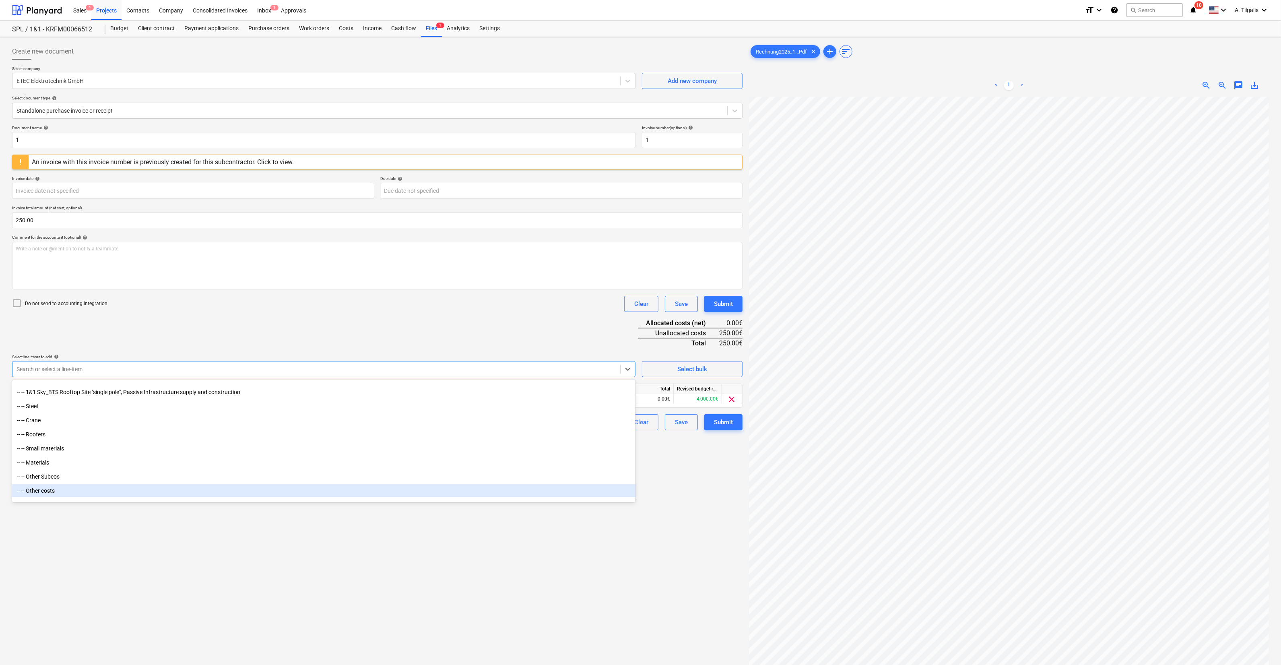
click at [417, 557] on div "Create new document Select company ETEC Elektrotechnik GmbH Add new company Sel…" at bounding box center [377, 391] width 737 height 702
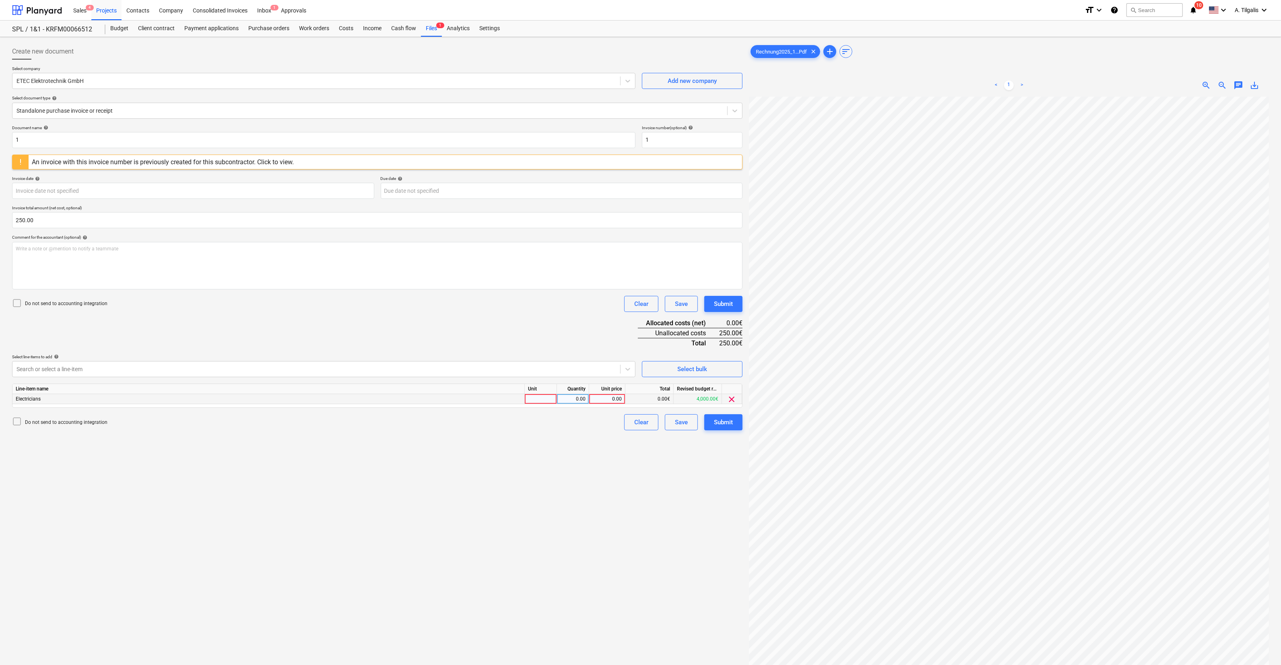
click at [536, 400] on div at bounding box center [541, 399] width 32 height 10
type input "Objekts"
type input "250"
click at [542, 425] on div "Do not send to accounting integration Clear Save Submit" at bounding box center [377, 422] width 731 height 16
click at [720, 424] on div "Submit" at bounding box center [723, 422] width 19 height 10
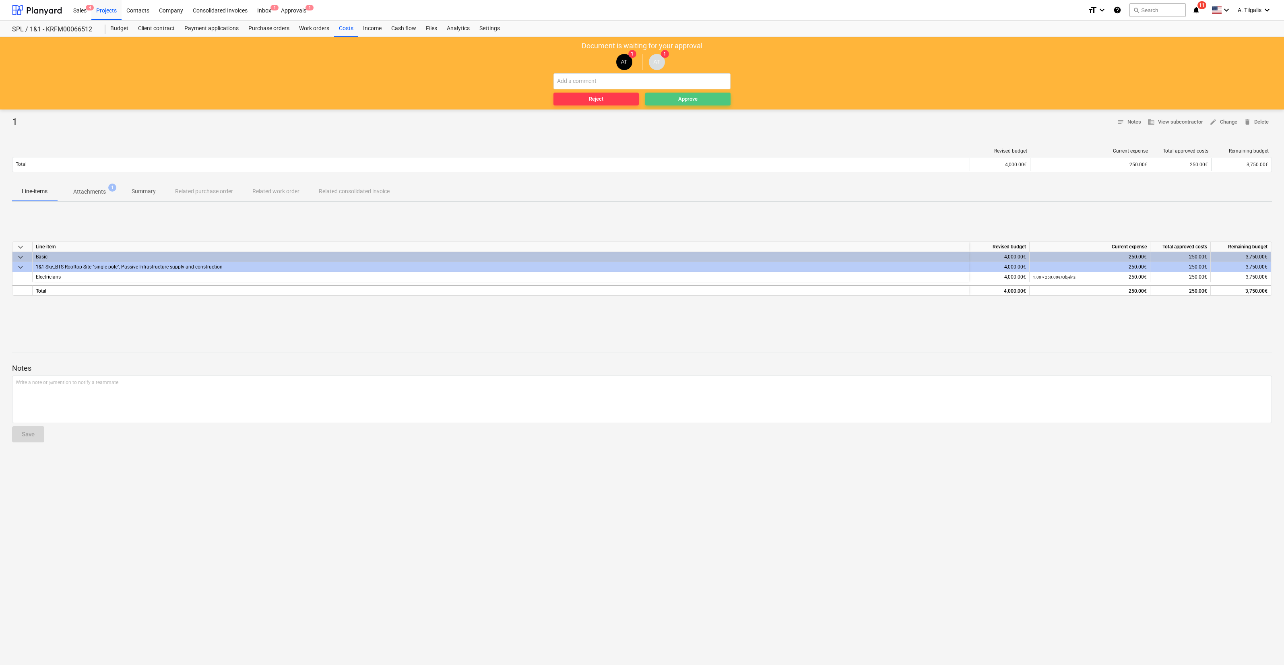
click at [672, 101] on span "Approve" at bounding box center [687, 99] width 79 height 9
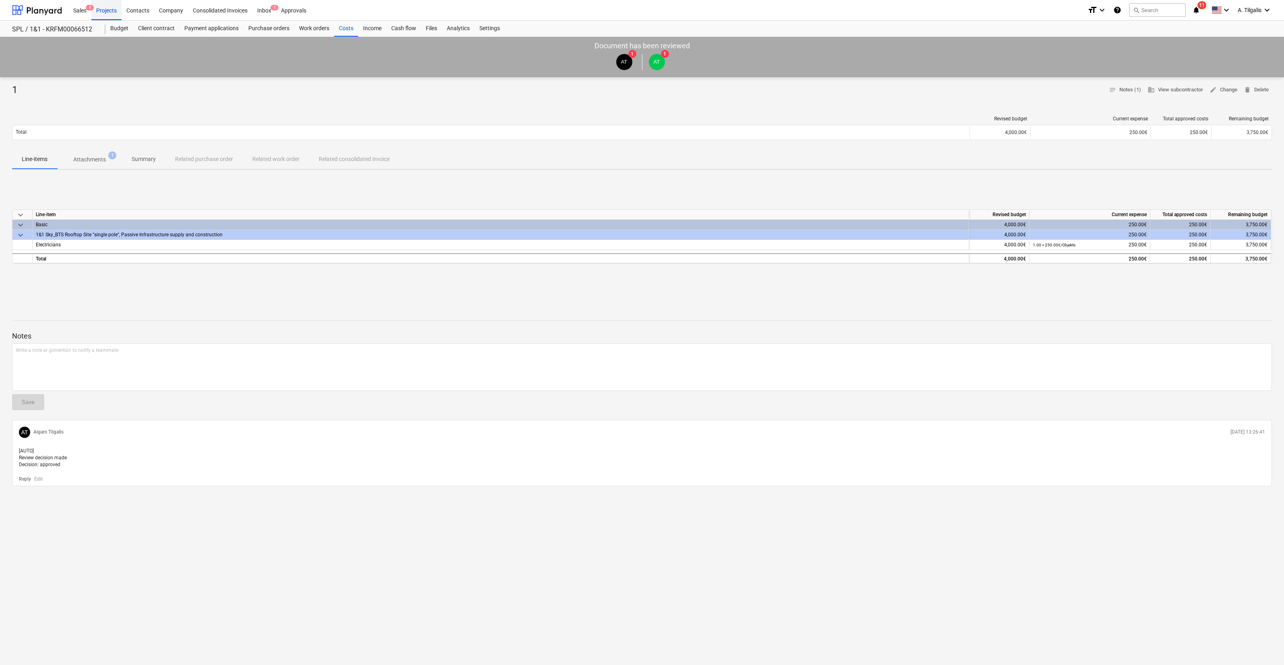
click at [106, 8] on div "Projects" at bounding box center [106, 10] width 30 height 21
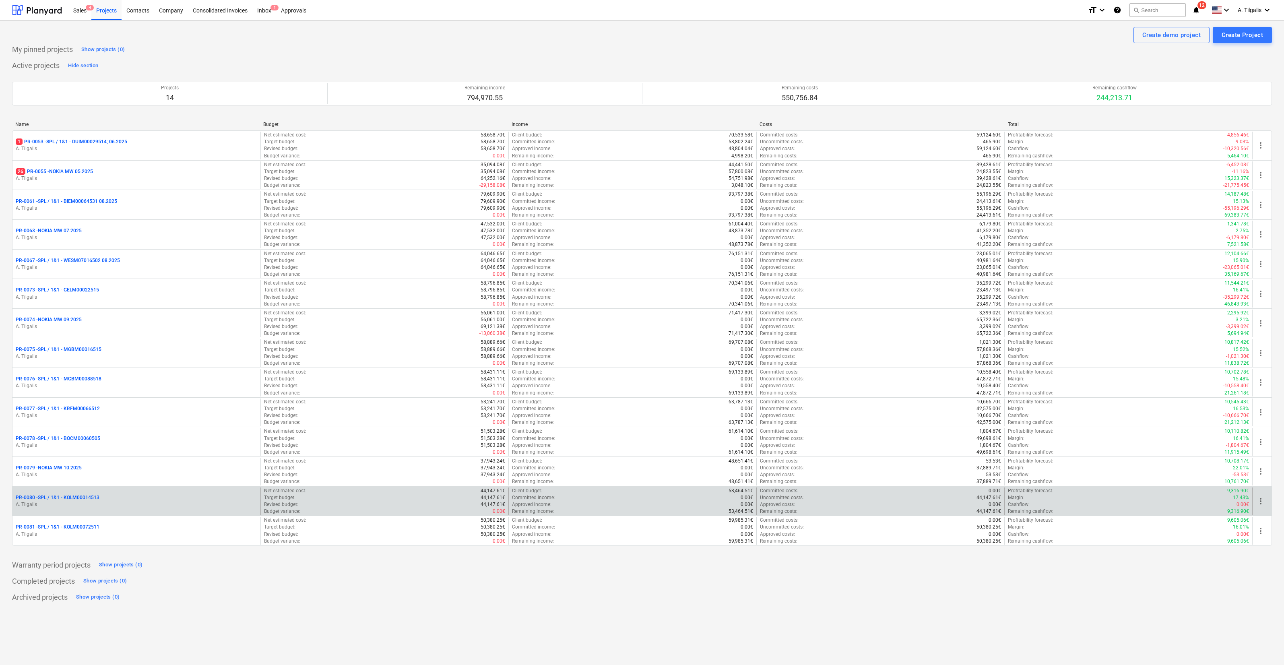
click at [93, 495] on p "PR-0080 - SPL / 1&1 - KOLM00014513" at bounding box center [58, 497] width 84 height 7
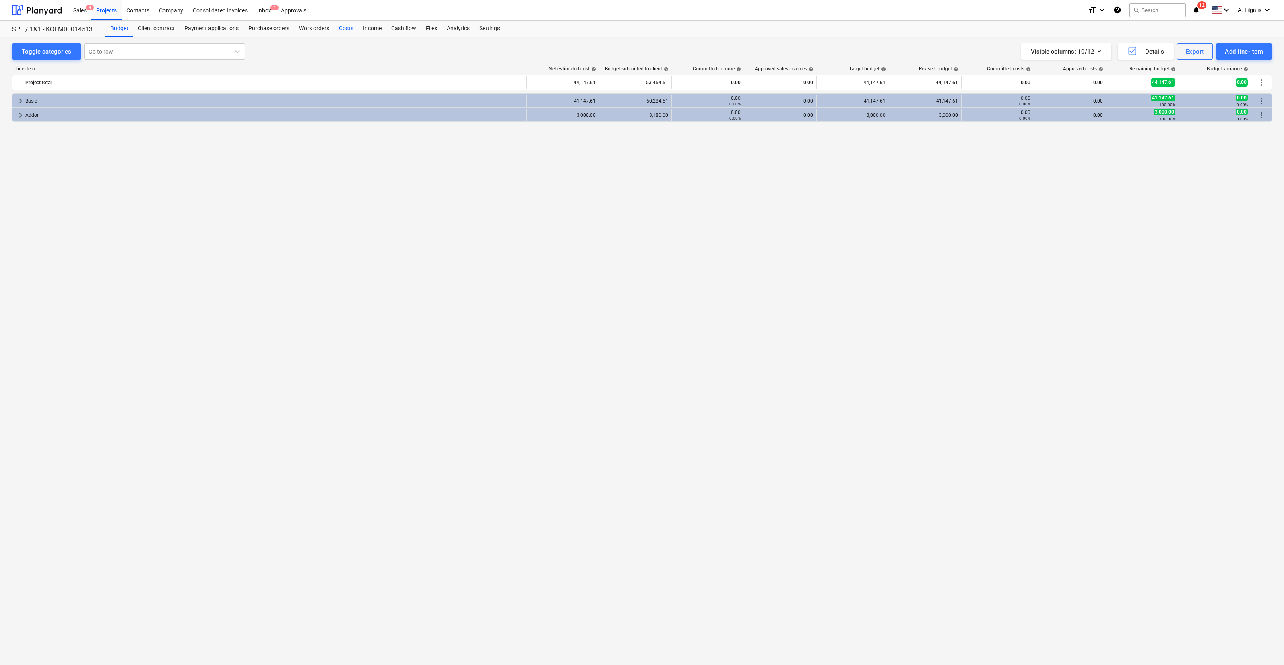
click at [349, 30] on div "Costs" at bounding box center [346, 29] width 24 height 16
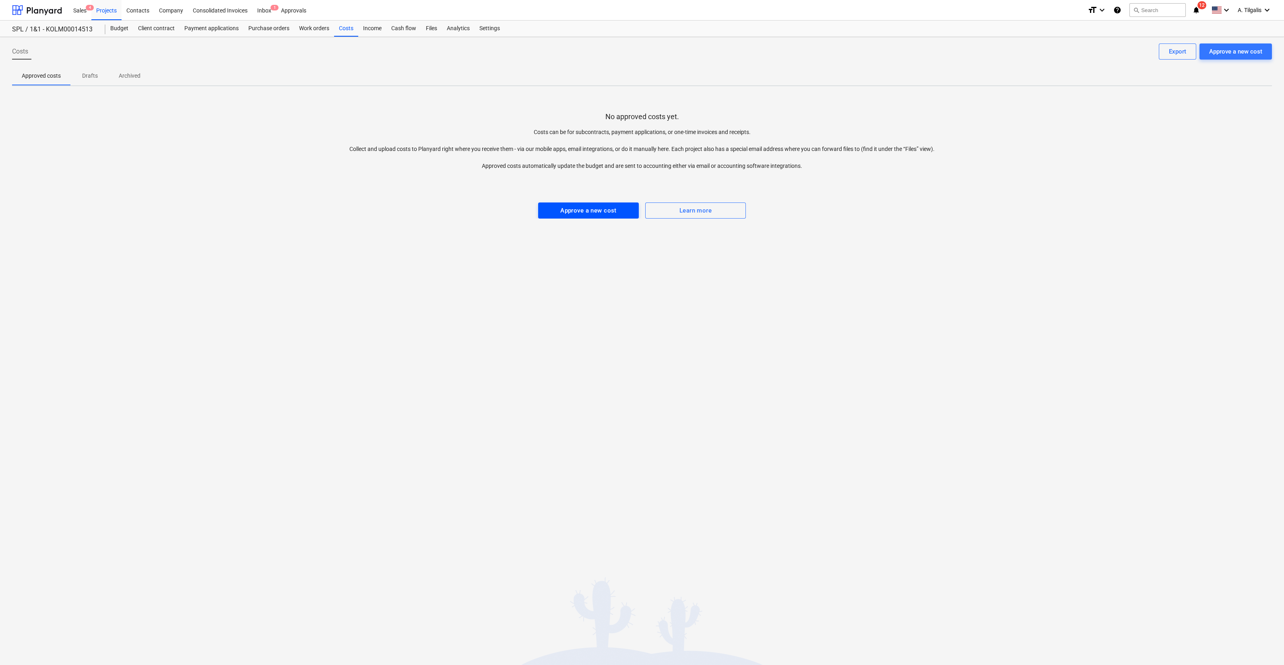
click at [572, 208] on div "Approve a new cost" at bounding box center [588, 210] width 56 height 10
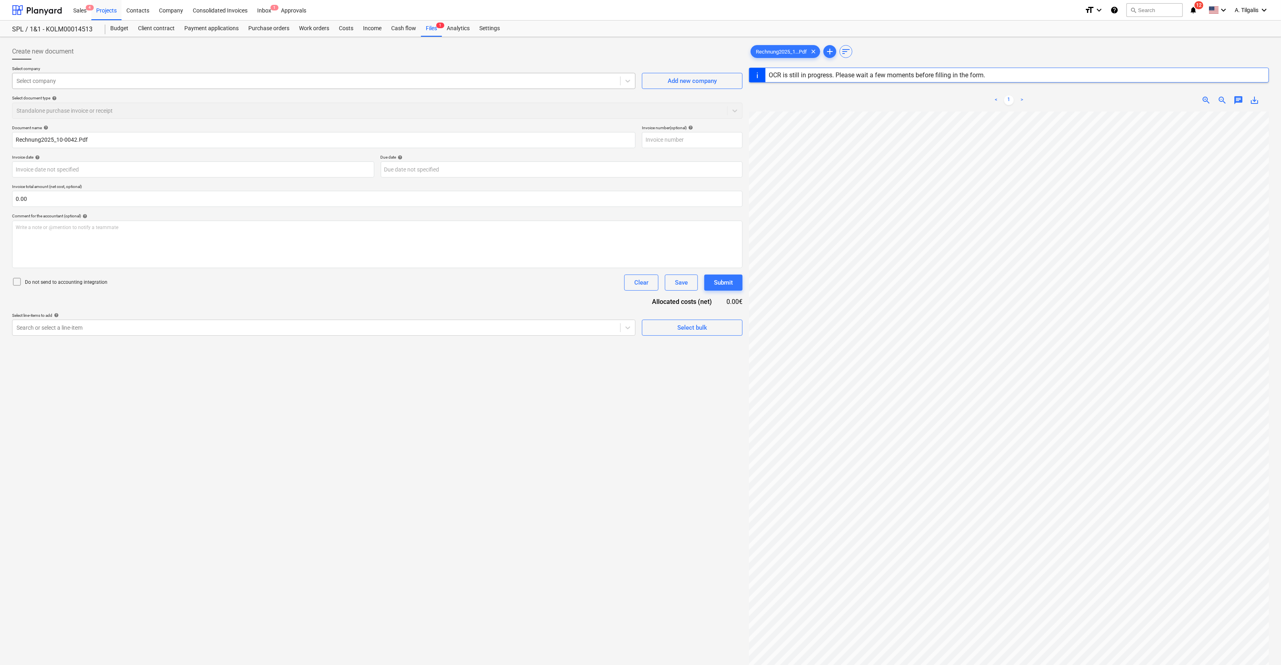
type input "1"
click at [125, 85] on div "Select company" at bounding box center [316, 80] width 608 height 11
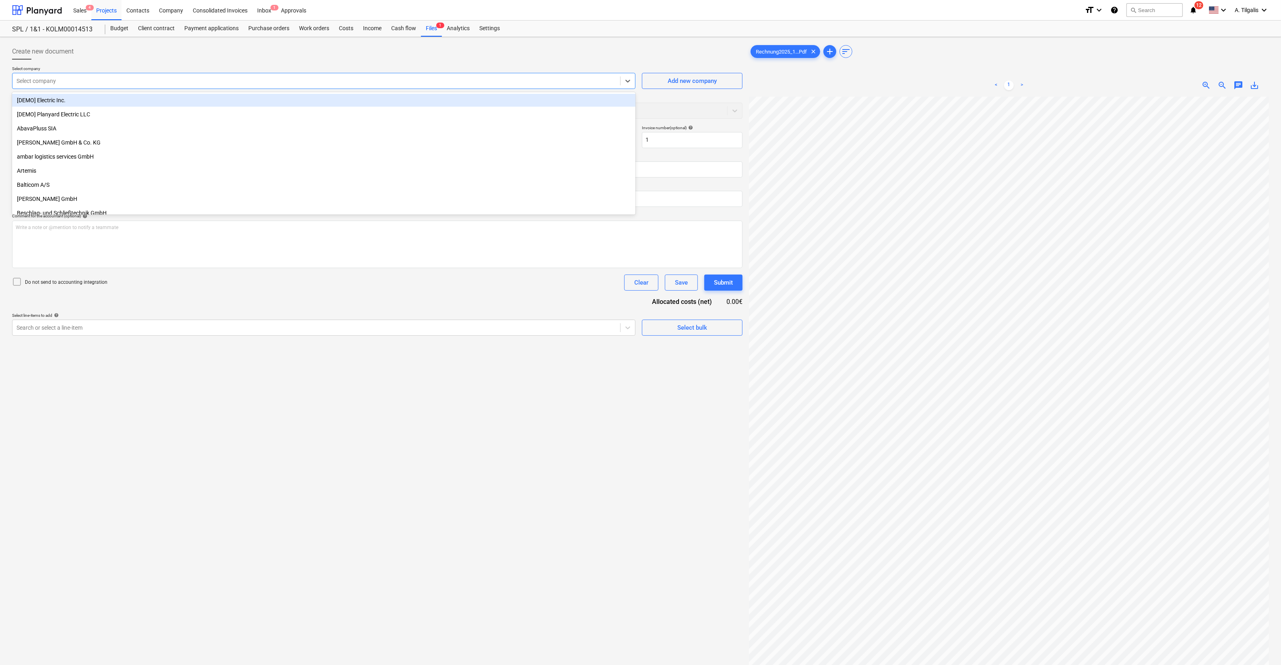
click at [125, 85] on div "Select company" at bounding box center [316, 80] width 608 height 11
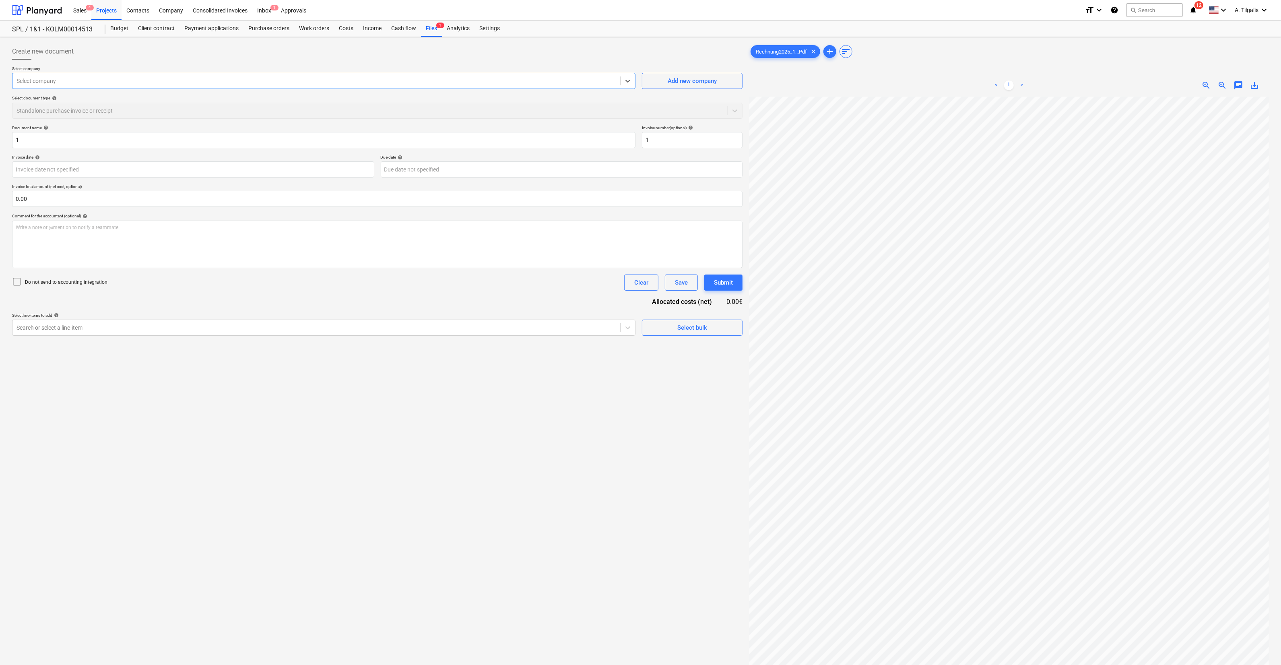
click at [125, 85] on div "Select company" at bounding box center [316, 80] width 608 height 11
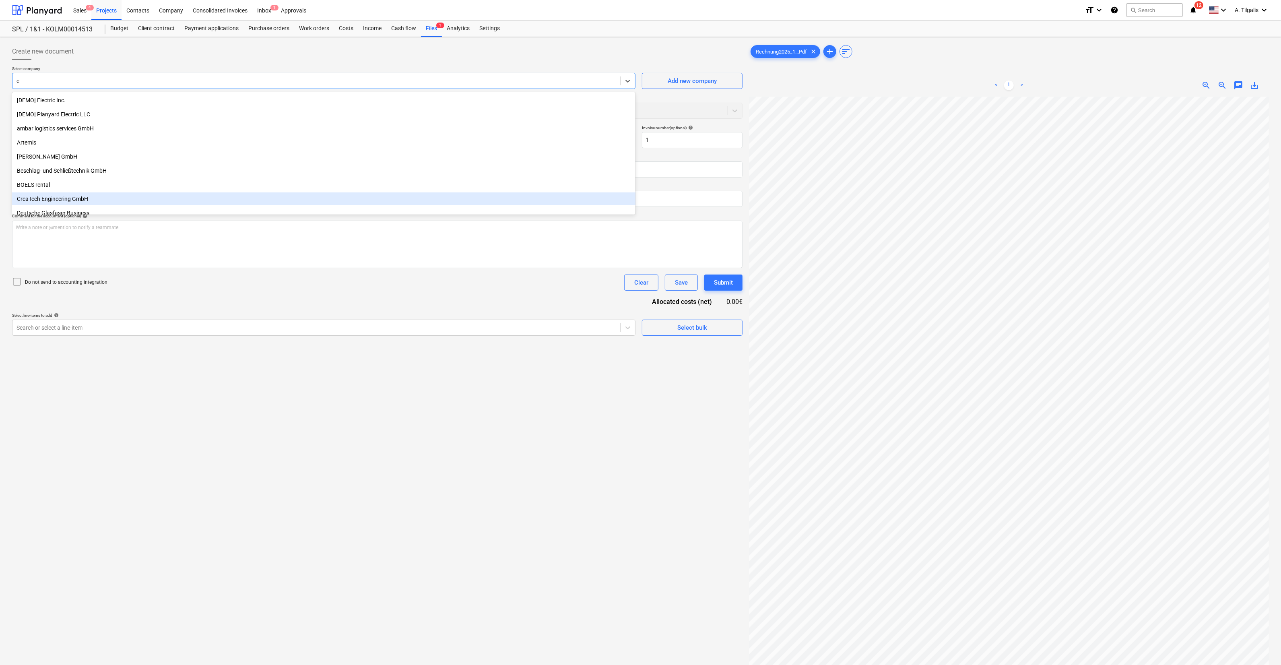
type input "et"
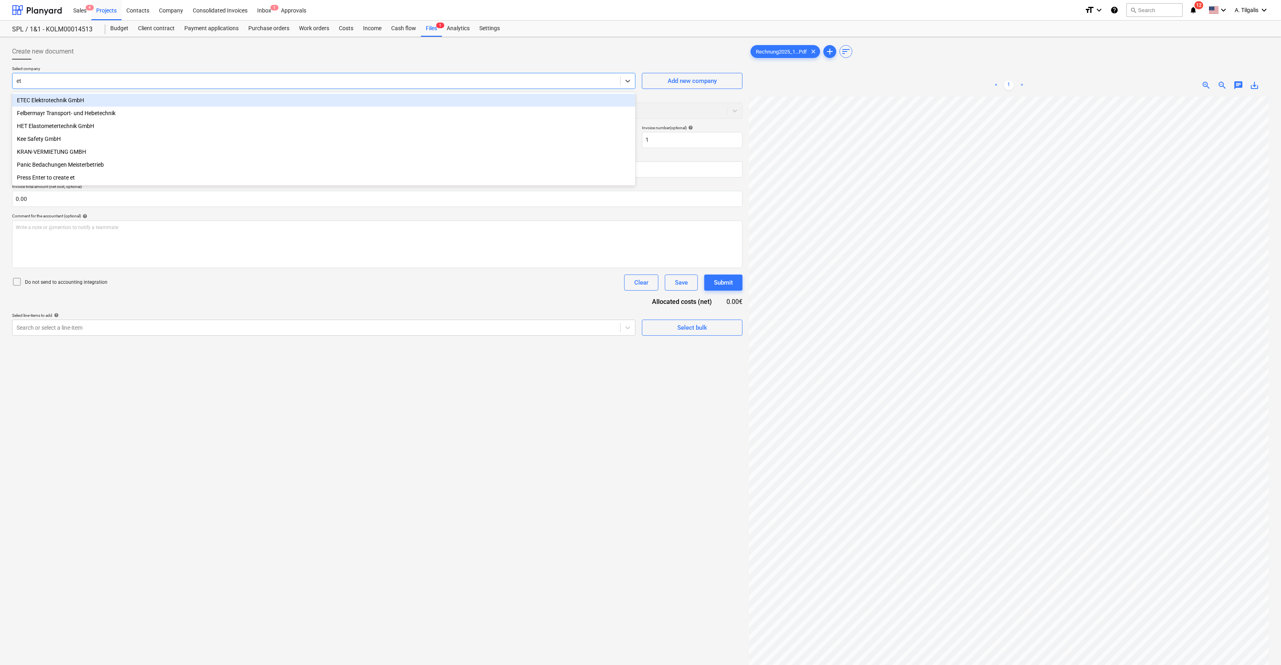
click at [122, 98] on div "ETEC Elektrotechnik GmbH" at bounding box center [323, 100] width 623 height 13
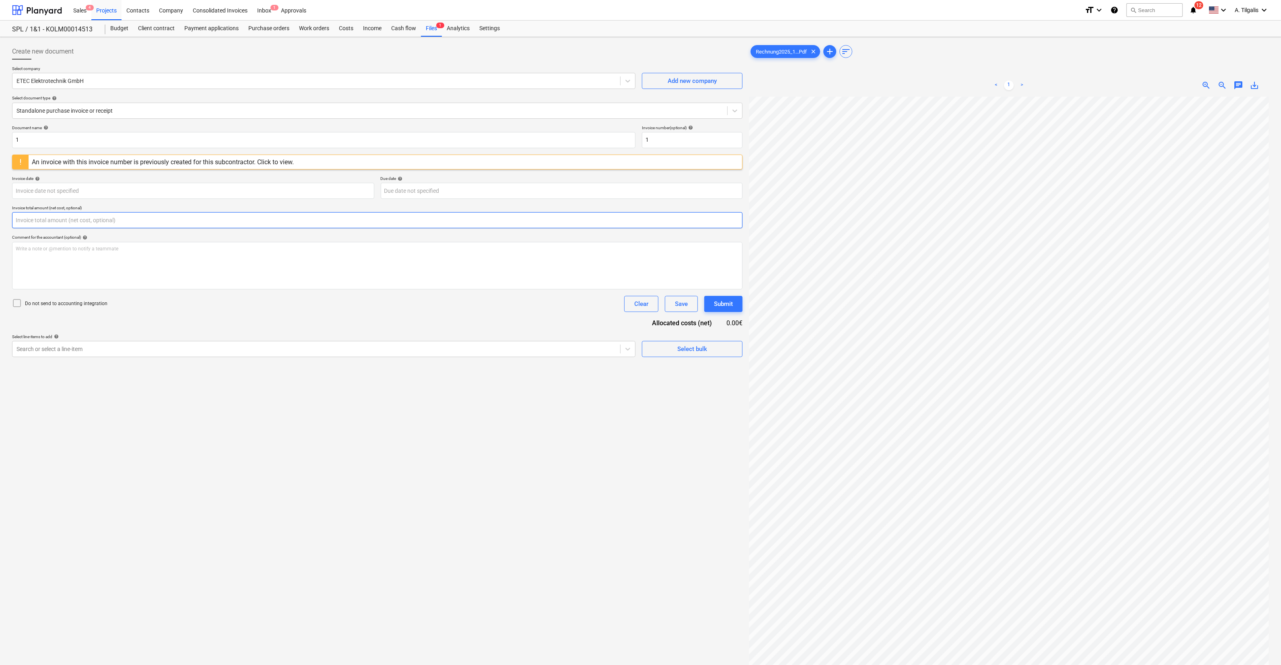
click at [46, 219] on input "text" at bounding box center [377, 220] width 731 height 16
type input "250.00"
click at [60, 376] on div "Search or select a line-item" at bounding box center [323, 369] width 623 height 16
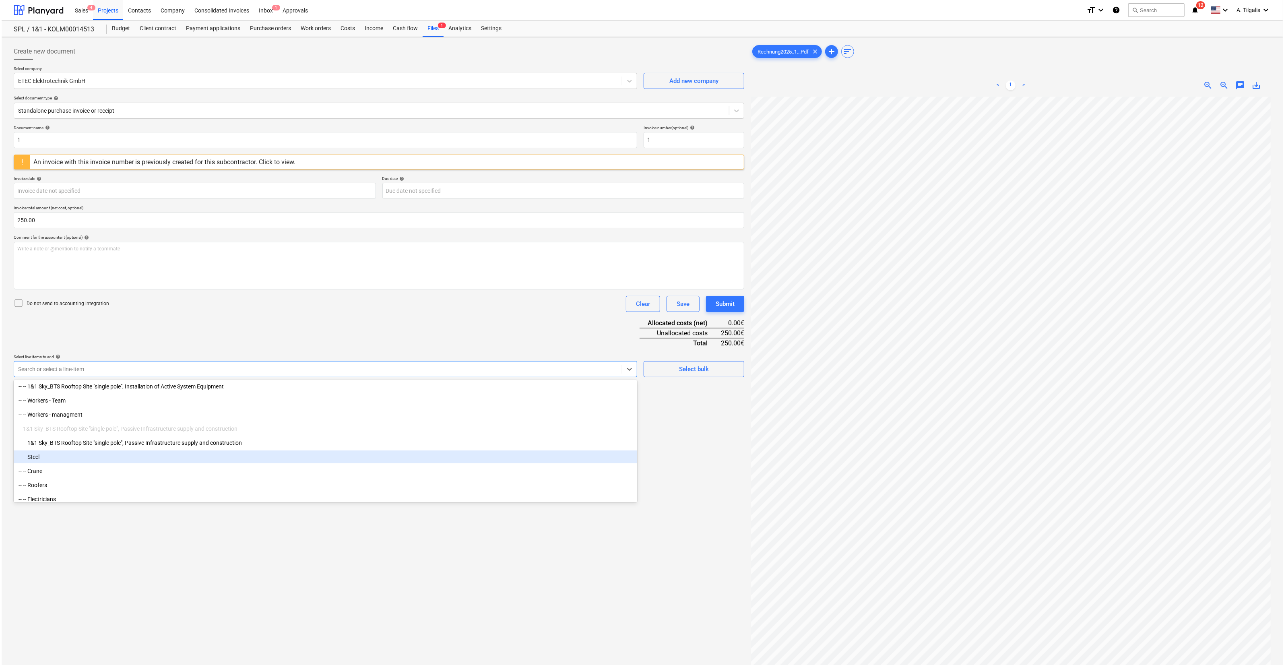
scroll to position [151, 0]
click at [67, 467] on div "-- -- Small materials" at bounding box center [323, 462] width 623 height 13
click at [58, 461] on div "-- -- Materials" at bounding box center [323, 462] width 623 height 13
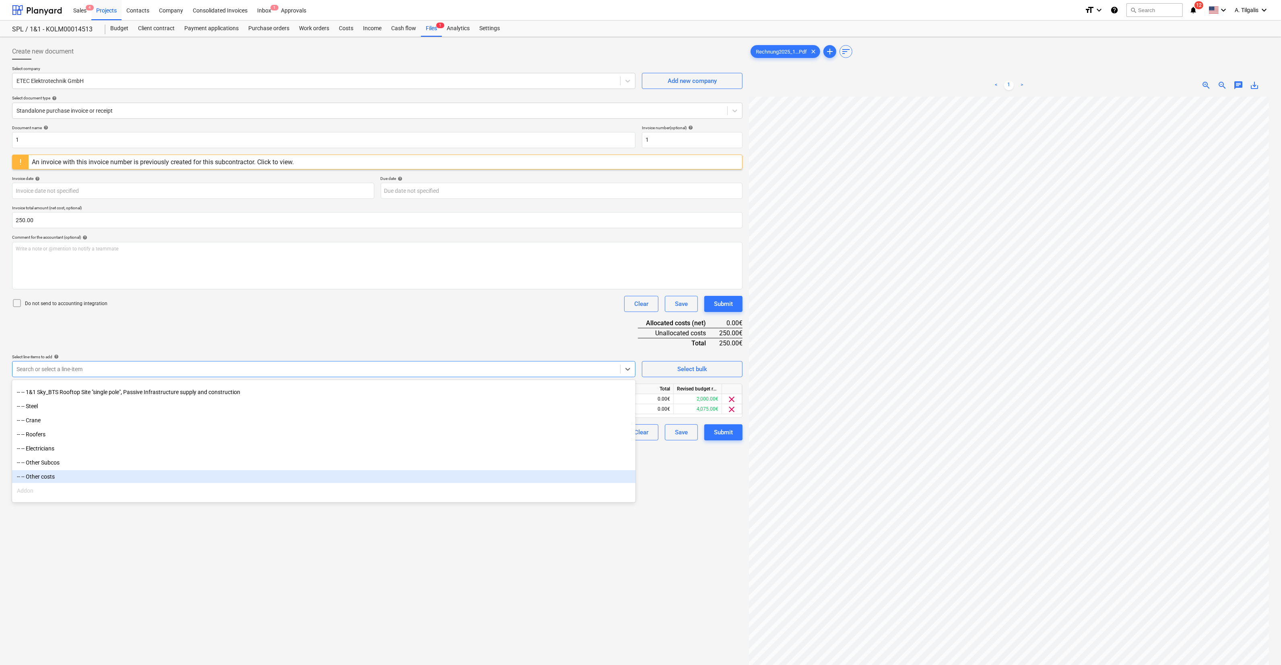
click at [378, 559] on div "Create new document Select company ETEC Elektrotechnik GmbH Add new company Sel…" at bounding box center [377, 391] width 737 height 702
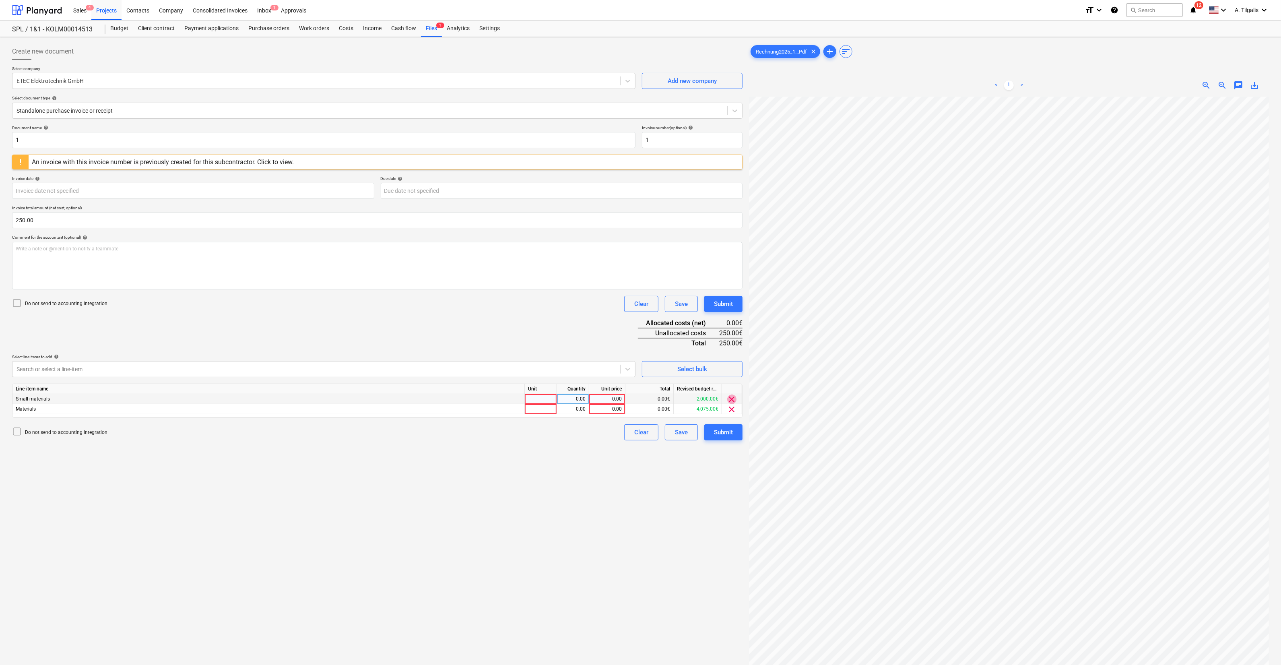
click at [732, 398] on span "clear" at bounding box center [732, 399] width 10 height 10
click at [547, 398] on div at bounding box center [541, 399] width 32 height 10
type input "o"
type input "Objekts"
type input "250"
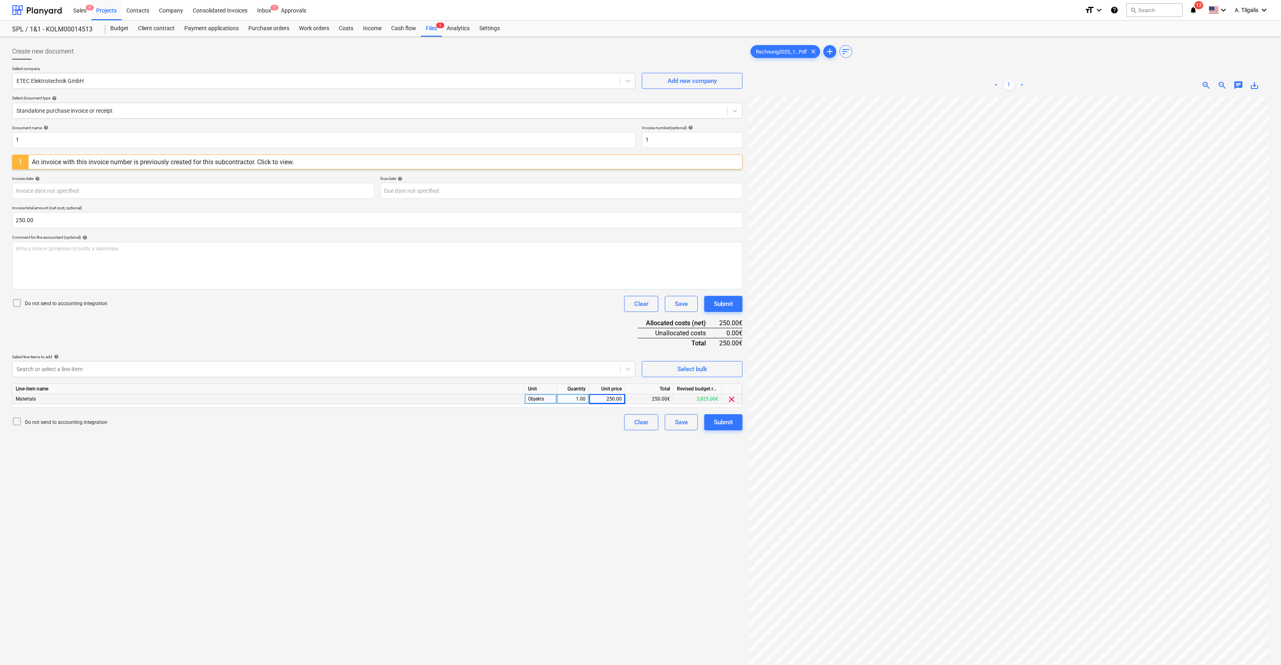
click at [687, 498] on div "Create new document Select company ETEC Elektrotechnik GmbH Add new company Sel…" at bounding box center [377, 391] width 737 height 702
click at [734, 421] on button "Submit" at bounding box center [723, 422] width 38 height 16
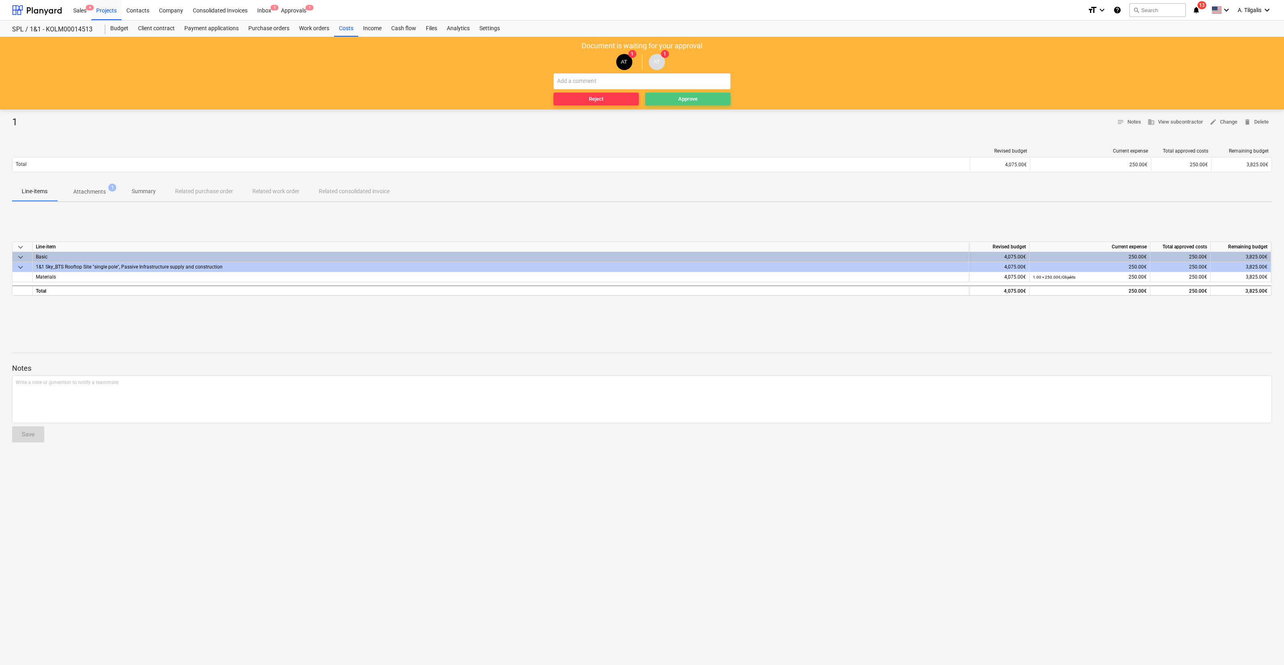
click at [669, 93] on button "Approve" at bounding box center [687, 99] width 85 height 13
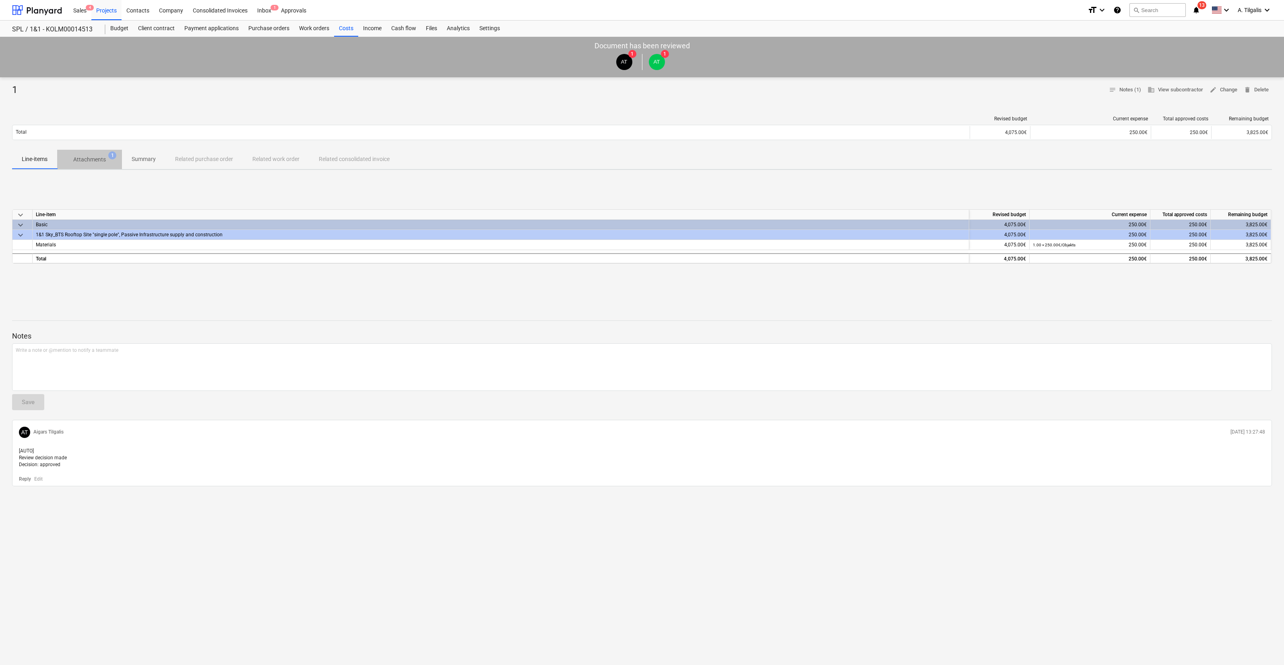
click at [89, 162] on p "Attachments" at bounding box center [89, 159] width 33 height 8
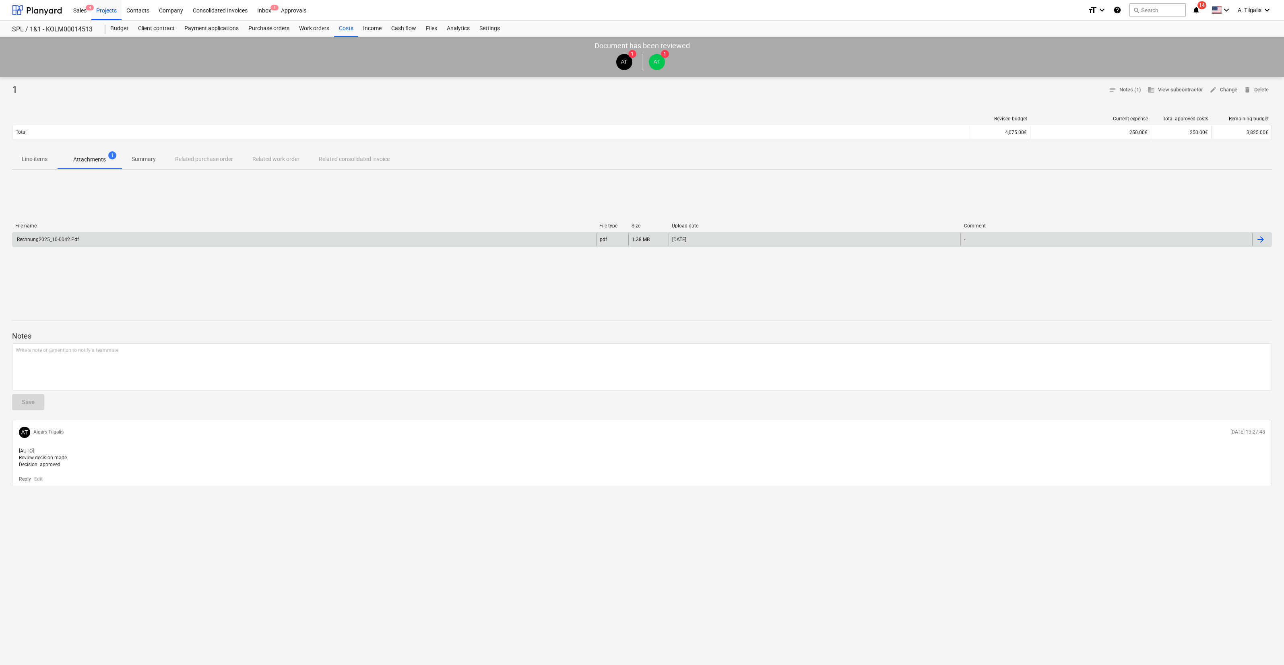
click at [382, 240] on div "Rechnung2025_10-0042.Pdf" at bounding box center [304, 239] width 584 height 13
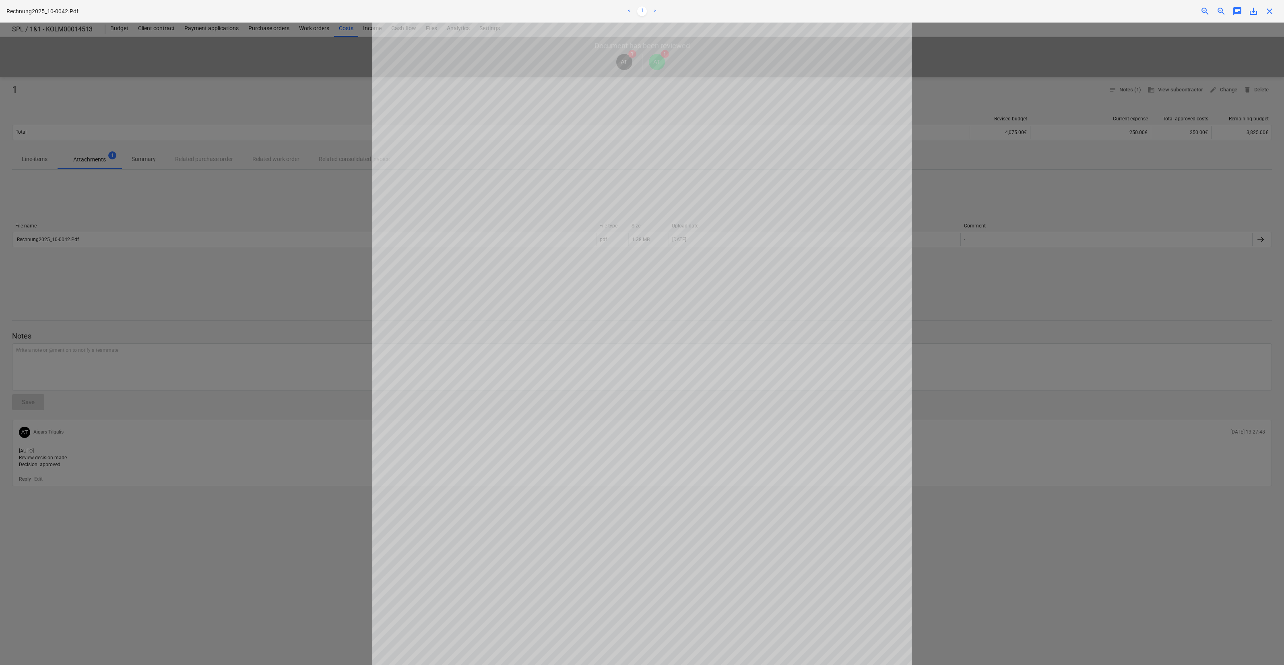
scroll to position [100, 0]
click at [339, 356] on div at bounding box center [642, 344] width 1284 height 642
click at [1264, 8] on div "close" at bounding box center [1269, 11] width 16 height 10
click at [1268, 9] on span "close" at bounding box center [1270, 11] width 10 height 10
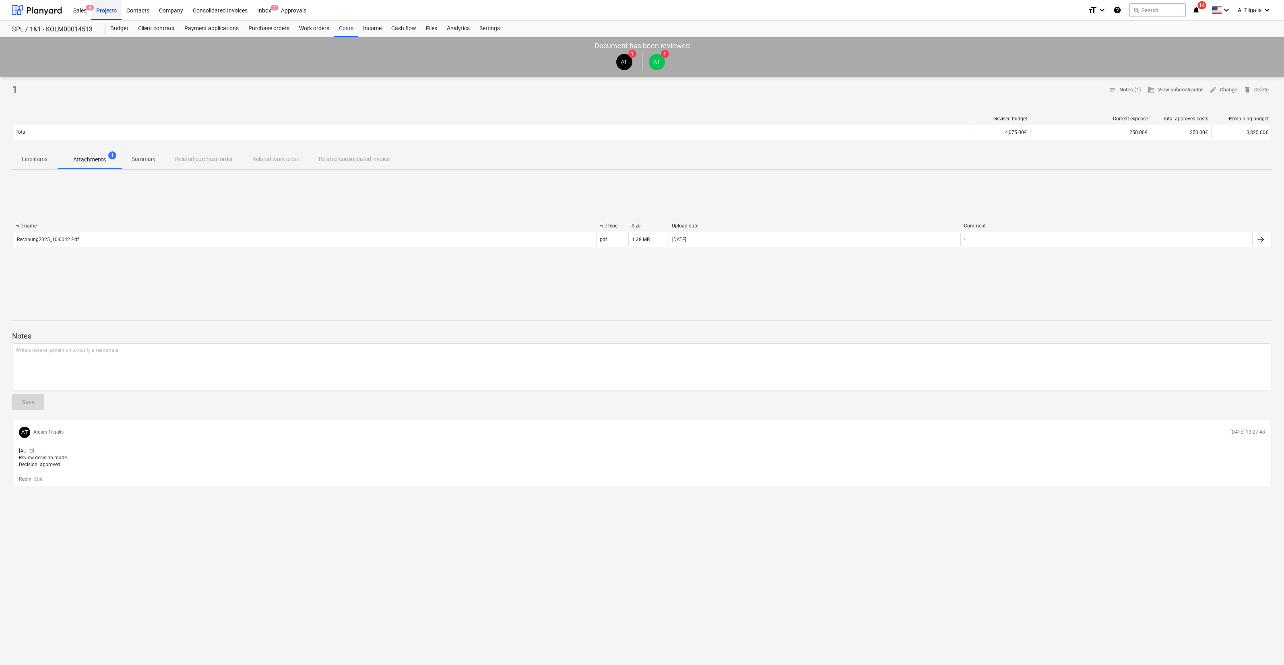
click at [98, 11] on div "Projects" at bounding box center [106, 10] width 30 height 21
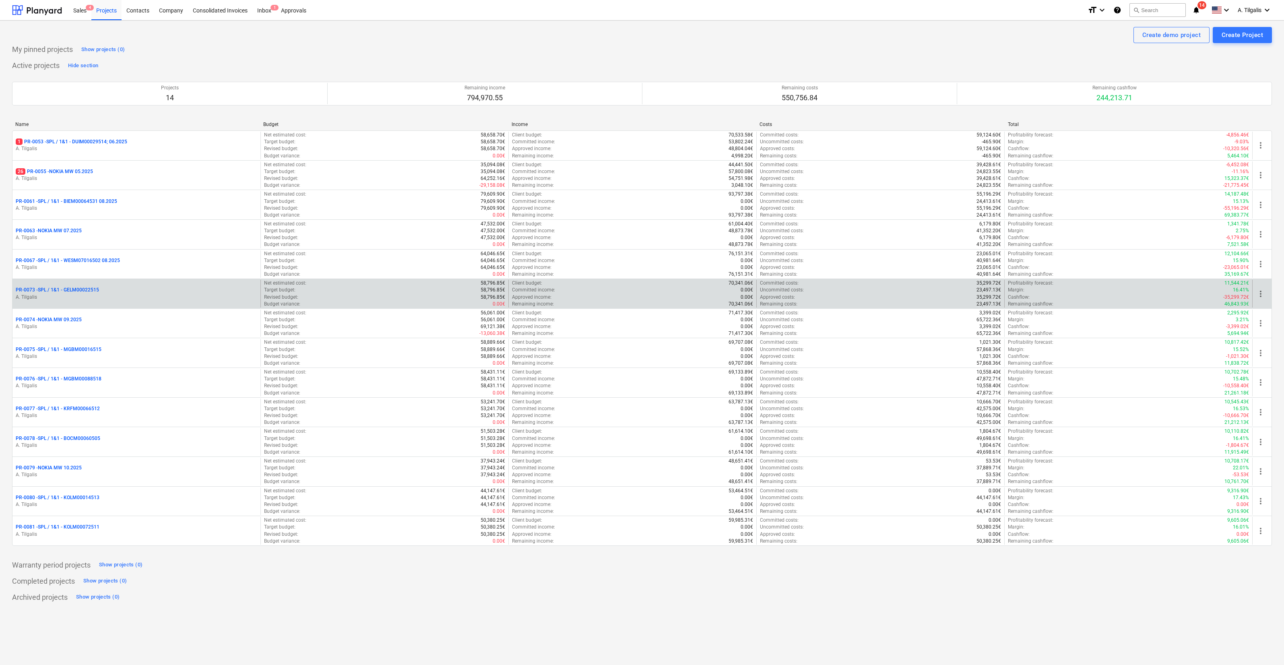
click at [80, 288] on p "PR-0073 - SPL / 1&1 - GELM00022515" at bounding box center [57, 290] width 83 height 7
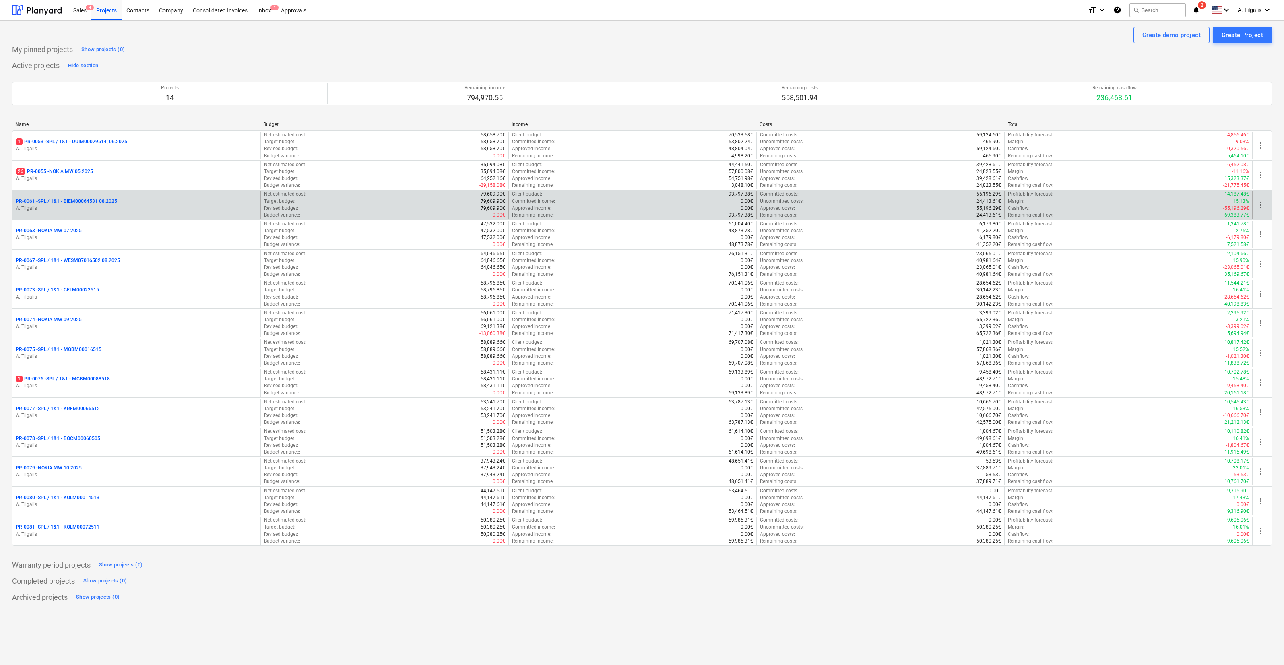
click at [157, 207] on p "A. Tilgalis" at bounding box center [137, 208] width 242 height 7
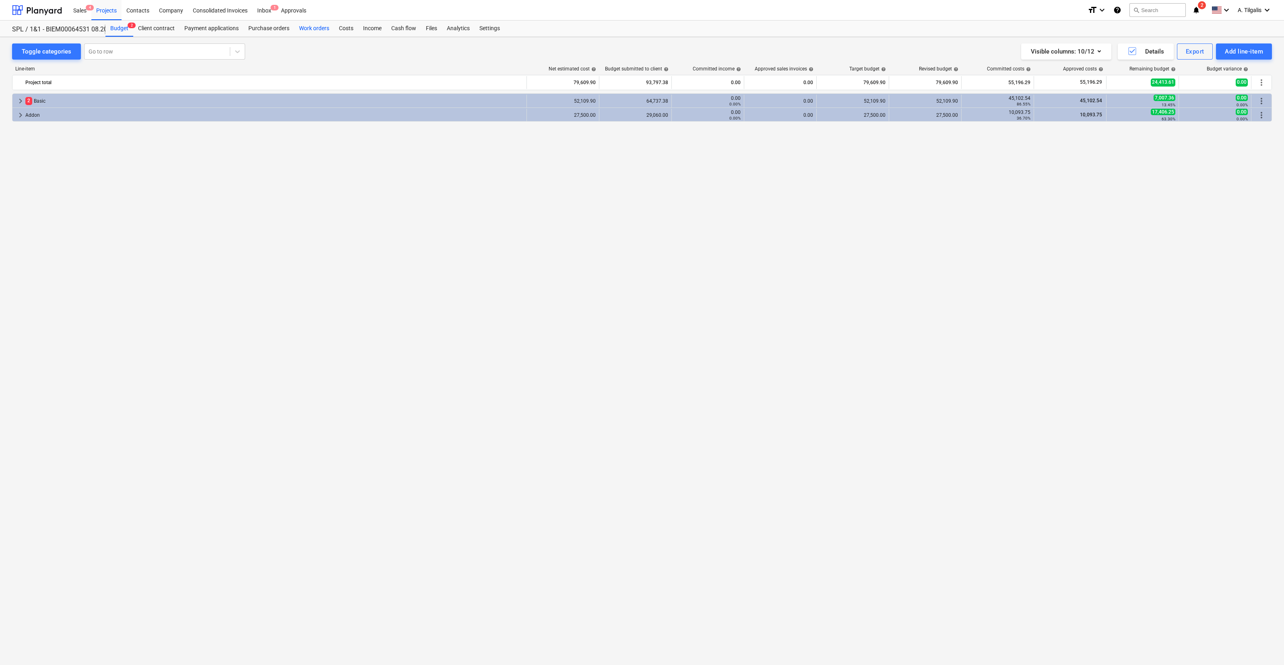
click at [330, 24] on div "Work orders" at bounding box center [314, 29] width 40 height 16
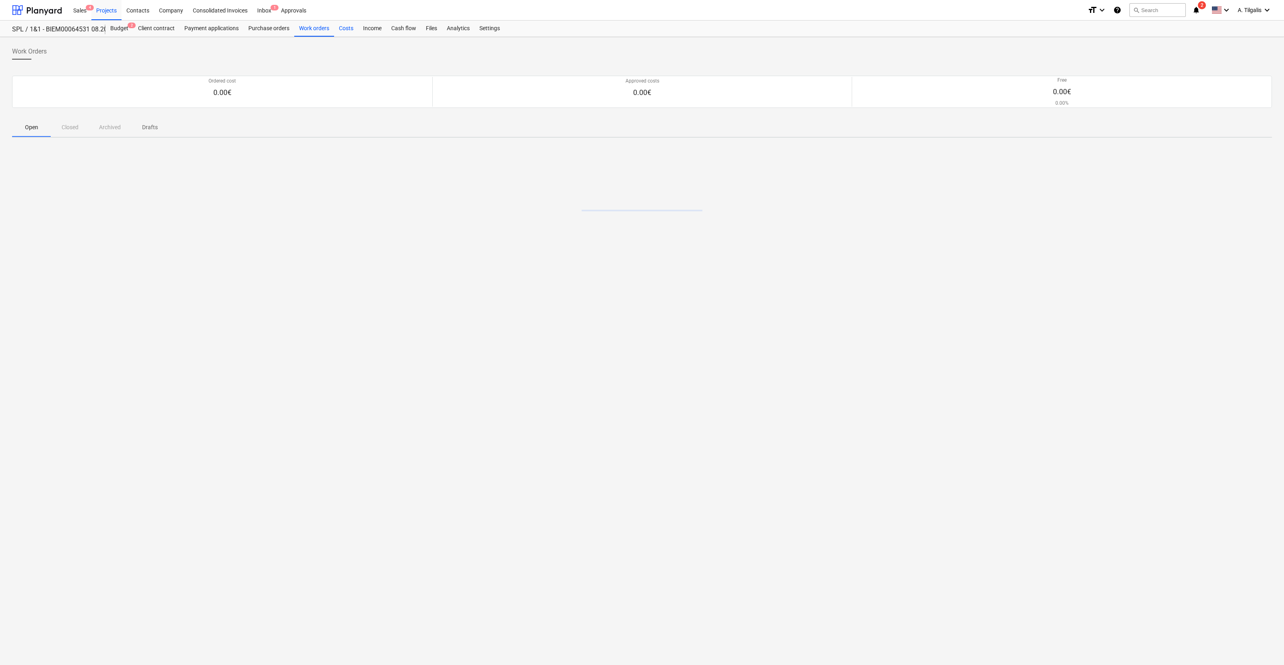
click at [342, 24] on div "Costs" at bounding box center [346, 29] width 24 height 16
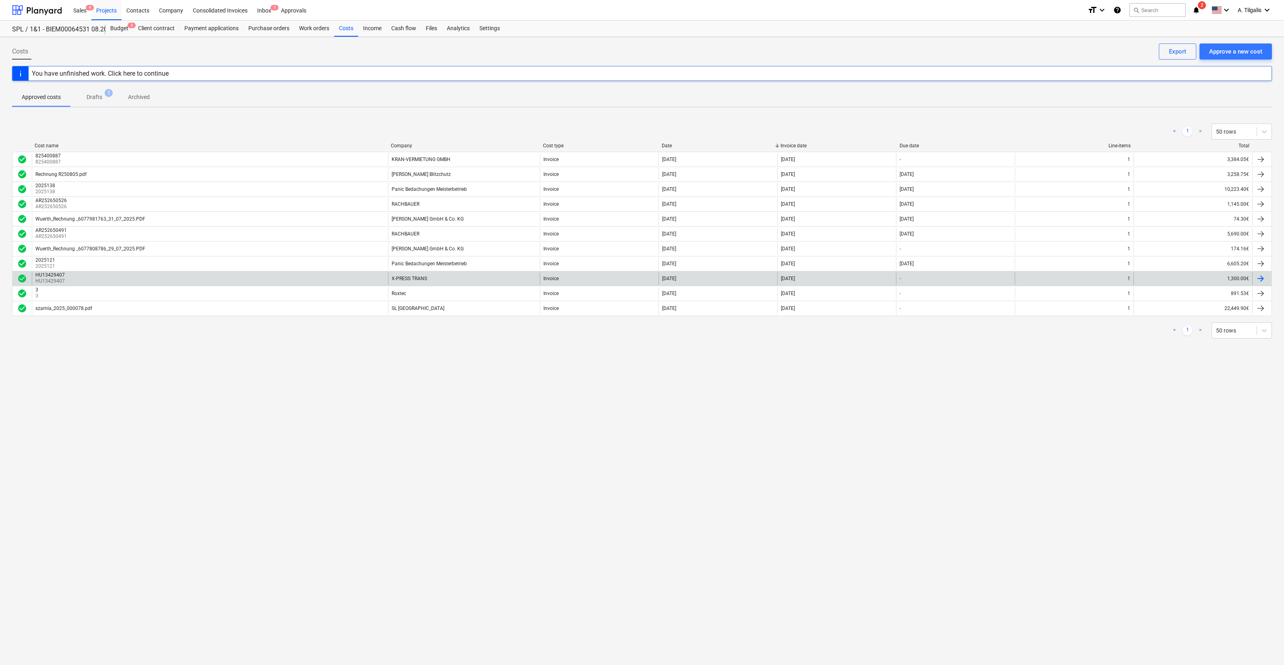
click at [275, 281] on div "HU13429407 HU13429407" at bounding box center [210, 278] width 356 height 13
